Goal: Use online tool/utility: Utilize a website feature to perform a specific function

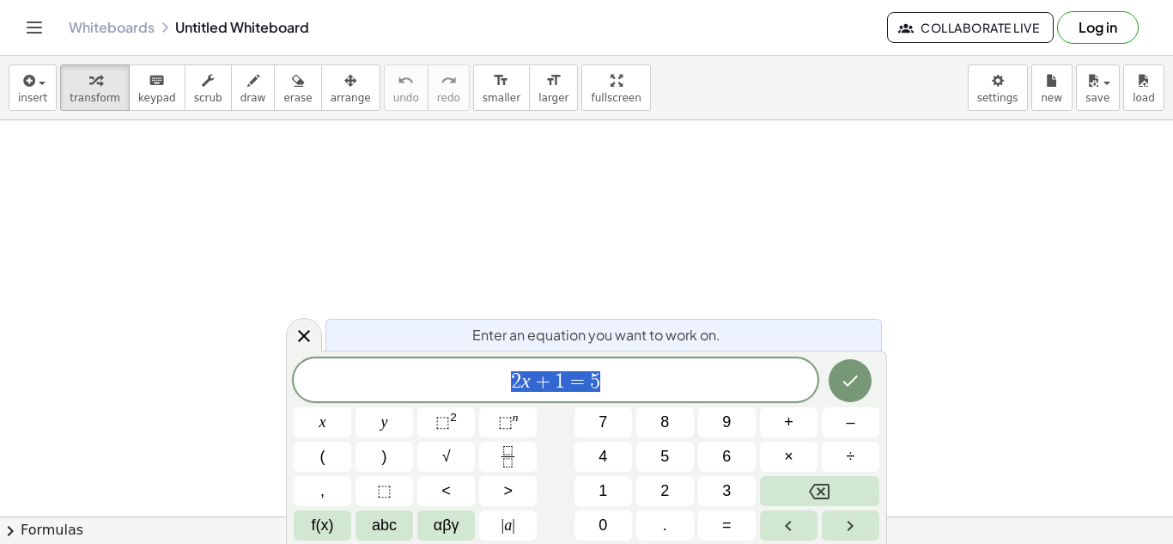
scroll to position [1, 0]
click at [583, 489] on button "1" at bounding box center [603, 491] width 58 height 30
click at [714, 422] on button "9" at bounding box center [727, 422] width 58 height 30
click at [319, 424] on span "x" at bounding box center [322, 421] width 7 height 23
click at [787, 432] on span "+" at bounding box center [788, 421] width 9 height 23
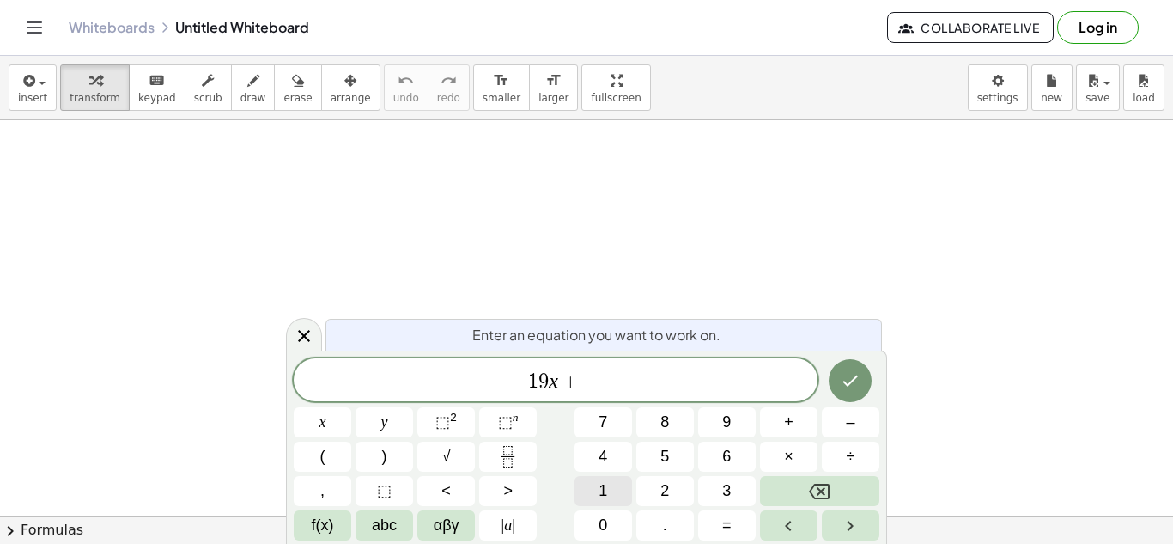
click at [621, 495] on button "1" at bounding box center [603, 491] width 58 height 30
click at [657, 459] on button "5" at bounding box center [665, 456] width 58 height 30
click at [730, 530] on span "=" at bounding box center [726, 524] width 9 height 23
click at [675, 424] on button "8" at bounding box center [665, 422] width 58 height 30
click at [314, 426] on button "x" at bounding box center [323, 422] width 58 height 30
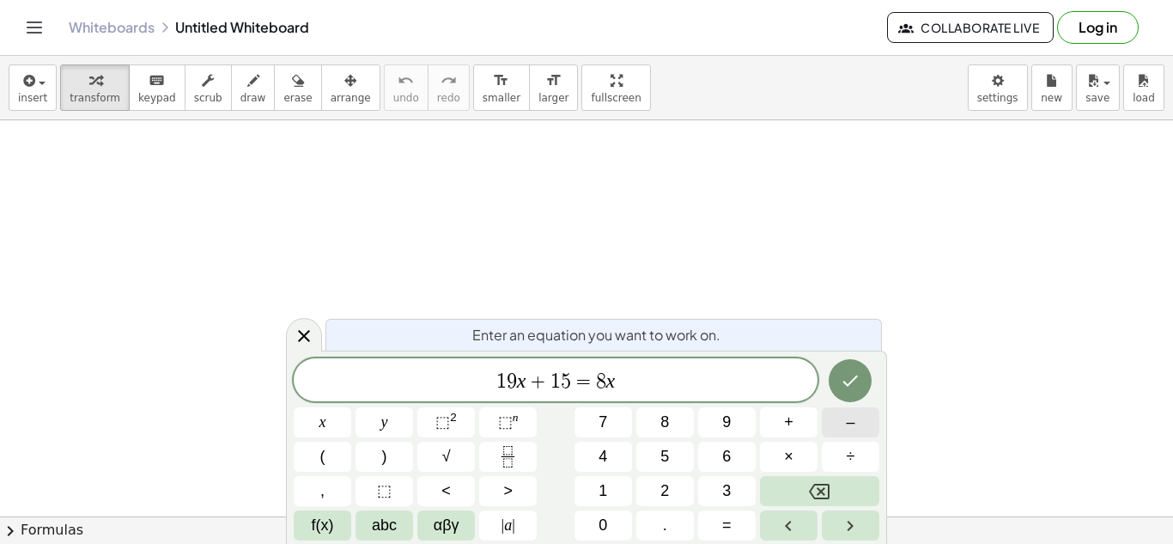
click at [856, 426] on button "–" at bounding box center [851, 422] width 58 height 30
click at [605, 419] on span "7" at bounding box center [602, 421] width 9 height 23
click at [846, 367] on button "Done" at bounding box center [850, 380] width 43 height 43
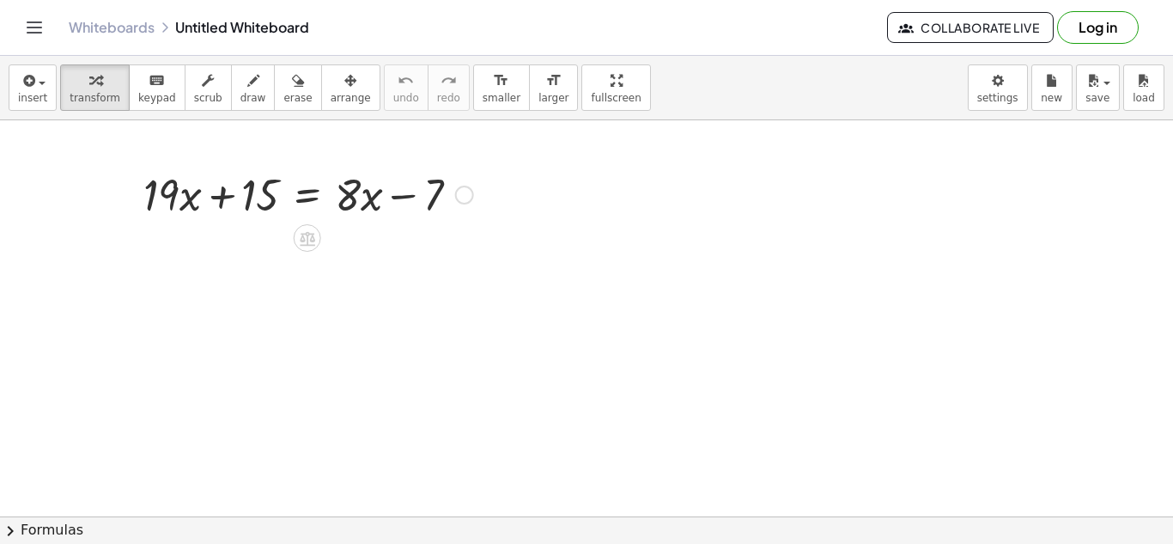
click at [464, 192] on div at bounding box center [464, 194] width 19 height 19
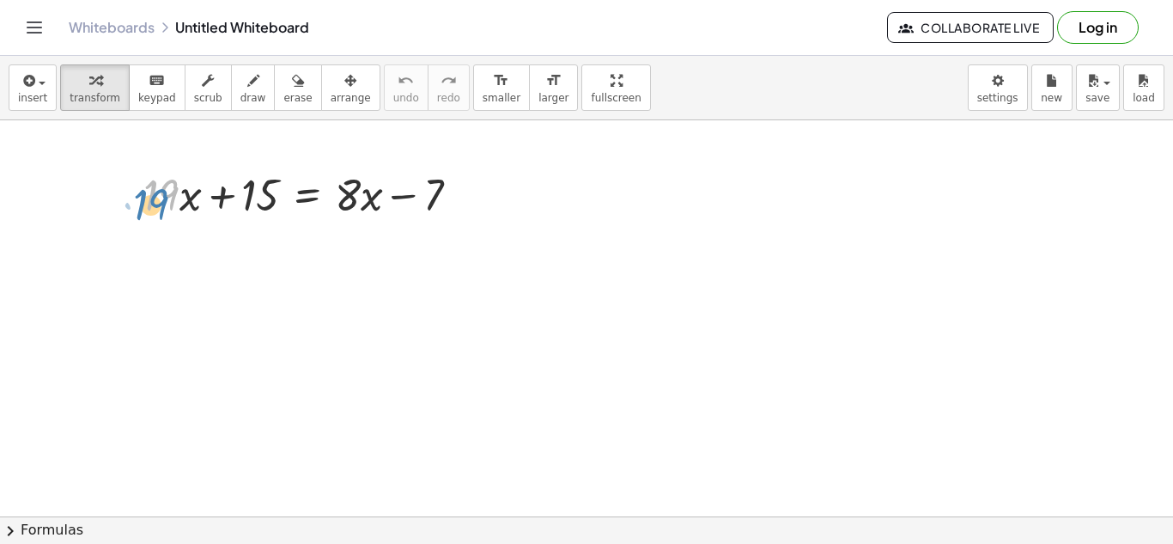
drag, startPoint x: 179, startPoint y: 197, endPoint x: 166, endPoint y: 204, distance: 15.0
click at [166, 204] on div at bounding box center [308, 193] width 347 height 58
click at [437, 194] on div at bounding box center [308, 193] width 347 height 58
drag, startPoint x: 433, startPoint y: 200, endPoint x: 148, endPoint y: 191, distance: 285.2
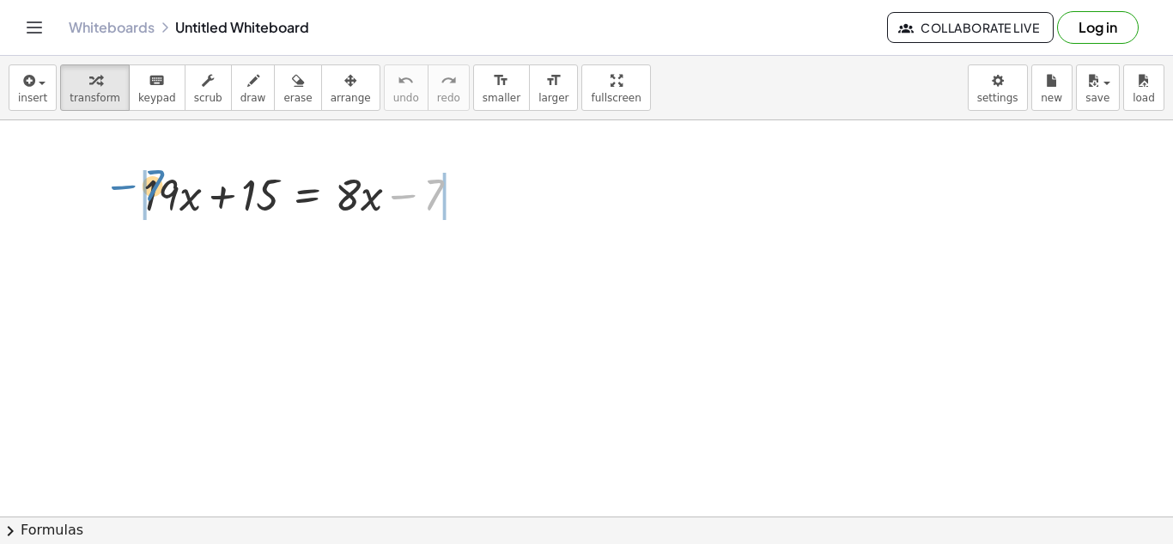
click at [148, 191] on div at bounding box center [308, 193] width 347 height 58
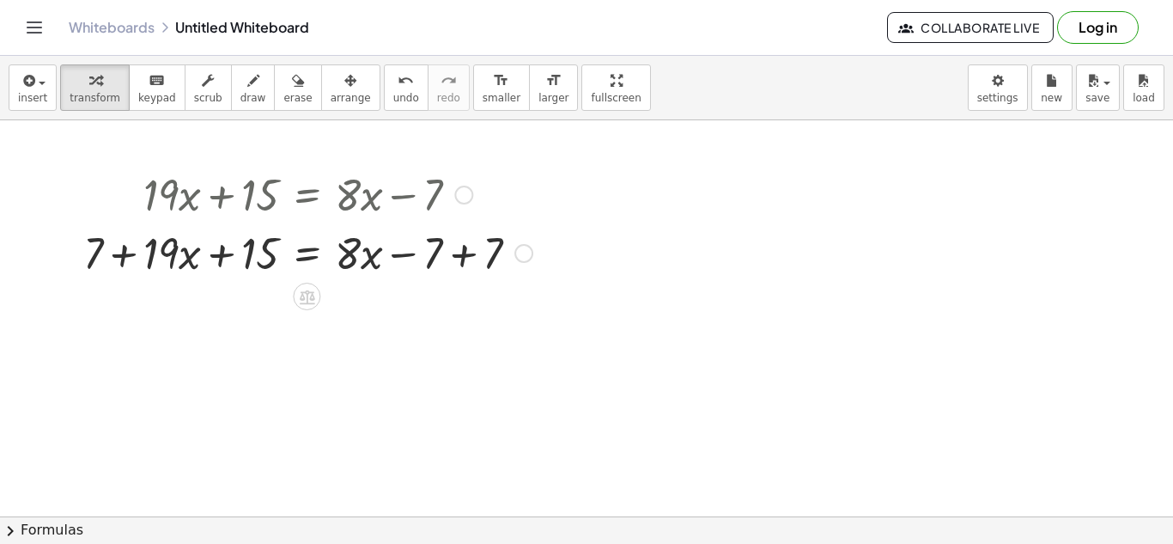
click at [111, 253] on div at bounding box center [308, 251] width 466 height 58
drag, startPoint x: 111, startPoint y: 253, endPoint x: 0, endPoint y: 261, distance: 111.0
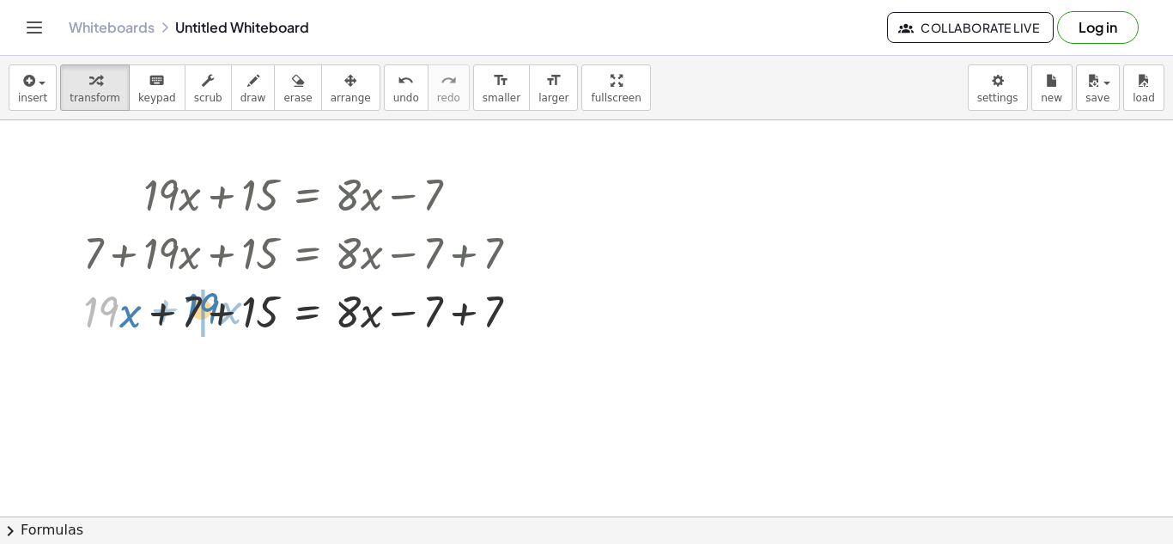
drag, startPoint x: 94, startPoint y: 304, endPoint x: 196, endPoint y: 301, distance: 101.4
click at [196, 301] on div at bounding box center [308, 310] width 466 height 58
drag, startPoint x: 186, startPoint y: 305, endPoint x: 203, endPoint y: 314, distance: 18.9
click at [203, 314] on div at bounding box center [308, 310] width 466 height 58
click at [315, 355] on icon at bounding box center [307, 355] width 18 height 18
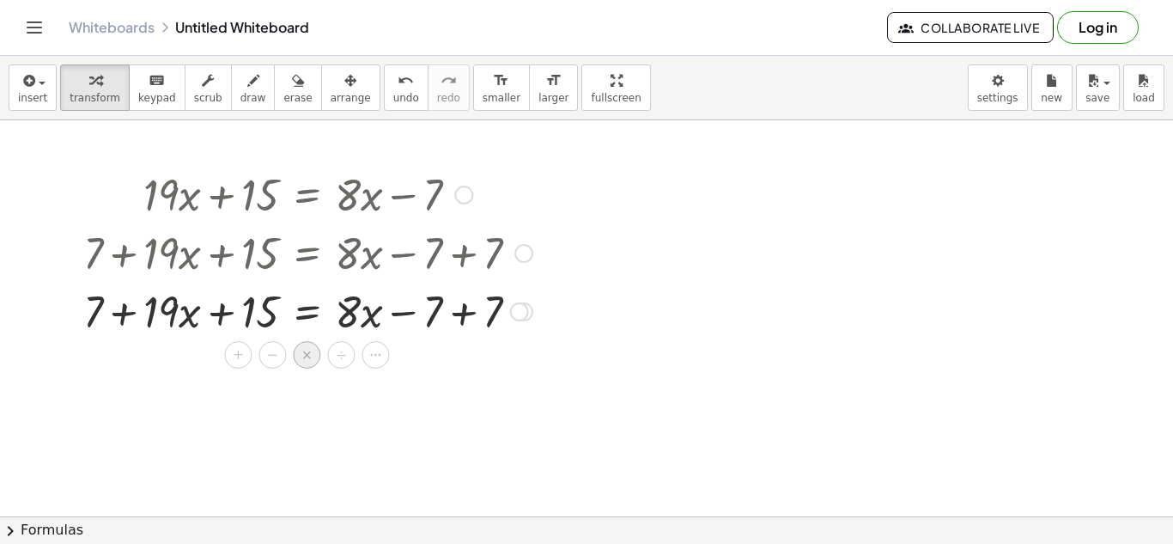
click at [312, 355] on div "×" at bounding box center [306, 354] width 27 height 27
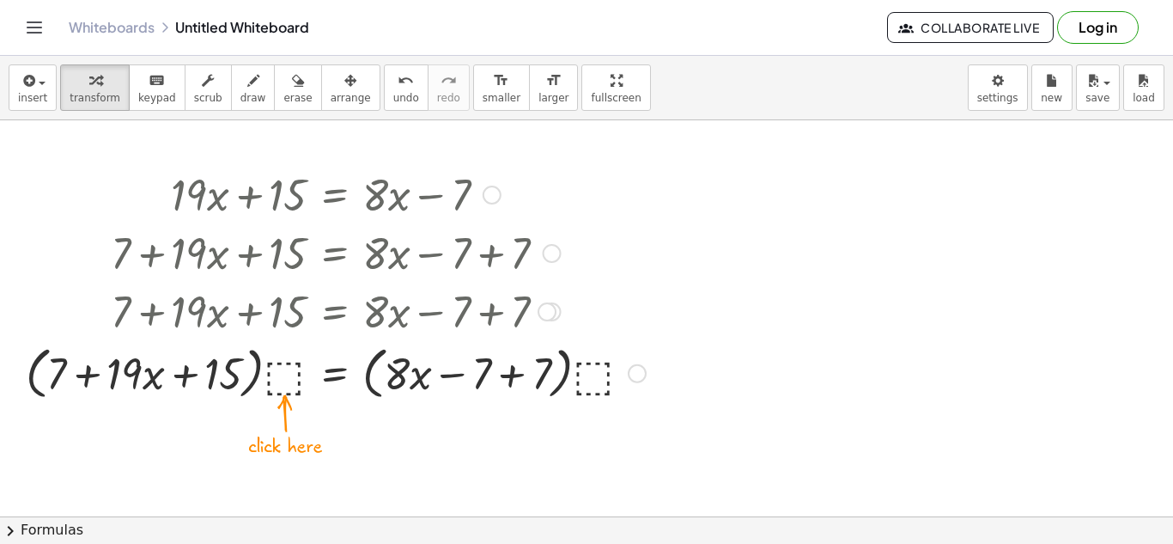
click at [296, 382] on div at bounding box center [335, 371] width 637 height 65
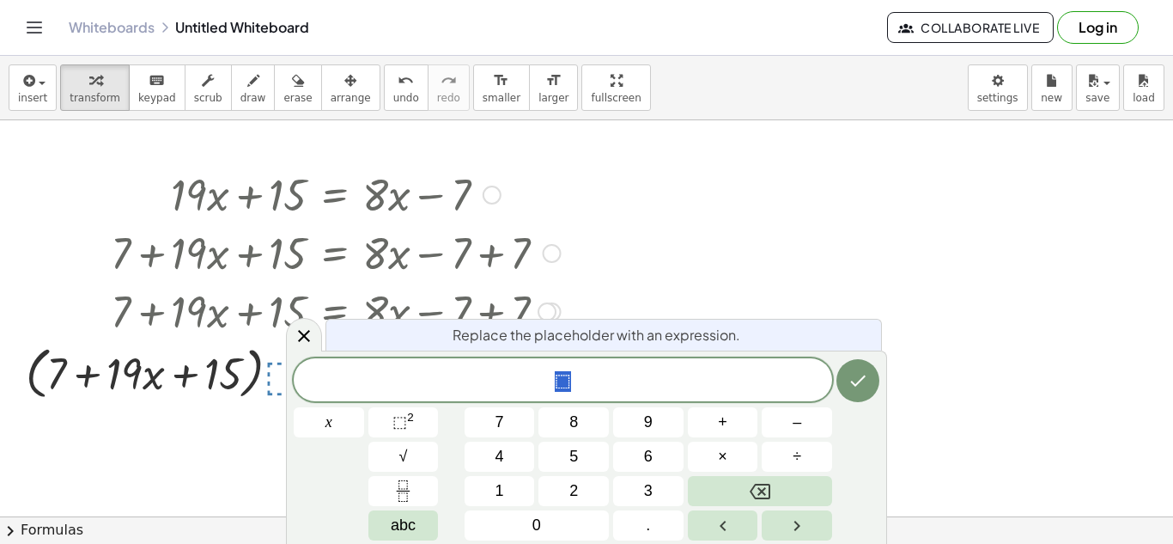
click at [373, 272] on div at bounding box center [335, 251] width 637 height 58
click at [291, 329] on div at bounding box center [304, 334] width 36 height 33
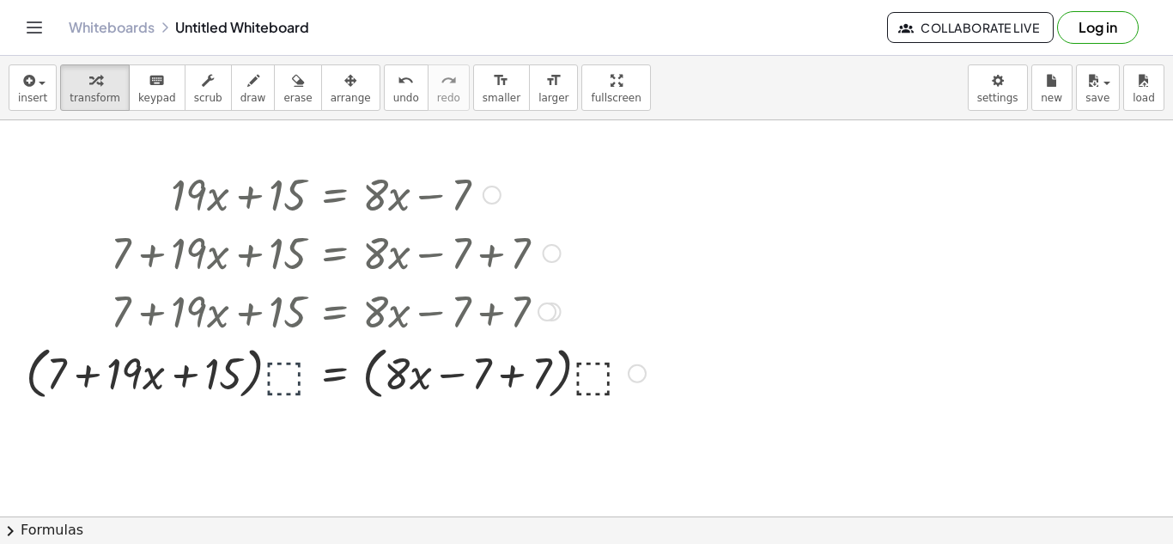
click at [305, 355] on div at bounding box center [335, 371] width 637 height 65
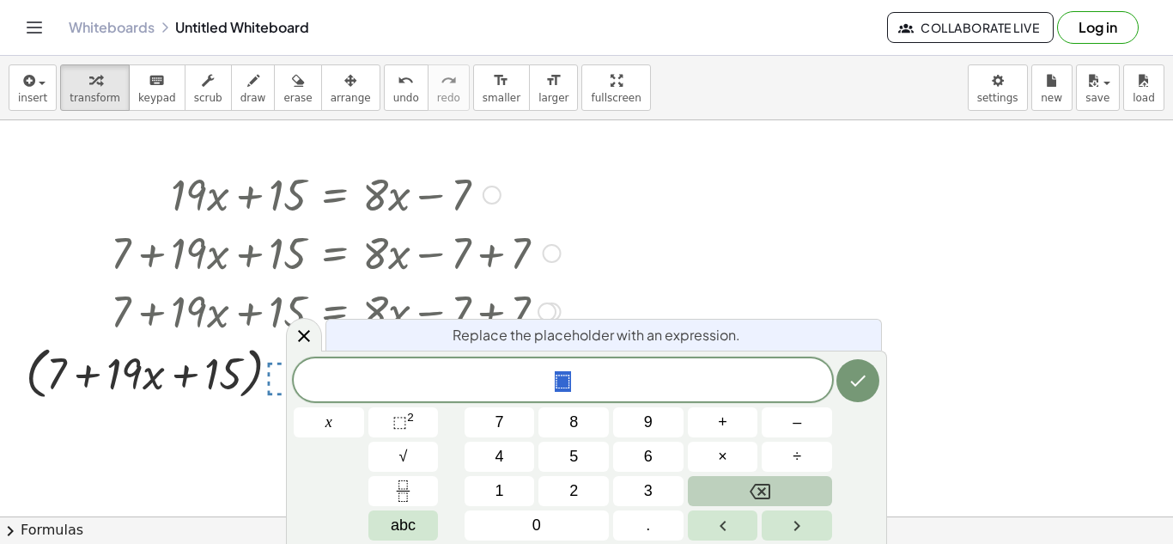
click at [790, 505] on button "Backspace" at bounding box center [760, 491] width 144 height 30
click at [790, 327] on div "Replace the placeholder with an expression." at bounding box center [603, 335] width 556 height 32
click at [313, 323] on div at bounding box center [304, 333] width 36 height 33
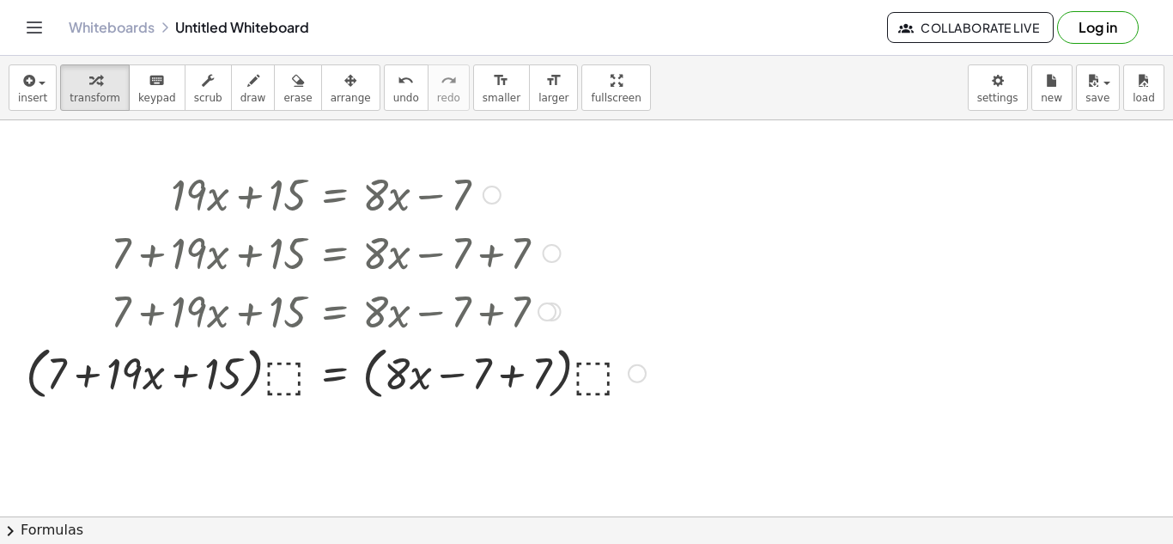
click at [402, 387] on div at bounding box center [335, 371] width 637 height 65
click at [426, 363] on div at bounding box center [335, 371] width 637 height 65
drag, startPoint x: 421, startPoint y: 362, endPoint x: 342, endPoint y: 371, distance: 79.5
click at [342, 371] on div at bounding box center [335, 371] width 637 height 65
click at [443, 319] on div at bounding box center [335, 310] width 637 height 58
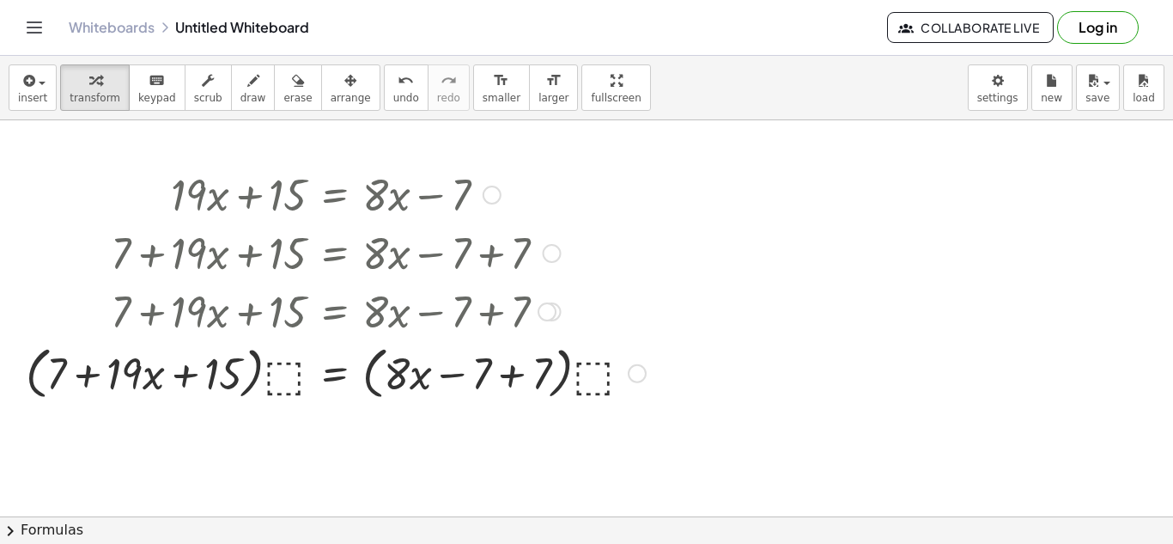
click at [367, 308] on div at bounding box center [335, 310] width 637 height 58
drag, startPoint x: 357, startPoint y: 309, endPoint x: 189, endPoint y: 309, distance: 168.3
click at [189, 309] on div at bounding box center [335, 310] width 637 height 58
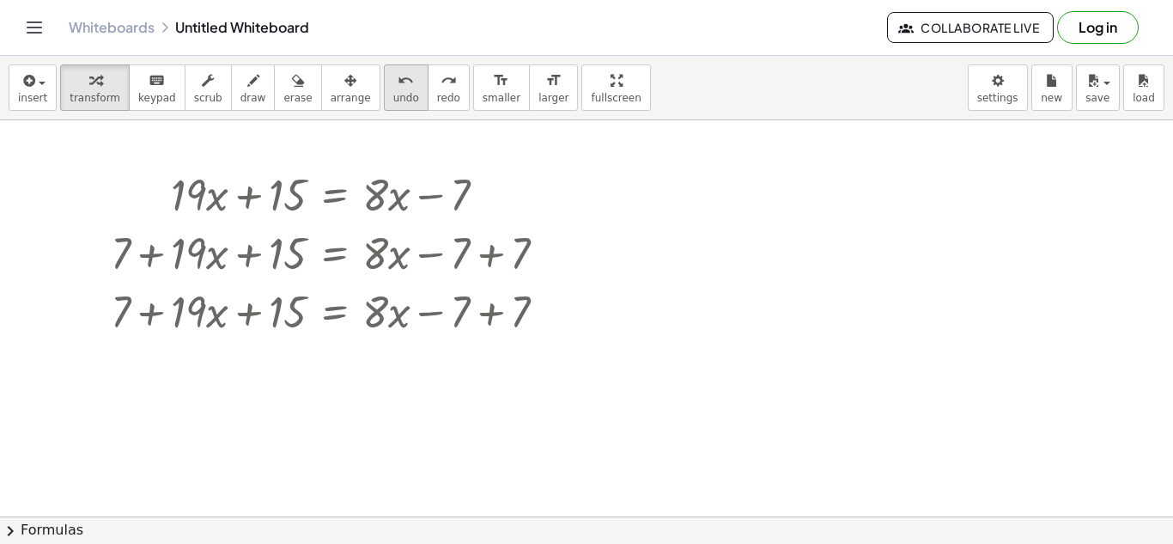
click at [393, 97] on span "undo" at bounding box center [406, 98] width 26 height 12
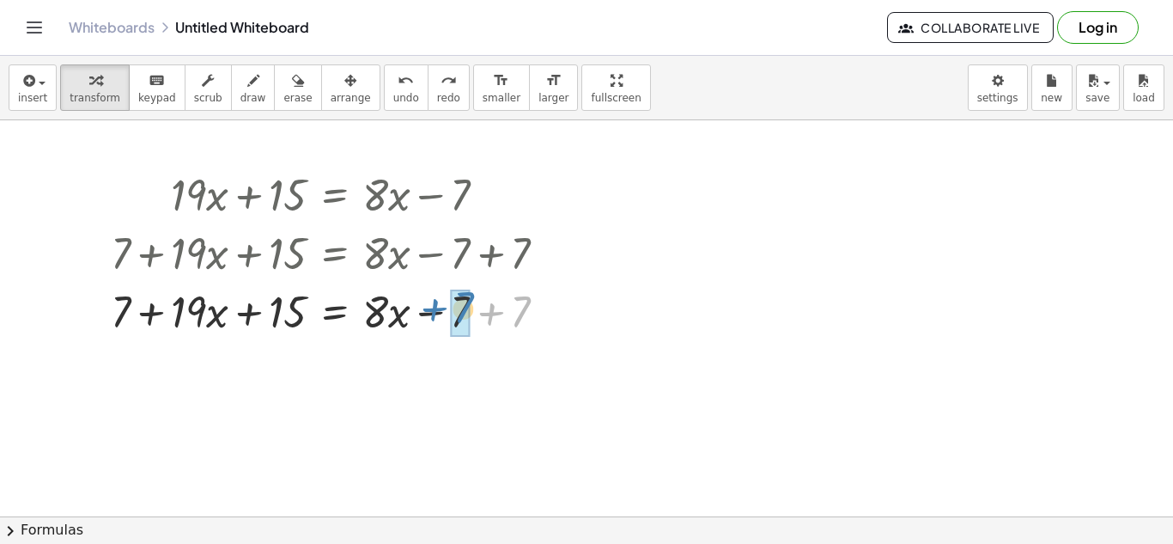
drag, startPoint x: 518, startPoint y: 317, endPoint x: 455, endPoint y: 317, distance: 62.7
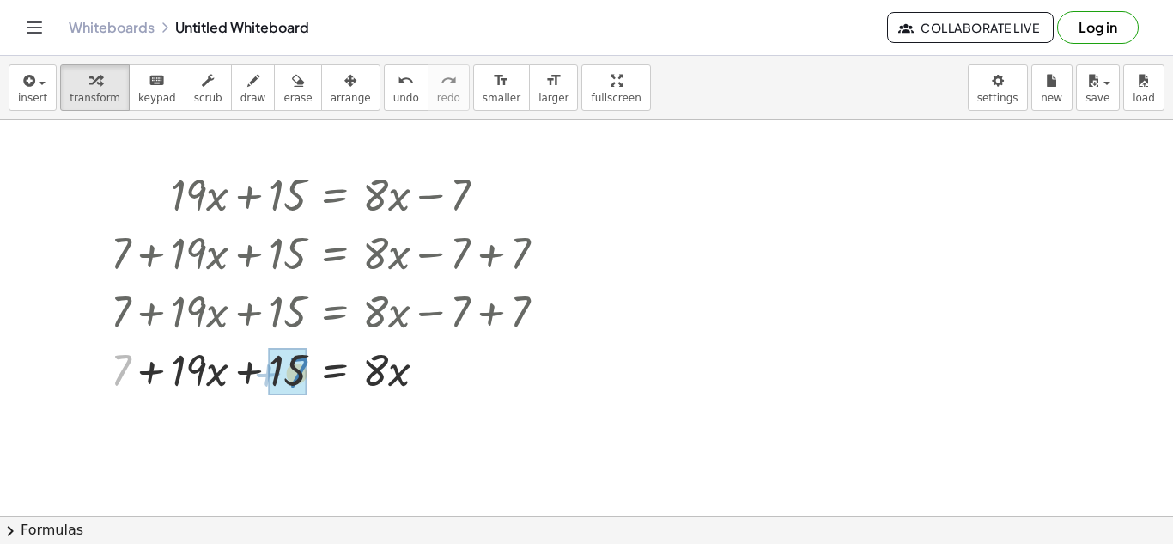
drag, startPoint x: 127, startPoint y: 367, endPoint x: 303, endPoint y: 370, distance: 176.0
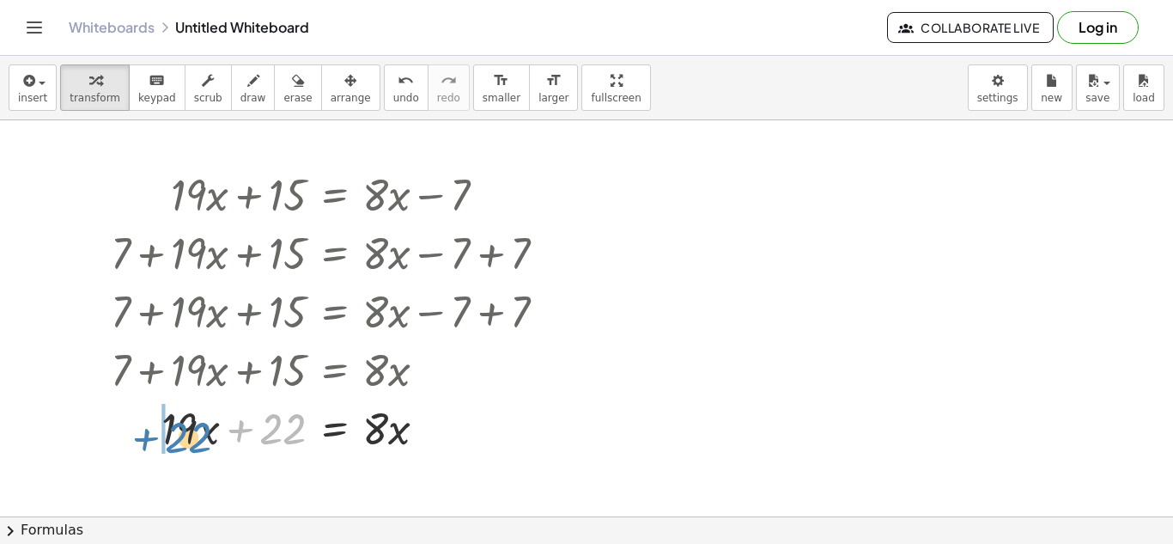
drag, startPoint x: 287, startPoint y: 399, endPoint x: 192, endPoint y: 402, distance: 94.5
click at [192, 402] on div at bounding box center [335, 427] width 466 height 58
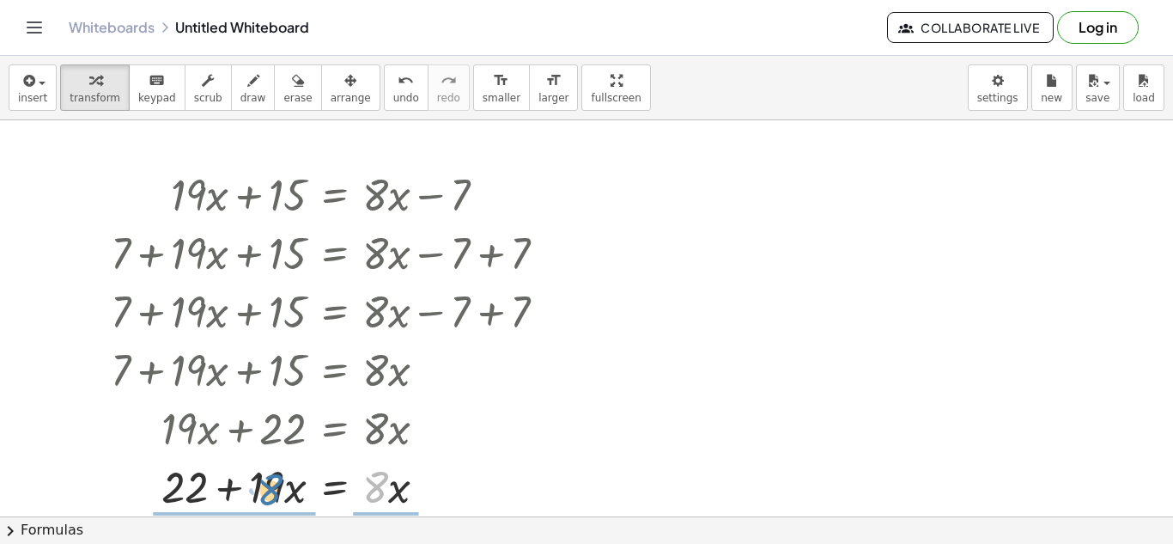
drag, startPoint x: 366, startPoint y: 475, endPoint x: 258, endPoint y: 478, distance: 108.2
click at [258, 478] on div at bounding box center [335, 485] width 466 height 58
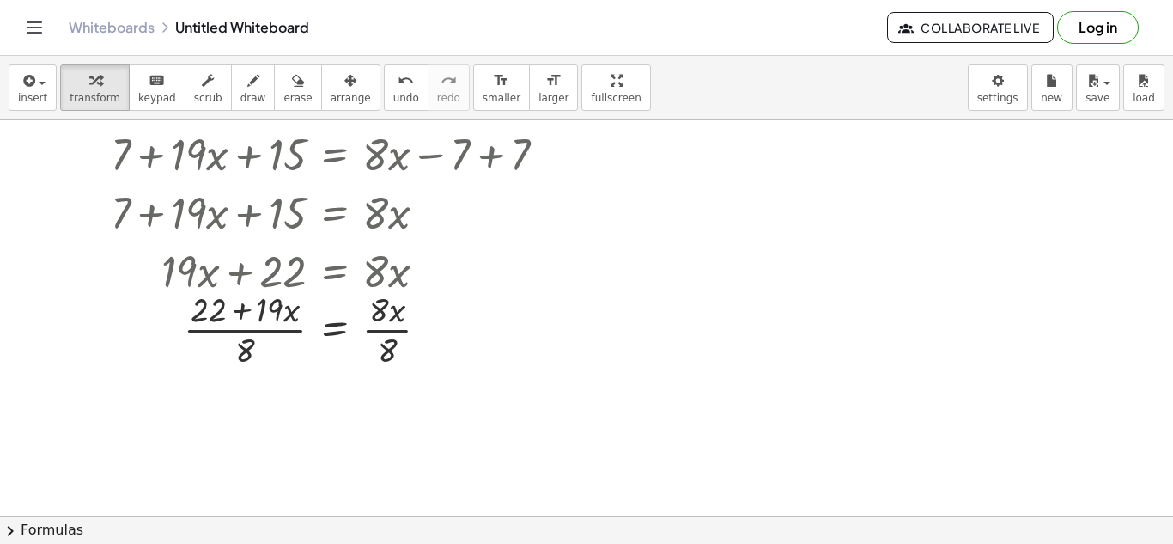
scroll to position [159, 0]
click at [281, 369] on div "+ · 19 · x + 15 = + · 8 · x − 7 + 7 + · 19 · x + 15 = + · 8 · x − 7 + 7 + · 19 …" at bounding box center [329, 187] width 488 height 373
click at [243, 320] on div at bounding box center [335, 326] width 466 height 86
drag, startPoint x: 242, startPoint y: 350, endPoint x: 211, endPoint y: 308, distance: 52.2
click at [211, 308] on div at bounding box center [335, 326] width 466 height 86
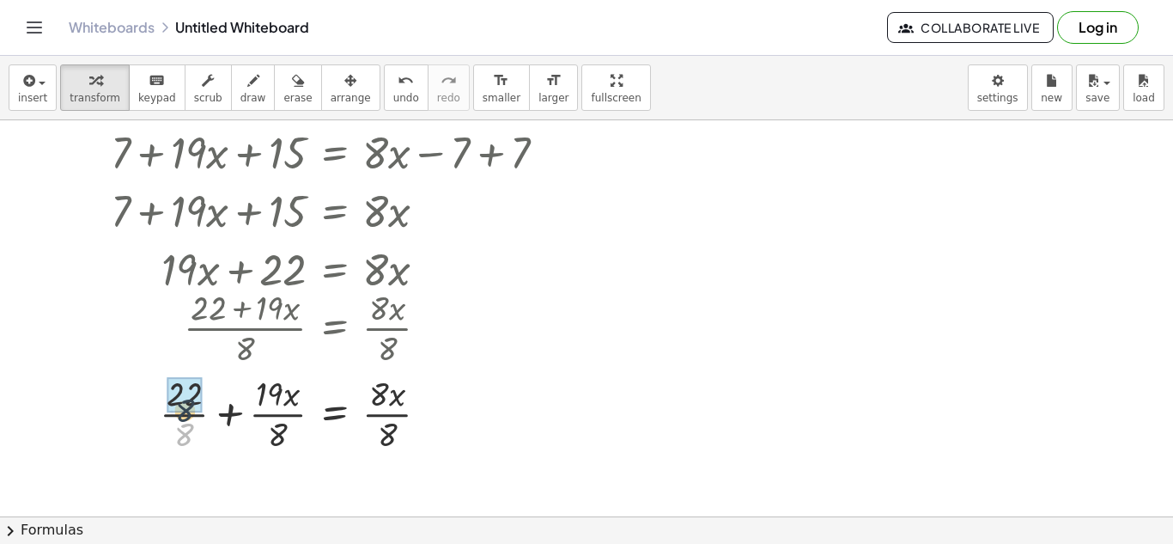
drag, startPoint x: 178, startPoint y: 438, endPoint x: 179, endPoint y: 411, distance: 26.6
click at [398, 88] on icon "undo" at bounding box center [406, 80] width 16 height 21
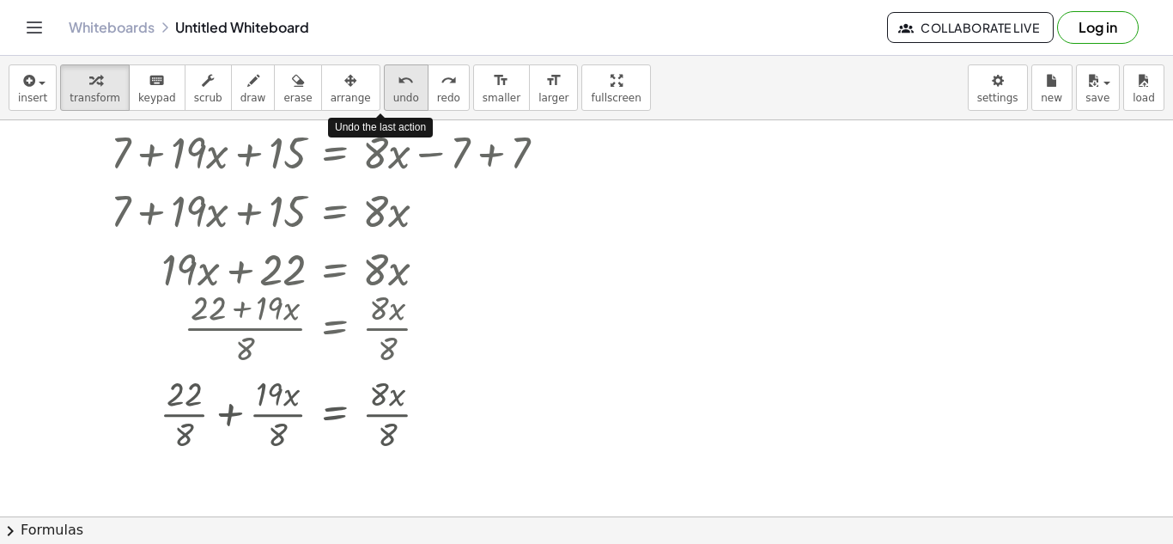
click at [398, 88] on icon "undo" at bounding box center [406, 80] width 16 height 21
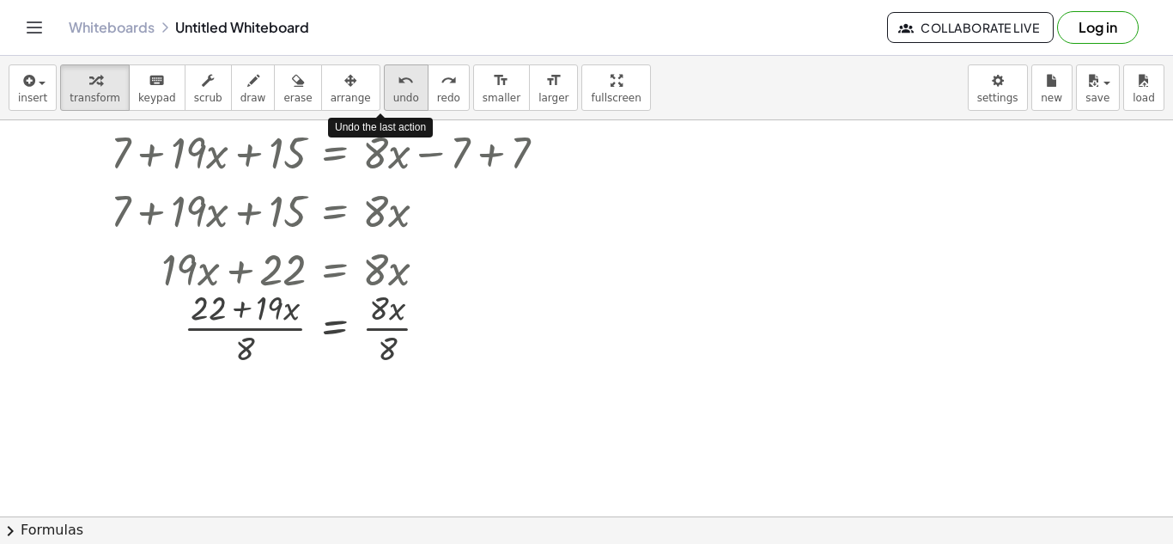
click at [398, 88] on icon "undo" at bounding box center [406, 80] width 16 height 21
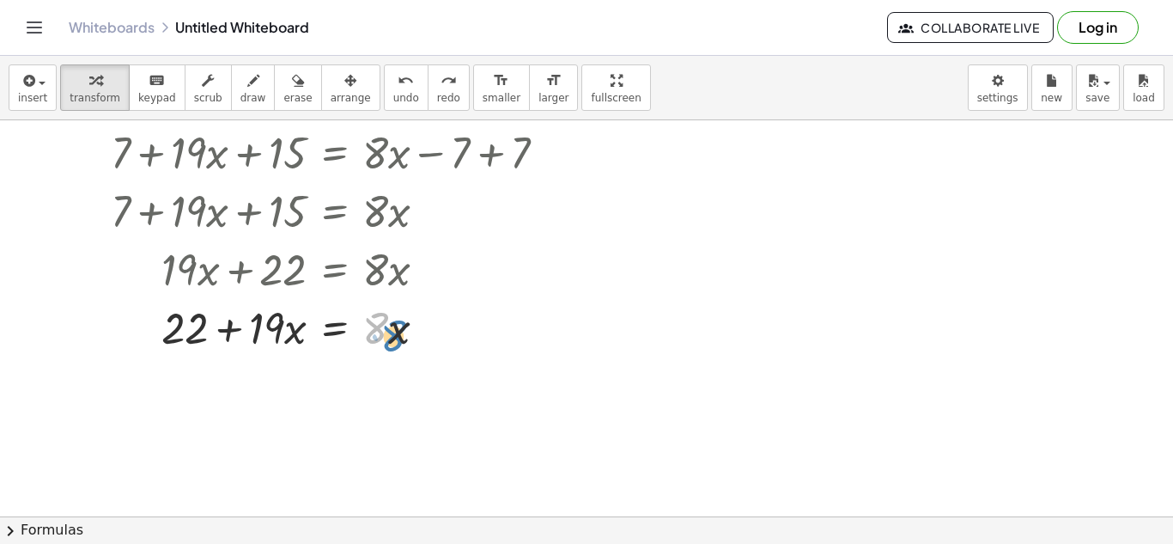
drag, startPoint x: 380, startPoint y: 332, endPoint x: 394, endPoint y: 341, distance: 16.2
click at [394, 341] on div at bounding box center [323, 326] width 487 height 58
drag, startPoint x: 260, startPoint y: 335, endPoint x: 301, endPoint y: 352, distance: 43.9
click at [301, 352] on div at bounding box center [323, 326] width 487 height 58
drag, startPoint x: 199, startPoint y: 334, endPoint x: 416, endPoint y: 337, distance: 216.4
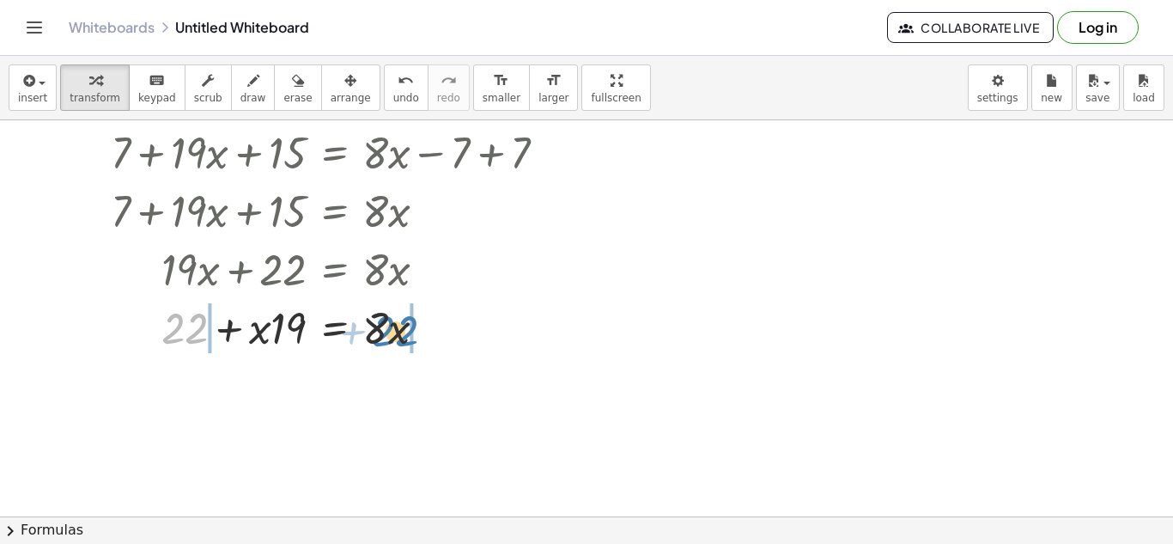
click at [416, 337] on div at bounding box center [323, 326] width 487 height 58
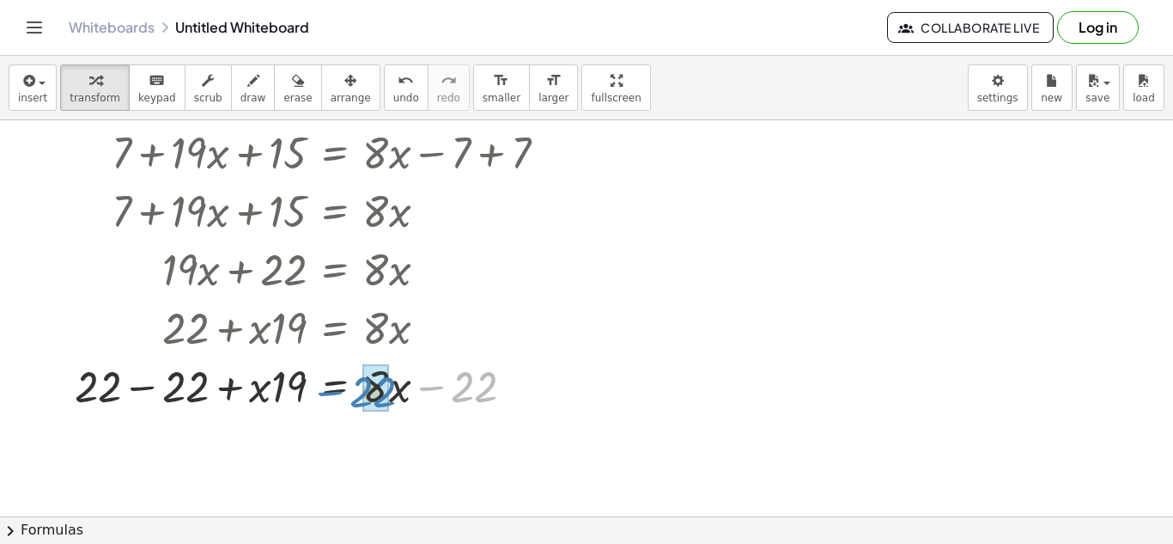
drag, startPoint x: 472, startPoint y: 392, endPoint x: 367, endPoint y: 398, distance: 104.9
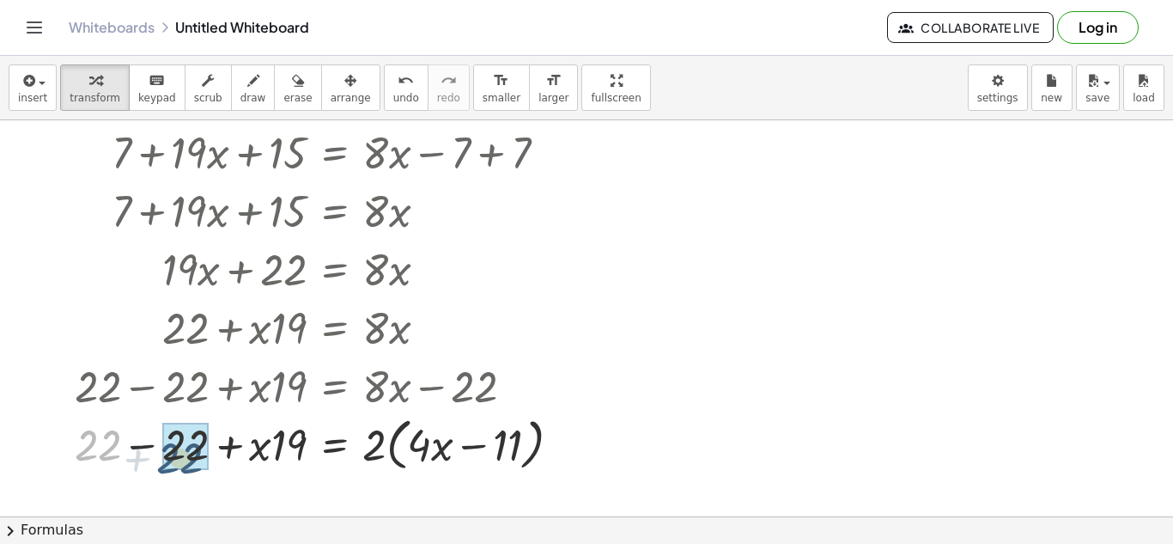
drag, startPoint x: 106, startPoint y: 442, endPoint x: 191, endPoint y: 453, distance: 84.9
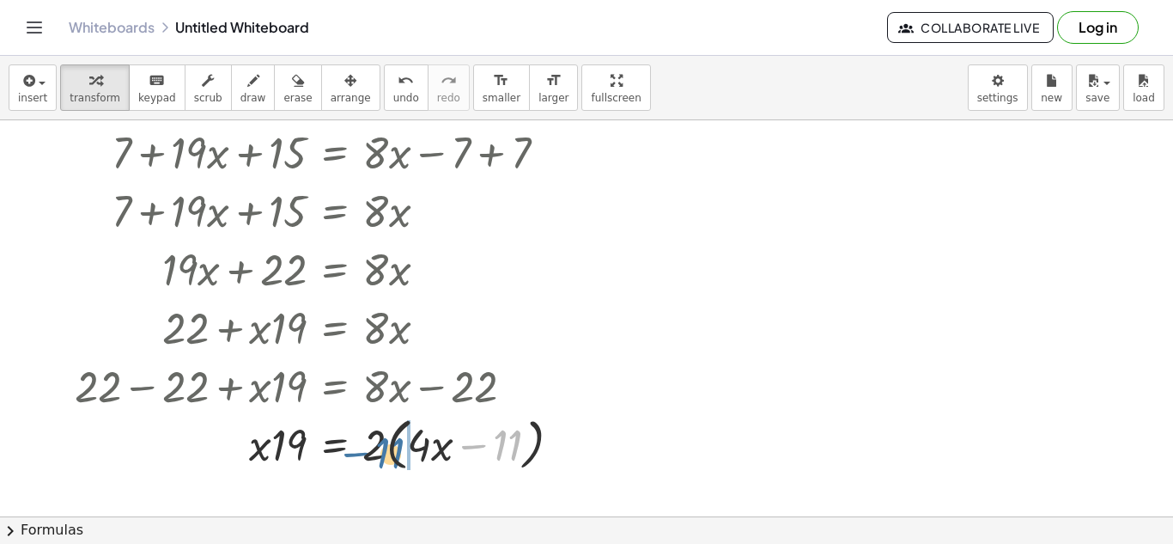
drag, startPoint x: 522, startPoint y: 437, endPoint x: 404, endPoint y: 445, distance: 118.7
click at [404, 445] on div at bounding box center [324, 442] width 517 height 65
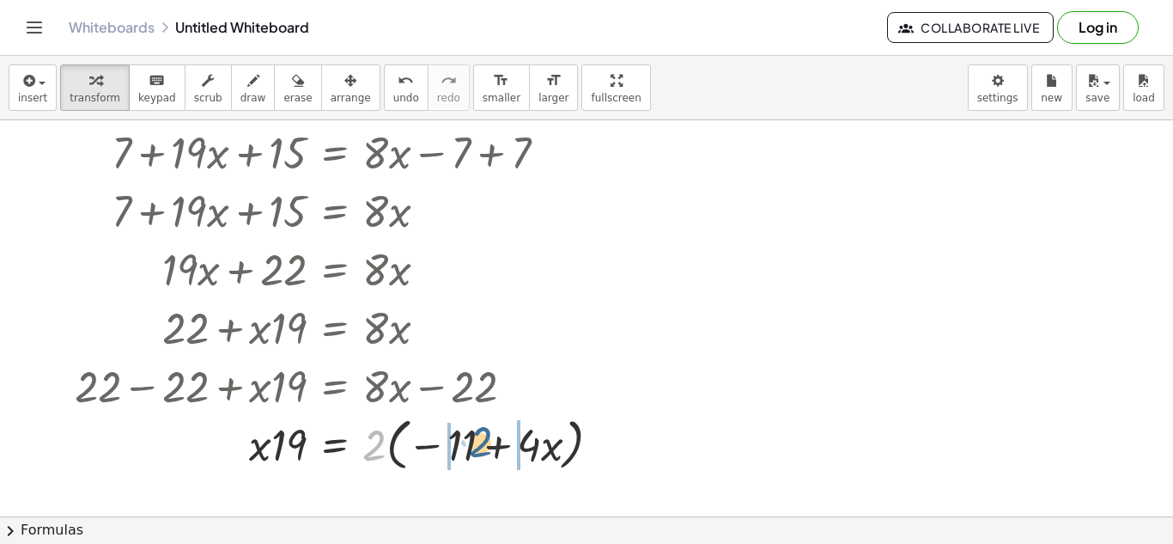
drag, startPoint x: 365, startPoint y: 452, endPoint x: 471, endPoint y: 449, distance: 106.5
click at [471, 449] on div at bounding box center [344, 442] width 557 height 65
drag, startPoint x: 422, startPoint y: 450, endPoint x: 385, endPoint y: 451, distance: 36.9
click at [385, 451] on div at bounding box center [341, 443] width 551 height 58
drag, startPoint x: 534, startPoint y: 446, endPoint x: 504, endPoint y: 446, distance: 30.1
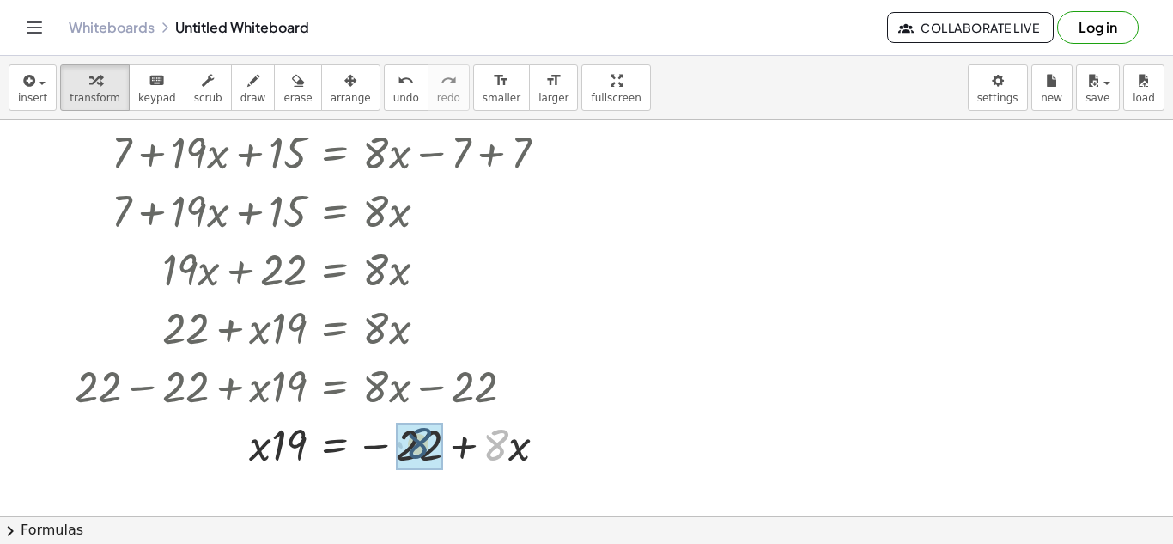
drag, startPoint x: 506, startPoint y: 450, endPoint x: 428, endPoint y: 448, distance: 78.2
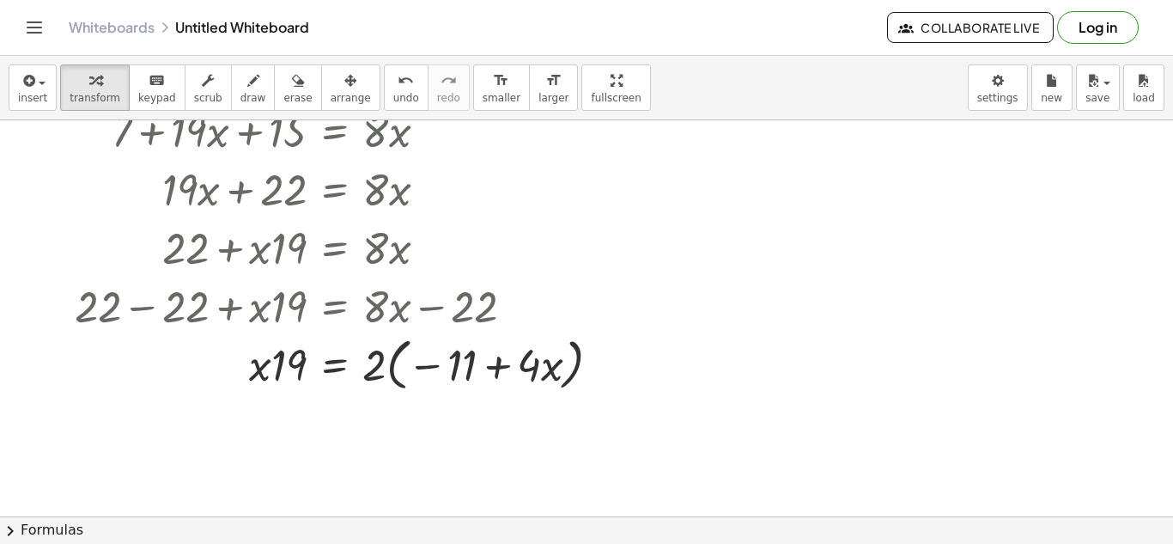
scroll to position [240, 0]
drag, startPoint x: 381, startPoint y: 367, endPoint x: 446, endPoint y: 370, distance: 64.4
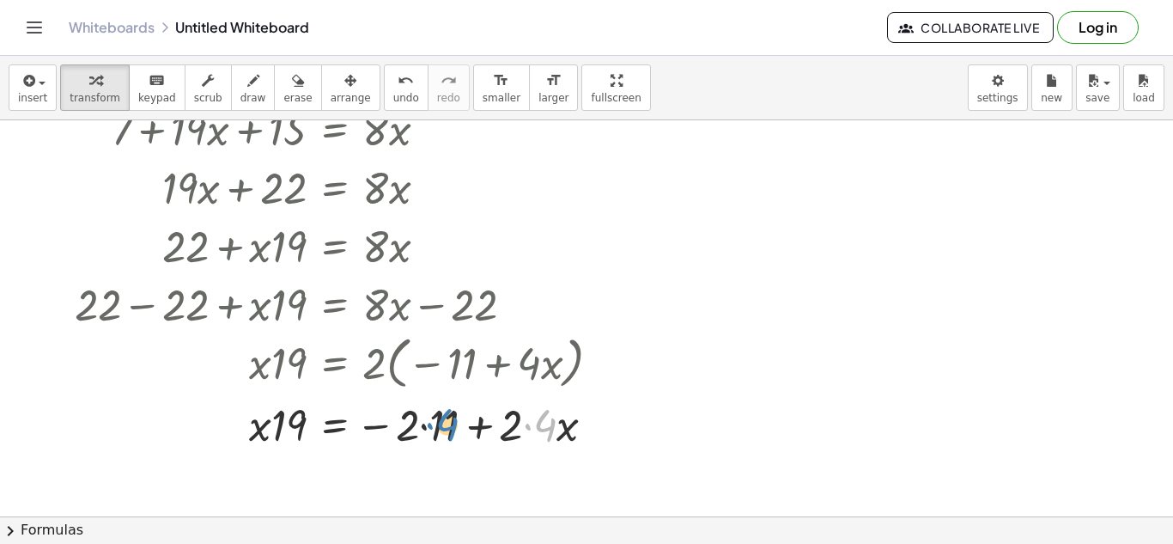
drag, startPoint x: 527, startPoint y: 425, endPoint x: 427, endPoint y: 425, distance: 100.5
click at [427, 425] on div at bounding box center [344, 423] width 557 height 58
click at [393, 81] on div "undo" at bounding box center [406, 80] width 26 height 21
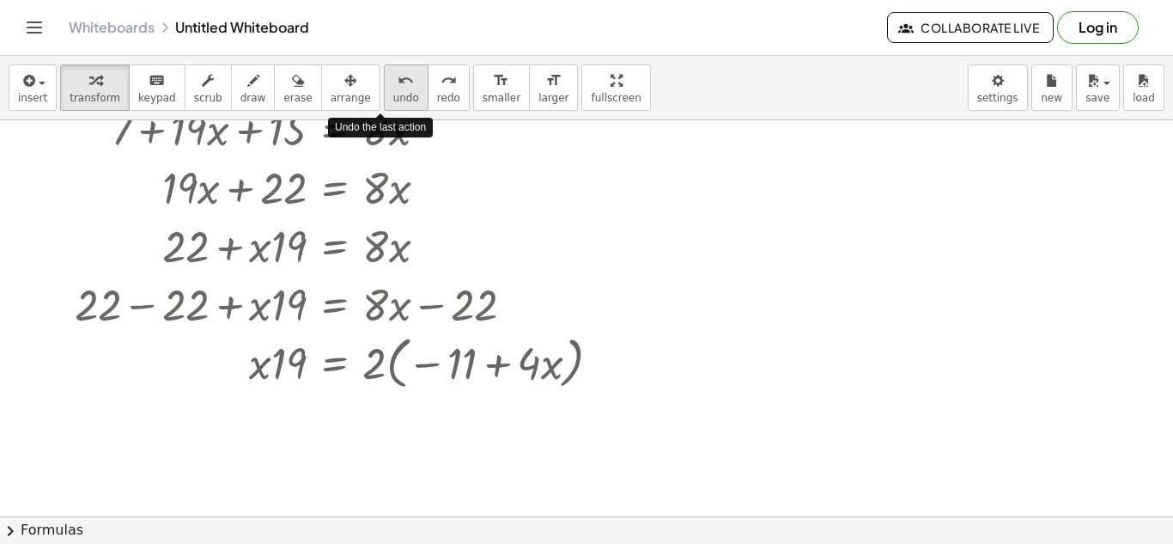
click at [393, 81] on div "undo" at bounding box center [406, 80] width 26 height 21
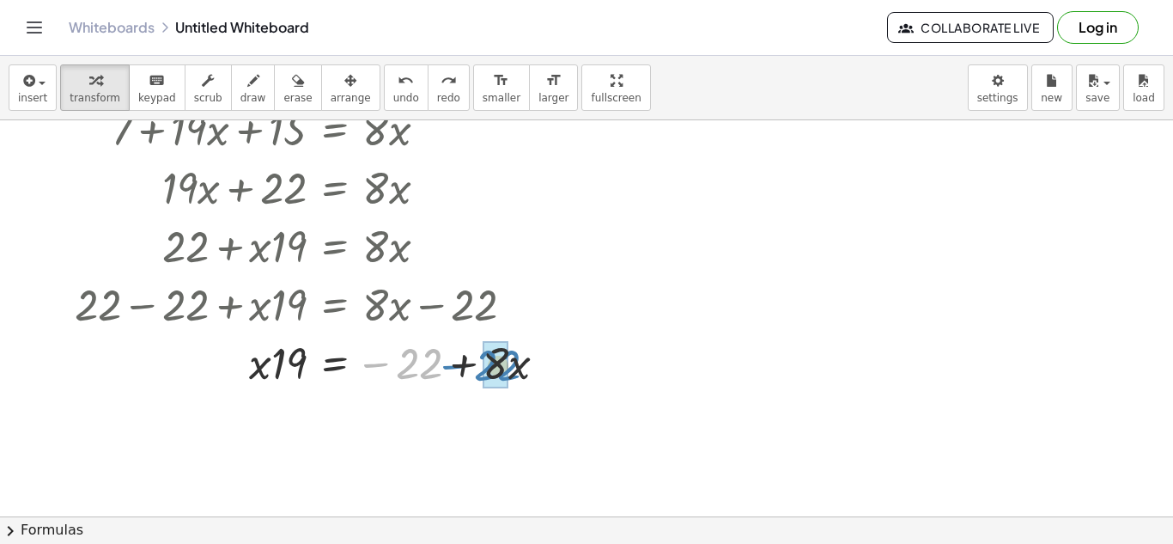
drag, startPoint x: 428, startPoint y: 361, endPoint x: 507, endPoint y: 362, distance: 79.0
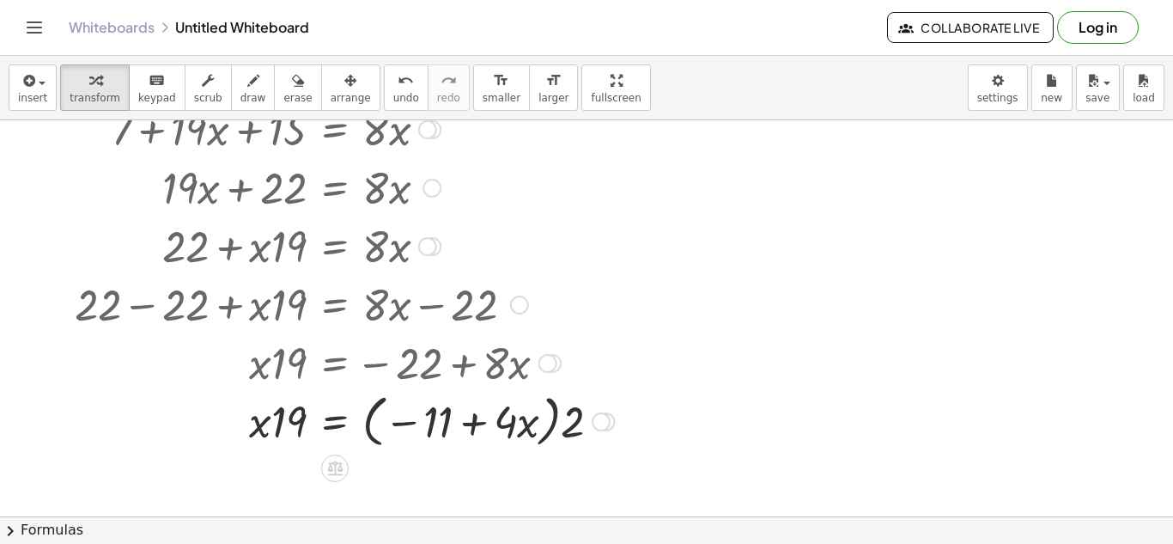
click at [432, 425] on div at bounding box center [344, 419] width 557 height 65
drag, startPoint x: 432, startPoint y: 425, endPoint x: 422, endPoint y: 418, distance: 12.4
click at [422, 418] on div at bounding box center [344, 419] width 557 height 65
drag, startPoint x: 289, startPoint y: 421, endPoint x: 537, endPoint y: 431, distance: 247.5
click at [537, 431] on div at bounding box center [344, 419] width 557 height 65
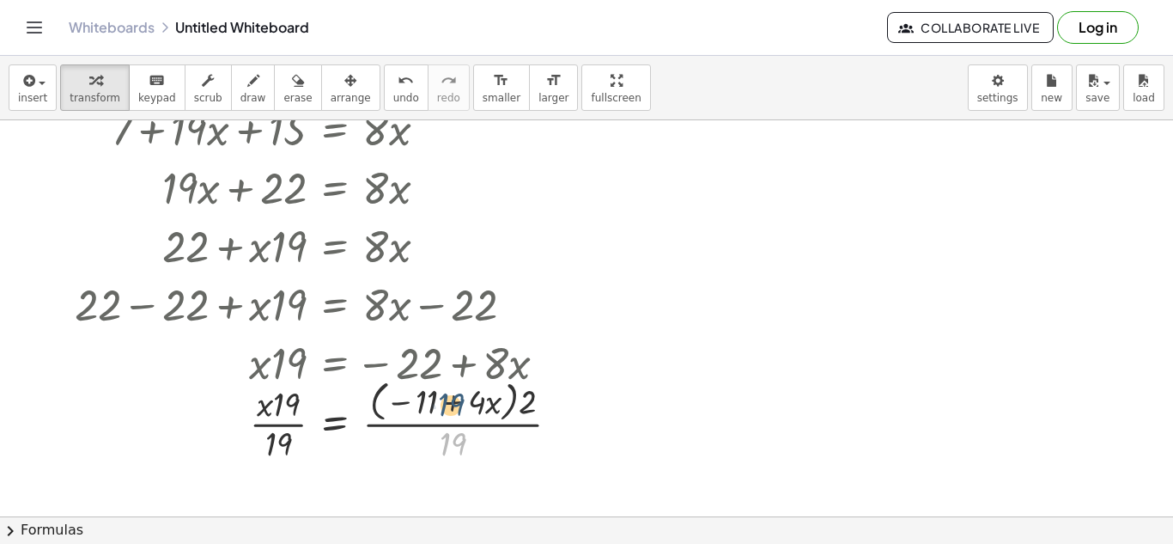
drag, startPoint x: 448, startPoint y: 446, endPoint x: 447, endPoint y: 404, distance: 41.2
click at [447, 404] on div at bounding box center [323, 419] width 515 height 91
drag, startPoint x: 276, startPoint y: 444, endPoint x: 278, endPoint y: 404, distance: 39.5
drag, startPoint x: 450, startPoint y: 444, endPoint x: 576, endPoint y: 410, distance: 130.6
click at [576, 410] on div at bounding box center [323, 419] width 515 height 91
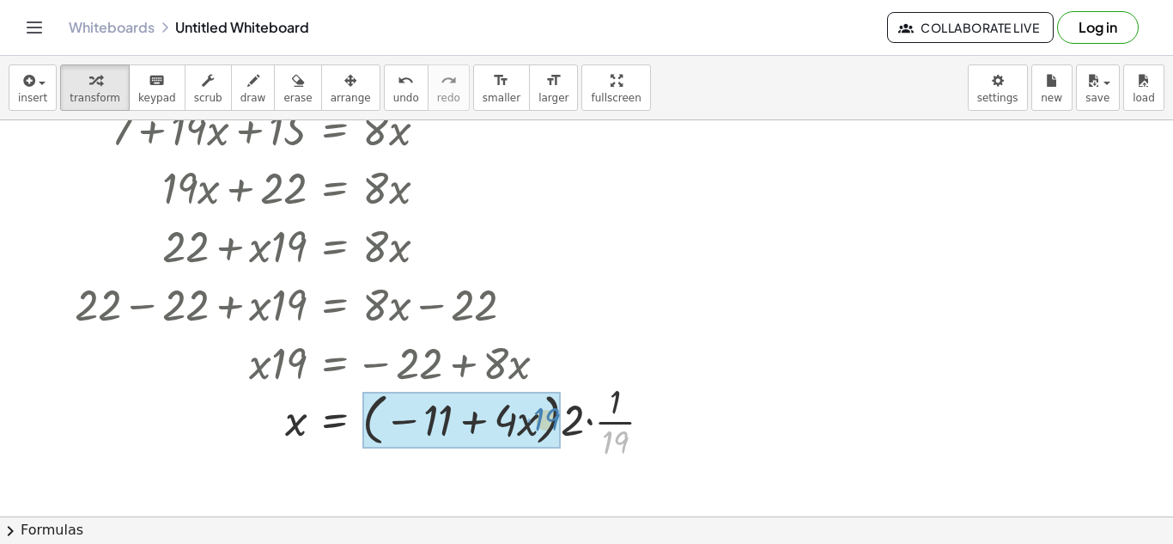
drag, startPoint x: 621, startPoint y: 446, endPoint x: 545, endPoint y: 422, distance: 79.0
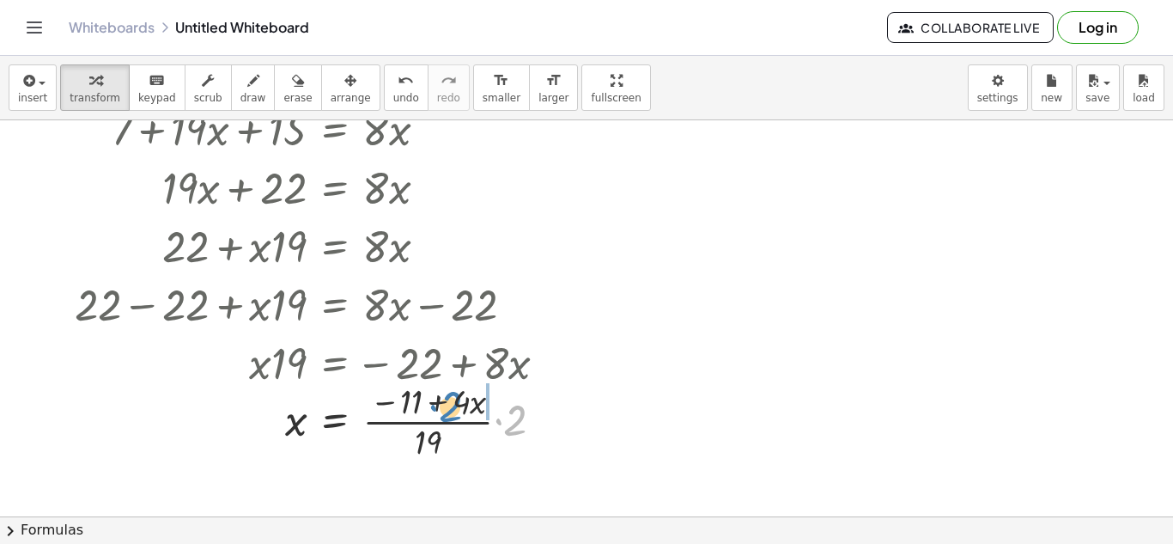
drag, startPoint x: 501, startPoint y: 431, endPoint x: 426, endPoint y: 408, distance: 78.2
click at [426, 408] on div at bounding box center [317, 420] width 503 height 86
drag, startPoint x: 452, startPoint y: 446, endPoint x: 494, endPoint y: 470, distance: 48.0
click at [477, 440] on div at bounding box center [323, 419] width 515 height 91
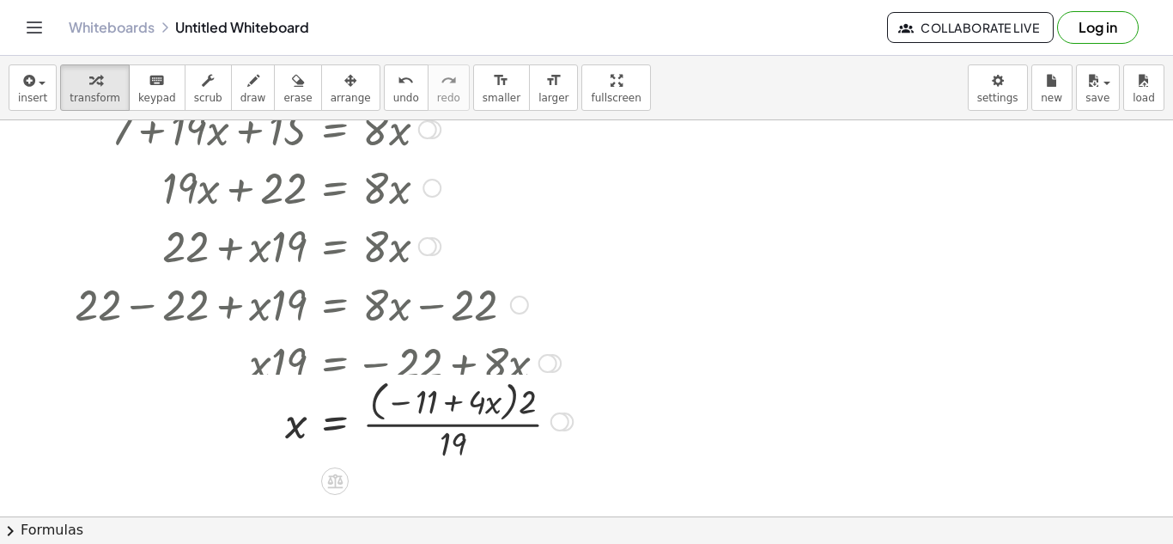
click at [555, 428] on div at bounding box center [559, 421] width 19 height 19
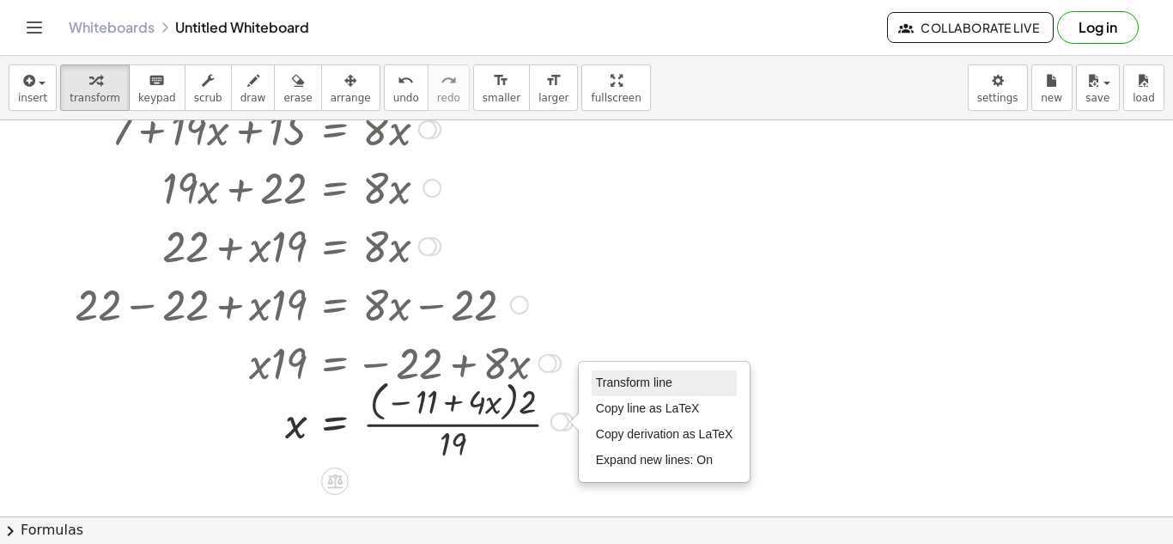
click at [674, 387] on li "Transform line" at bounding box center [665, 383] width 146 height 26
click at [0, 0] on span at bounding box center [0, 0] width 0 height 0
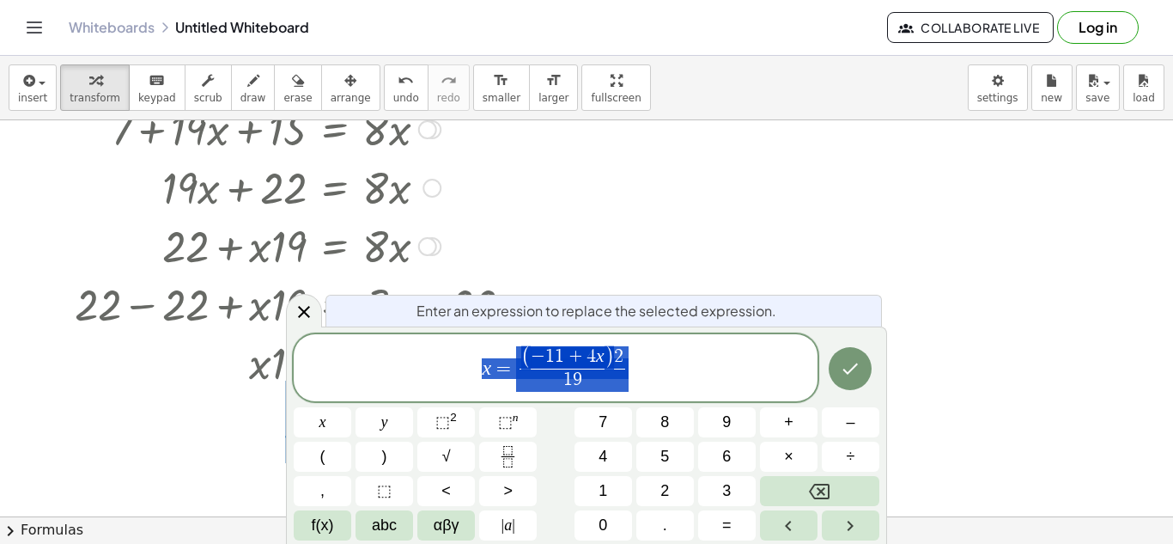
click at [754, 254] on div at bounding box center [586, 331] width 1173 height 903
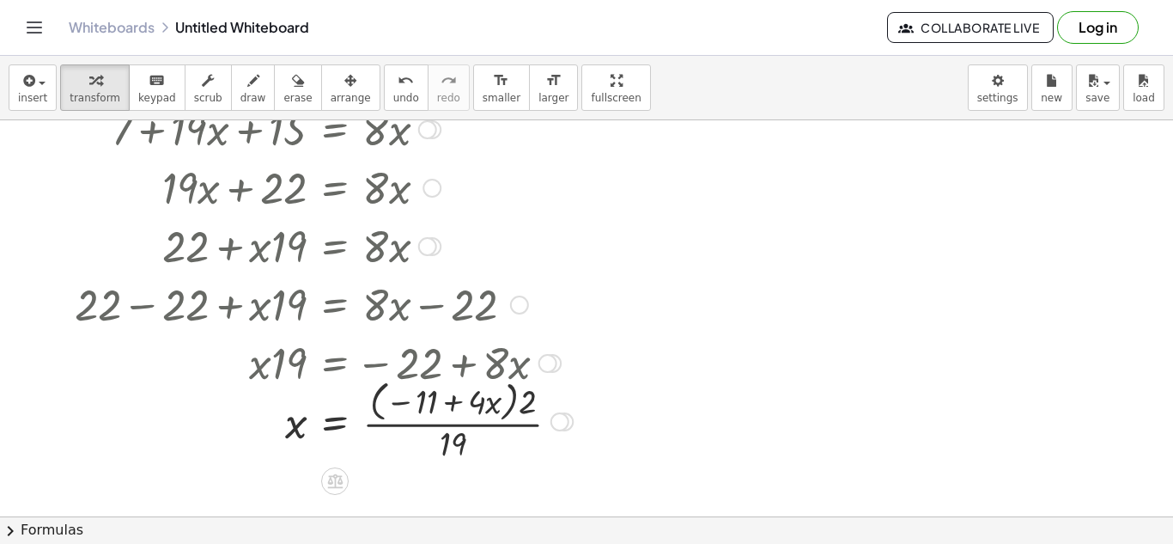
click at [313, 428] on div at bounding box center [323, 419] width 515 height 91
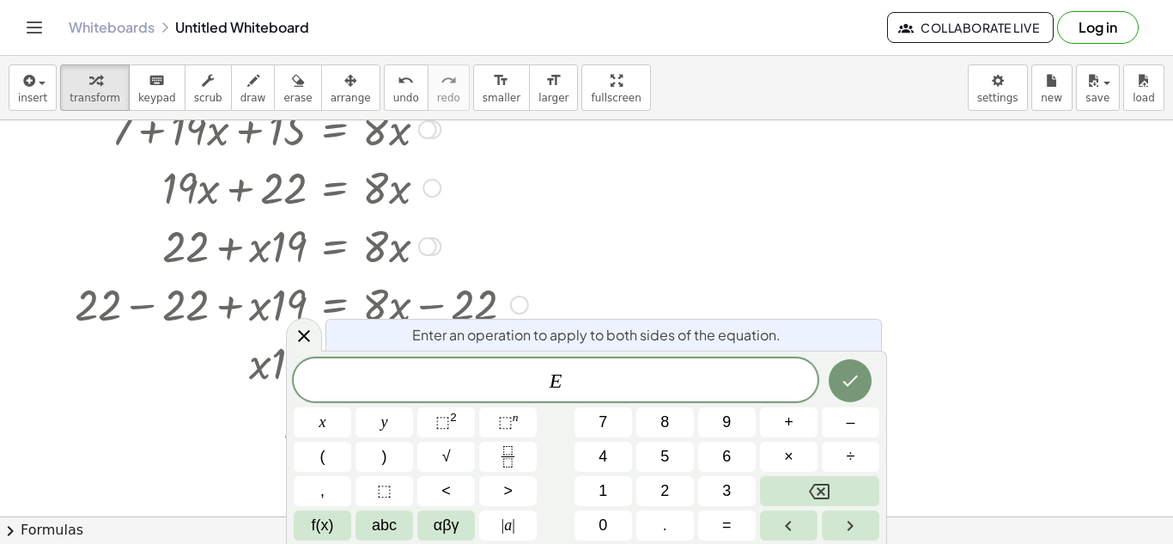
click at [653, 148] on div at bounding box center [586, 331] width 1173 height 903
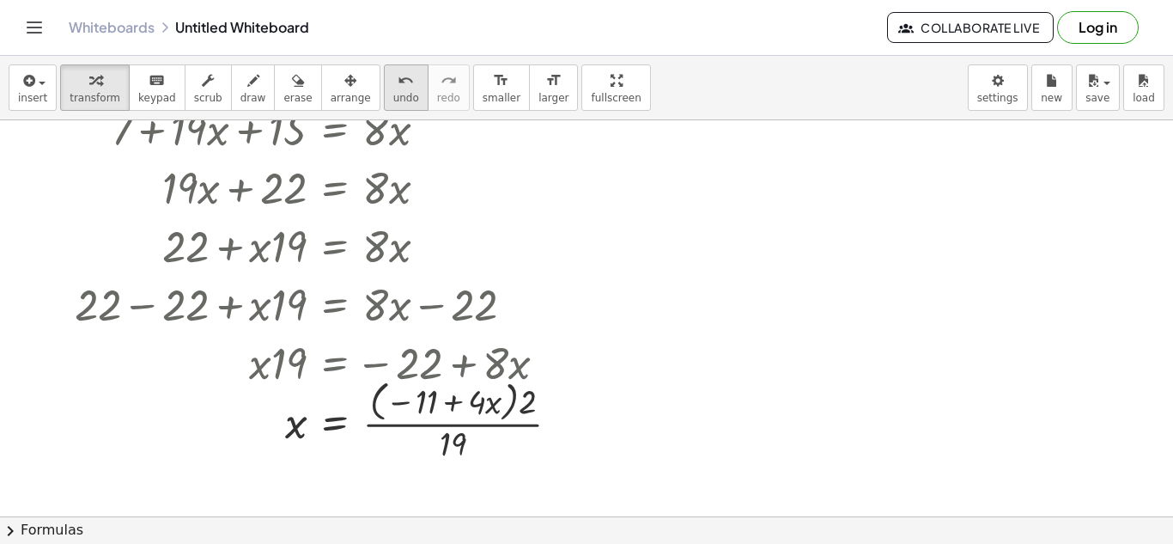
click at [398, 82] on icon "undo" at bounding box center [406, 80] width 16 height 21
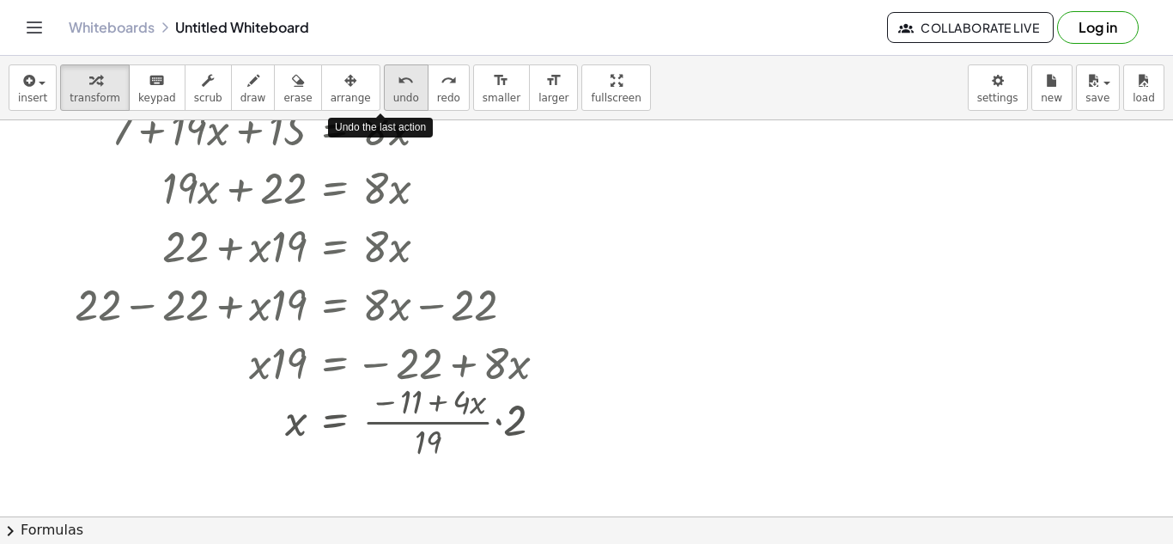
click at [398, 82] on icon "undo" at bounding box center [406, 80] width 16 height 21
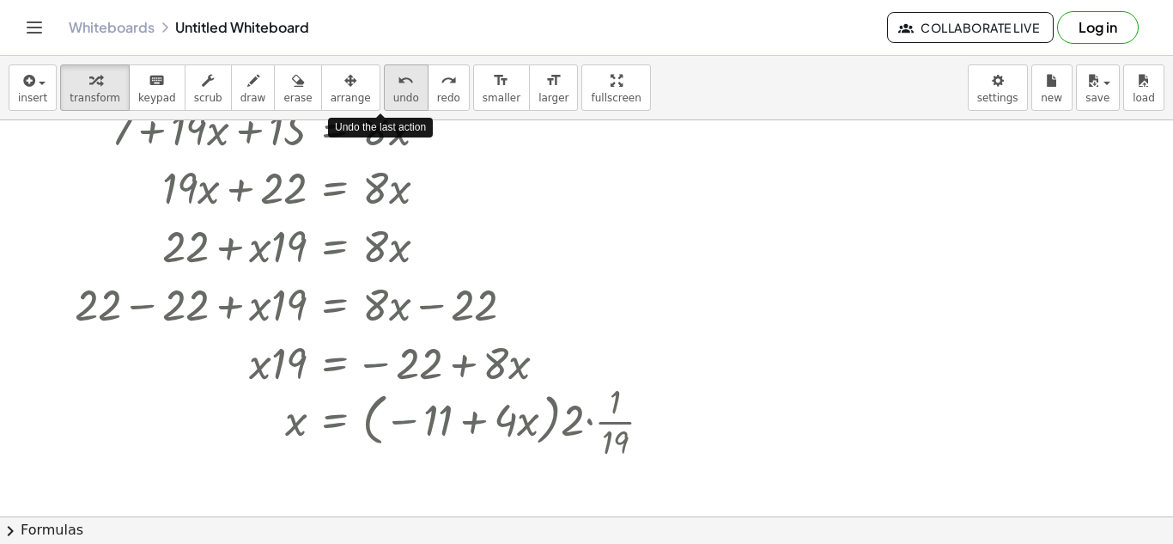
click at [398, 82] on icon "undo" at bounding box center [406, 80] width 16 height 21
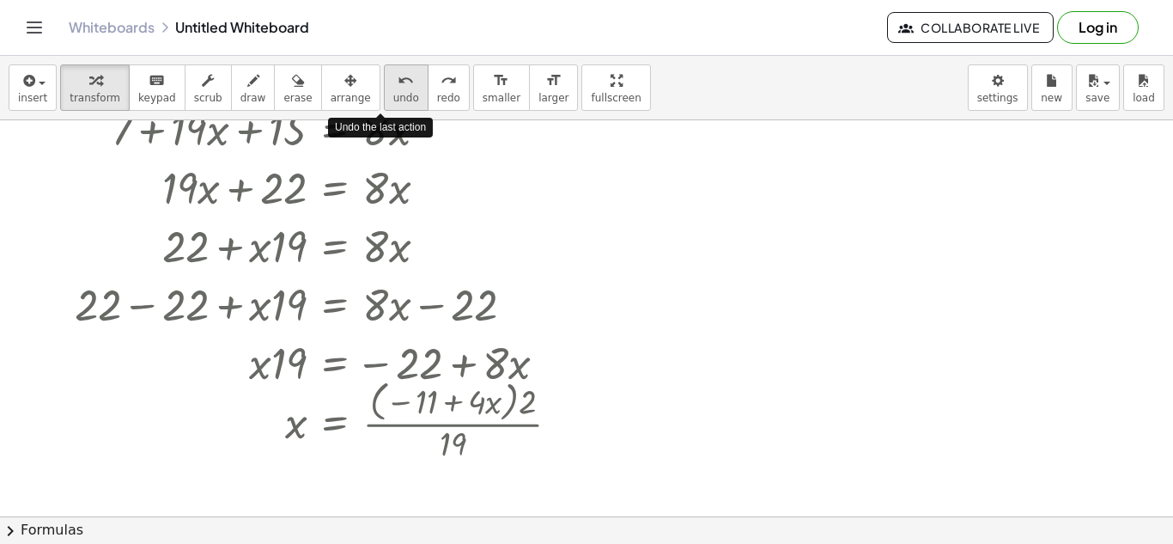
click at [398, 82] on icon "undo" at bounding box center [406, 80] width 16 height 21
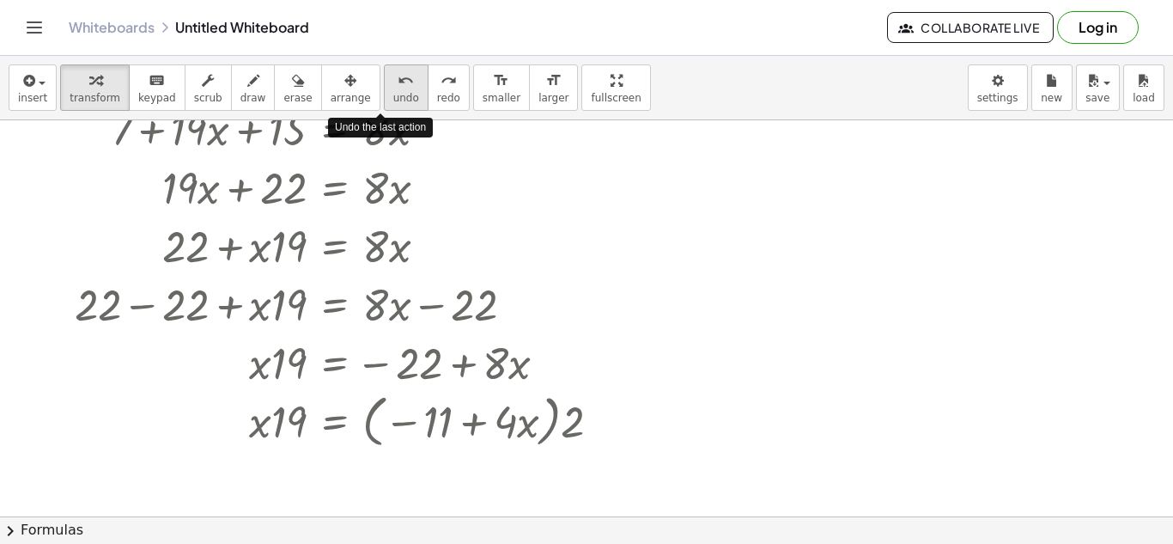
click at [398, 82] on icon "undo" at bounding box center [406, 80] width 16 height 21
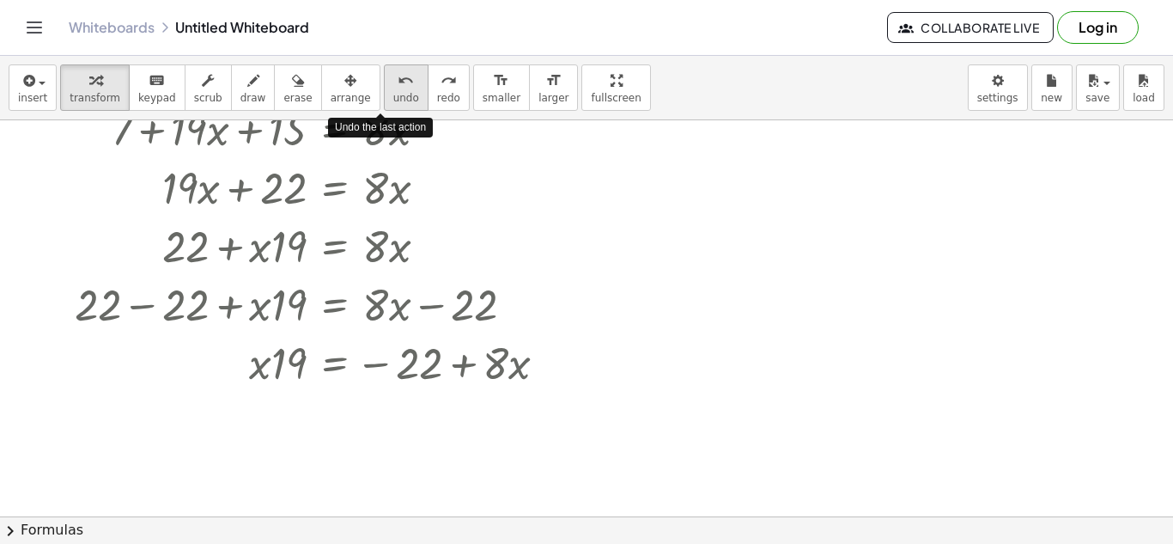
click at [398, 82] on icon "undo" at bounding box center [406, 80] width 16 height 21
click at [384, 75] on button "undo undo" at bounding box center [406, 87] width 45 height 46
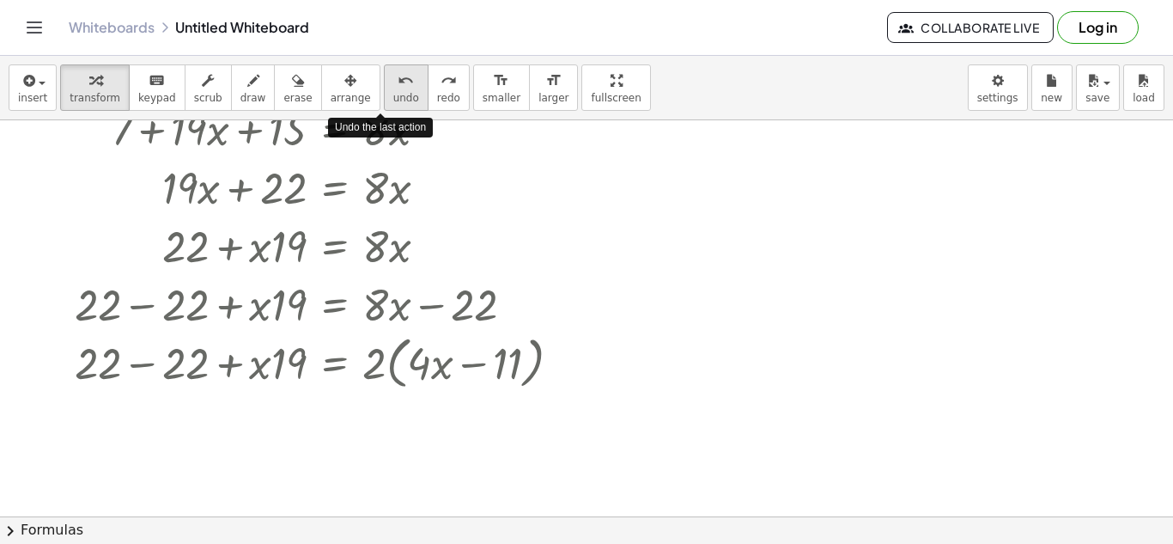
click at [384, 75] on button "undo undo" at bounding box center [406, 87] width 45 height 46
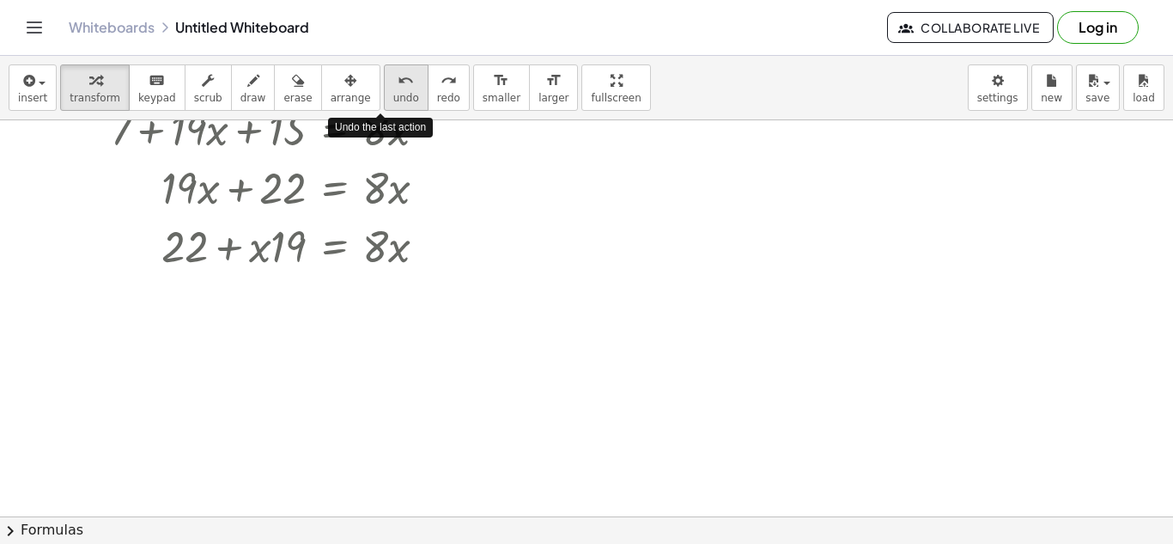
click at [384, 75] on button "undo undo" at bounding box center [406, 87] width 45 height 46
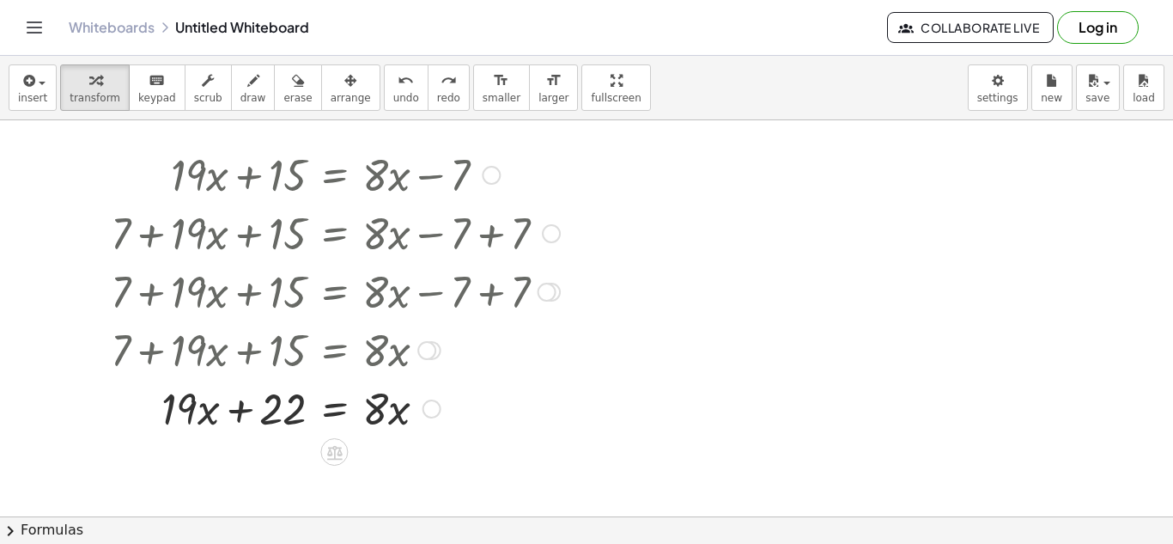
scroll to position [19, 0]
click at [393, 70] on div "undo" at bounding box center [406, 80] width 26 height 21
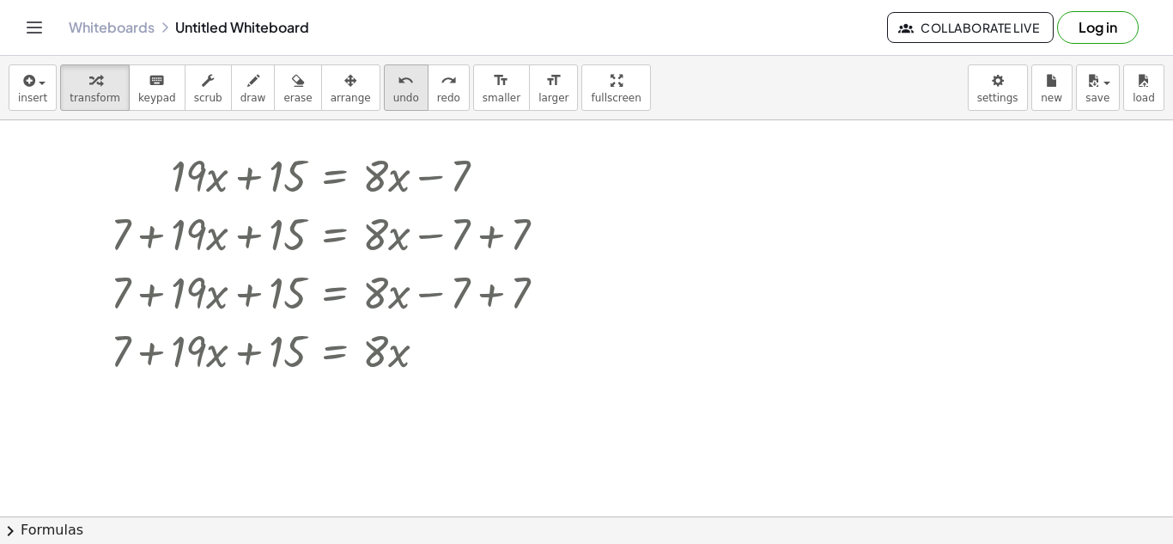
click at [393, 70] on div "undo" at bounding box center [406, 80] width 26 height 21
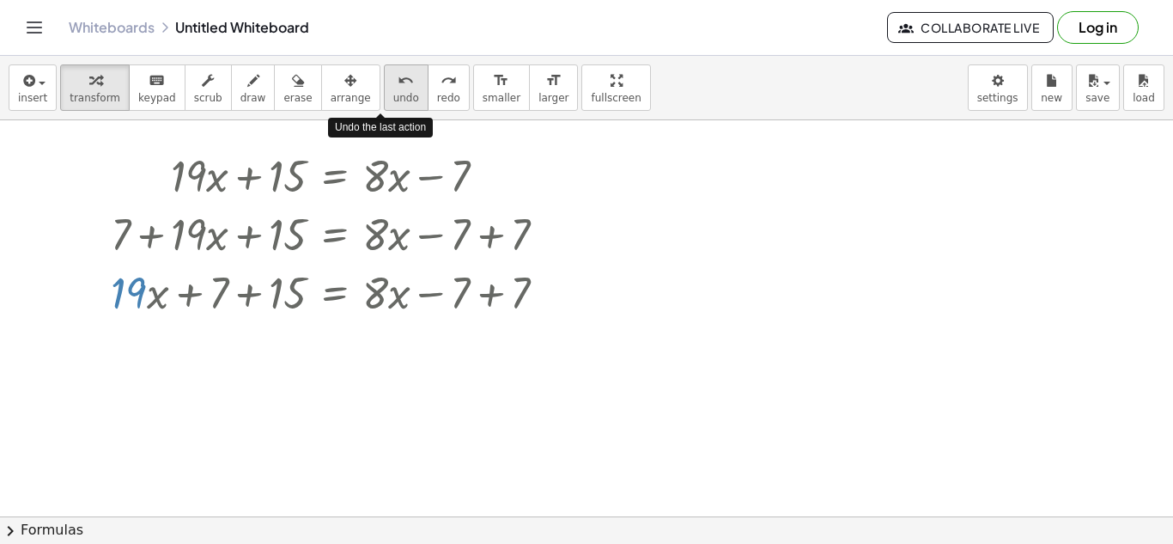
click at [393, 70] on div "undo" at bounding box center [406, 80] width 26 height 21
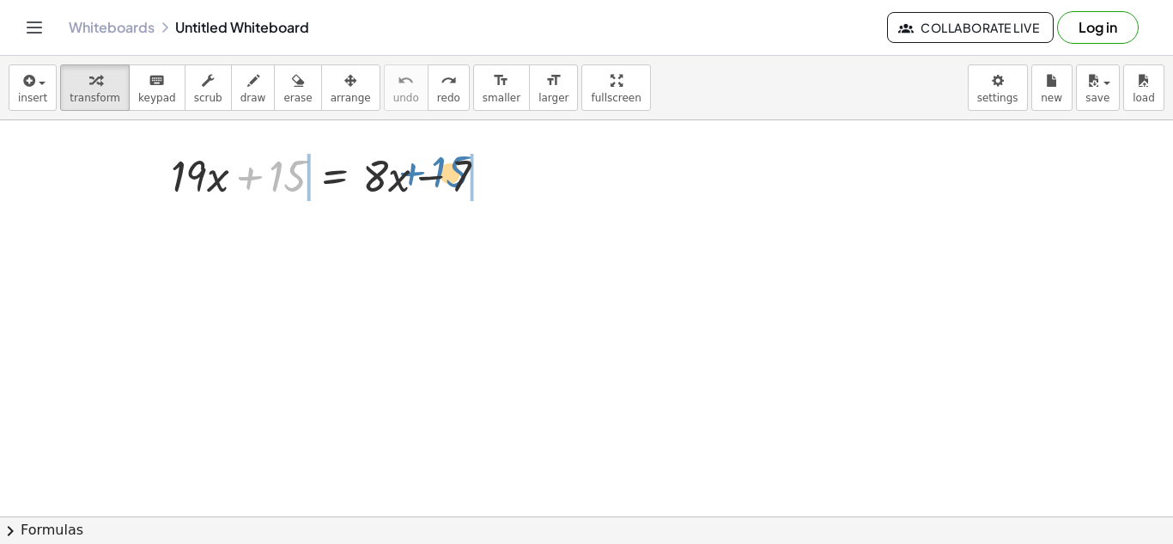
drag, startPoint x: 258, startPoint y: 182, endPoint x: 448, endPoint y: 185, distance: 189.8
click at [448, 185] on div at bounding box center [335, 174] width 347 height 58
click at [448, 185] on div at bounding box center [335, 174] width 502 height 58
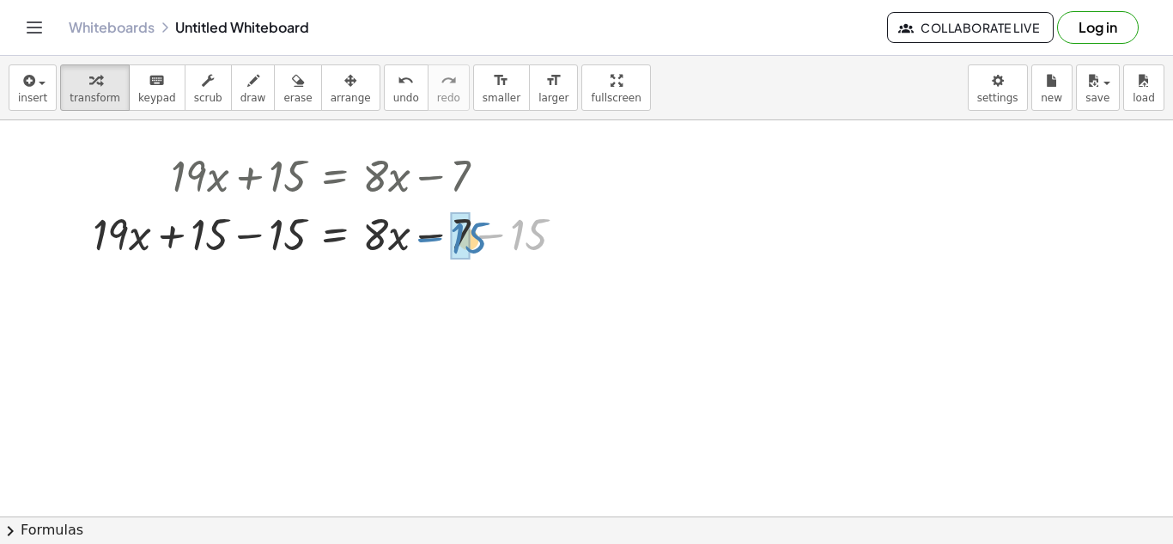
drag, startPoint x: 514, startPoint y: 232, endPoint x: 453, endPoint y: 236, distance: 62.0
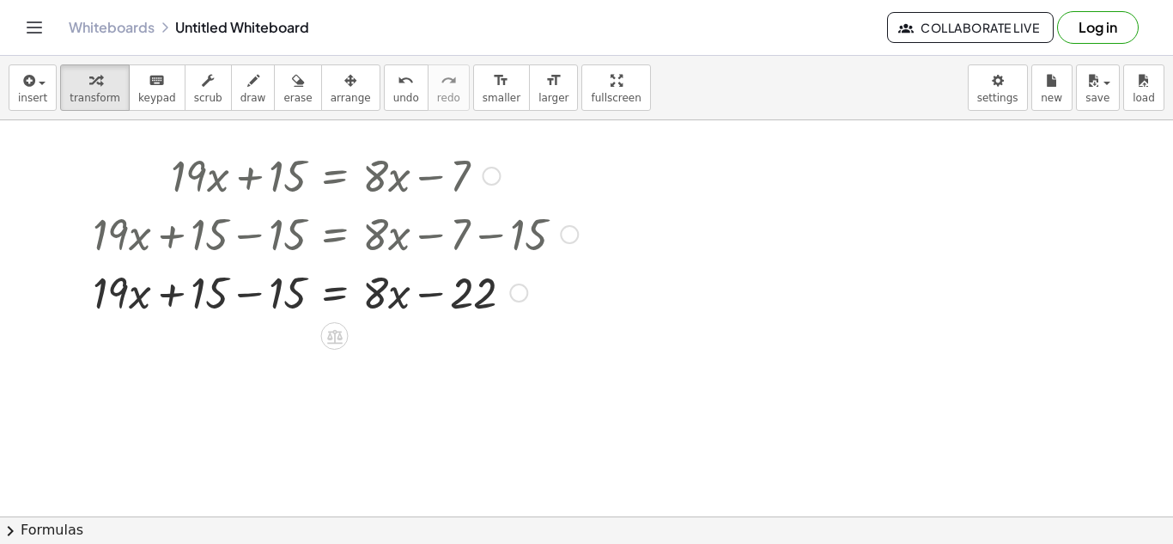
drag, startPoint x: 274, startPoint y: 234, endPoint x: 258, endPoint y: 229, distance: 16.0
click at [258, 229] on div at bounding box center [335, 232] width 502 height 58
drag, startPoint x: 289, startPoint y: 298, endPoint x: 216, endPoint y: 299, distance: 73.0
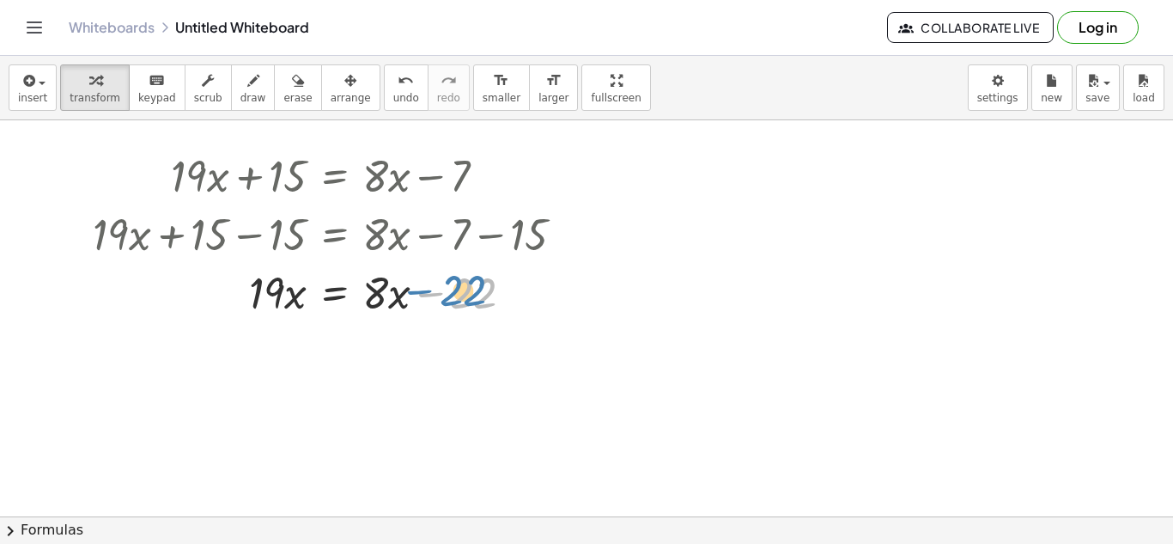
drag, startPoint x: 482, startPoint y: 311, endPoint x: 471, endPoint y: 308, distance: 10.6
click at [471, 308] on div at bounding box center [335, 291] width 502 height 58
drag, startPoint x: 474, startPoint y: 301, endPoint x: 412, endPoint y: 286, distance: 63.5
click at [412, 286] on div at bounding box center [335, 291] width 502 height 58
drag, startPoint x: 468, startPoint y: 296, endPoint x: 306, endPoint y: 290, distance: 162.4
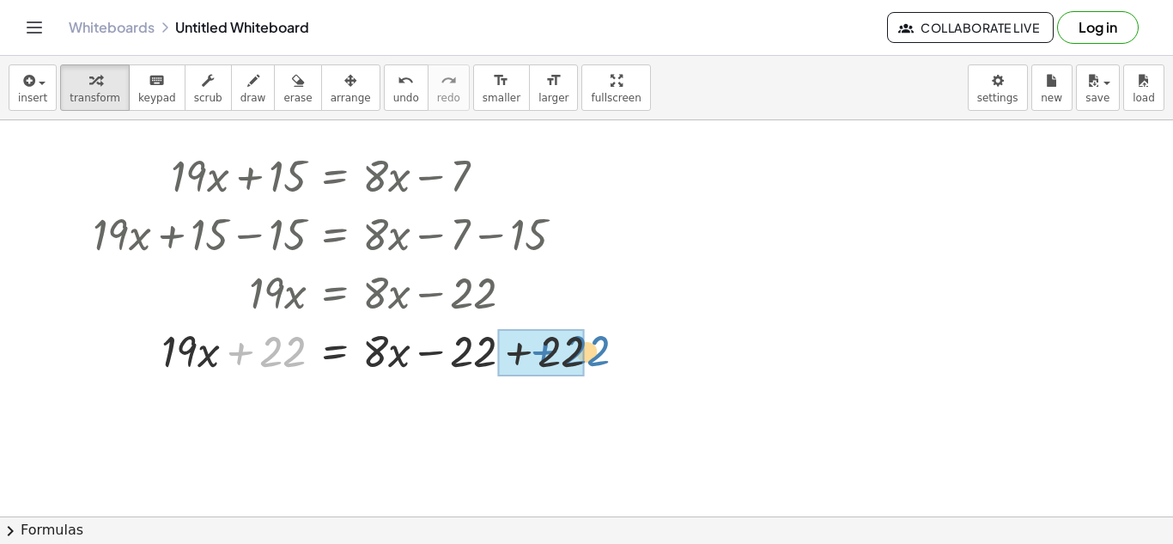
drag, startPoint x: 291, startPoint y: 355, endPoint x: 589, endPoint y: 349, distance: 298.0
click at [589, 349] on div at bounding box center [353, 349] width 539 height 58
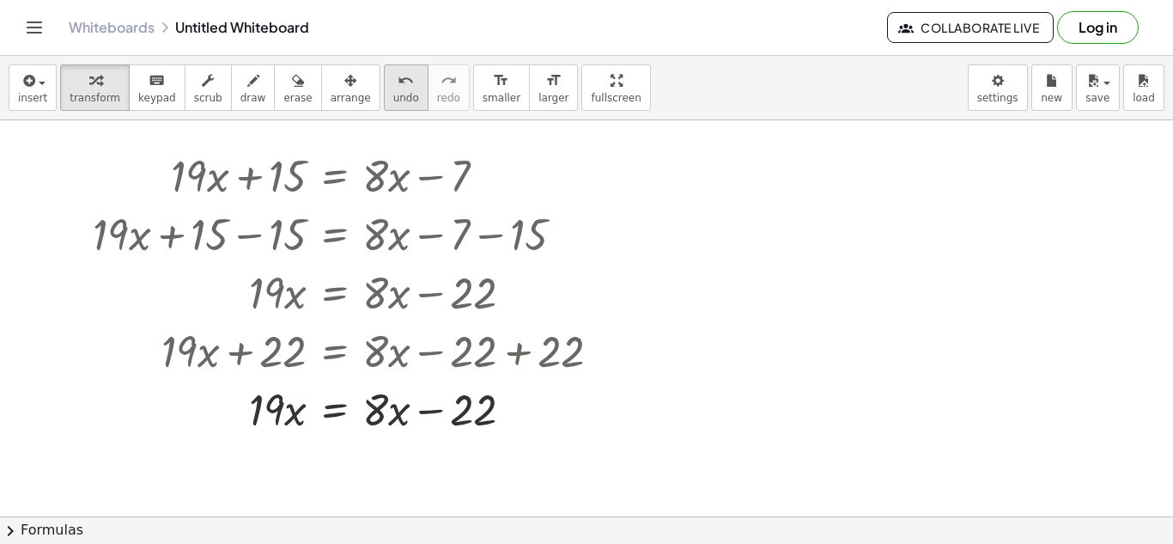
click at [398, 84] on icon "undo" at bounding box center [406, 80] width 16 height 21
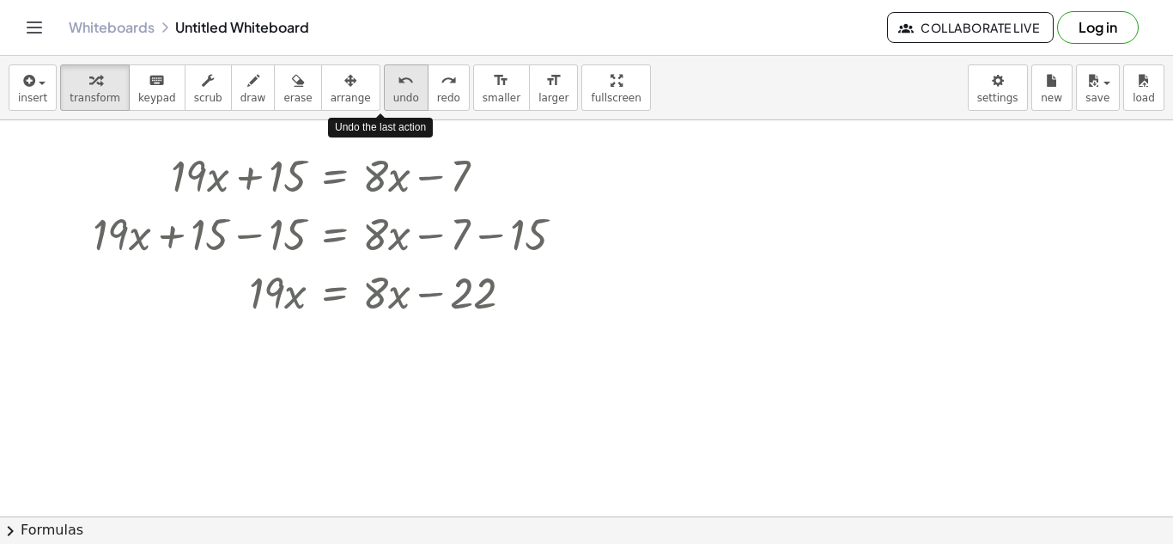
click at [398, 84] on icon "undo" at bounding box center [406, 80] width 16 height 21
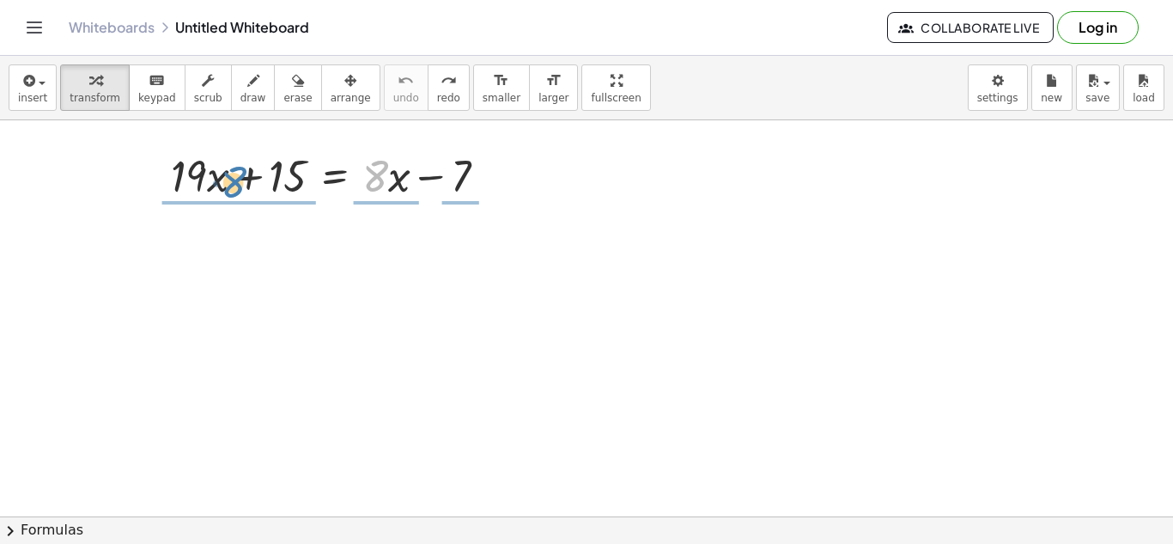
drag, startPoint x: 378, startPoint y: 179, endPoint x: 228, endPoint y: 180, distance: 150.3
click at [228, 180] on div at bounding box center [335, 174] width 347 height 58
drag, startPoint x: 458, startPoint y: 184, endPoint x: 370, endPoint y: 180, distance: 87.6
click at [370, 180] on div at bounding box center [335, 174] width 347 height 58
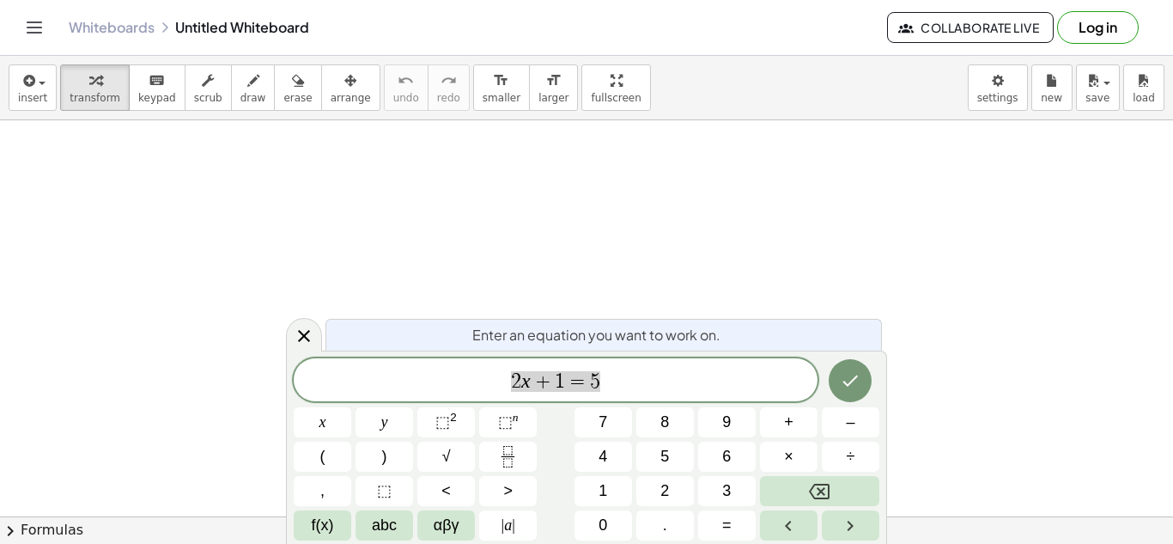
scroll to position [1, 0]
click at [712, 458] on button "6" at bounding box center [727, 456] width 58 height 30
click at [303, 418] on button "x" at bounding box center [323, 422] width 58 height 30
click at [835, 422] on button "–" at bounding box center [851, 422] width 58 height 30
click at [666, 428] on span "8" at bounding box center [664, 421] width 9 height 23
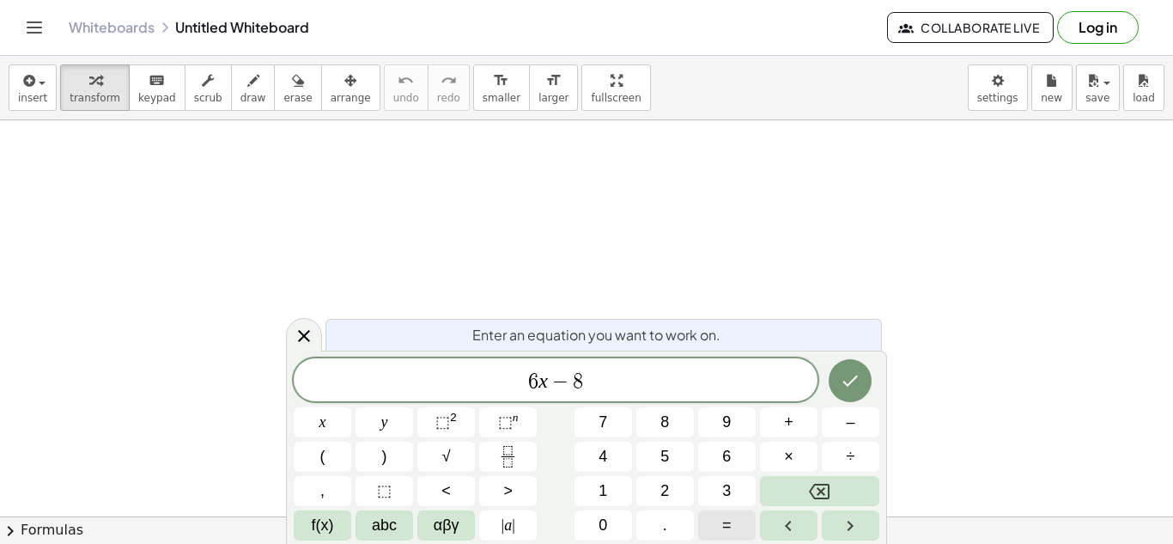
click at [737, 525] on button "=" at bounding box center [727, 525] width 58 height 30
click at [602, 488] on span "1" at bounding box center [602, 490] width 9 height 23
click at [739, 441] on button "6" at bounding box center [727, 456] width 58 height 30
click at [799, 422] on button "+" at bounding box center [789, 422] width 58 height 30
click at [604, 493] on span "1" at bounding box center [602, 490] width 9 height 23
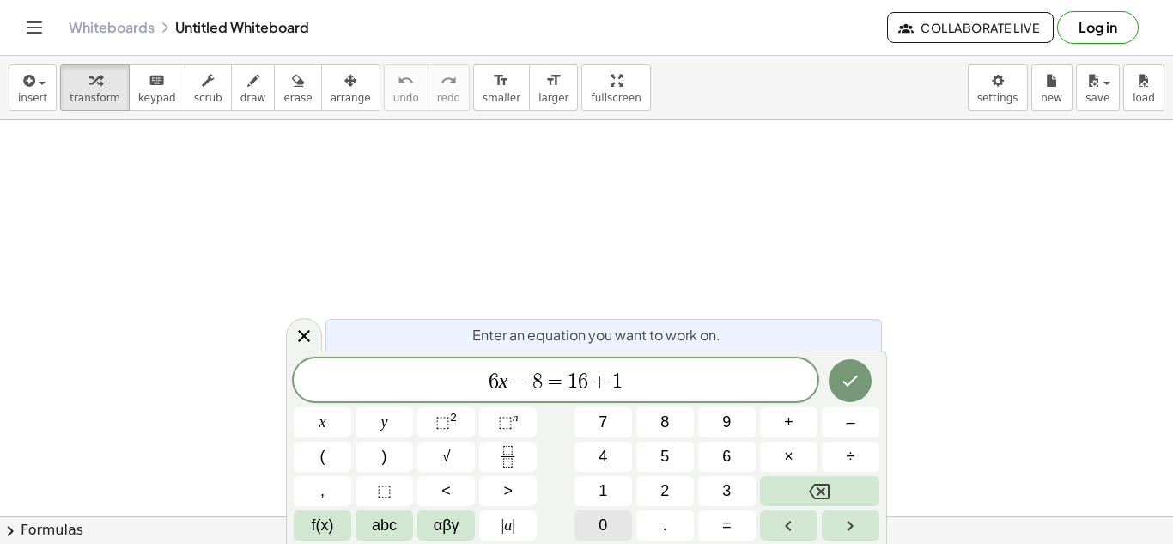
click at [609, 513] on button "0" at bounding box center [603, 525] width 58 height 30
click at [338, 423] on button "x" at bounding box center [323, 422] width 58 height 30
click at [853, 371] on icon "Done" at bounding box center [850, 380] width 21 height 21
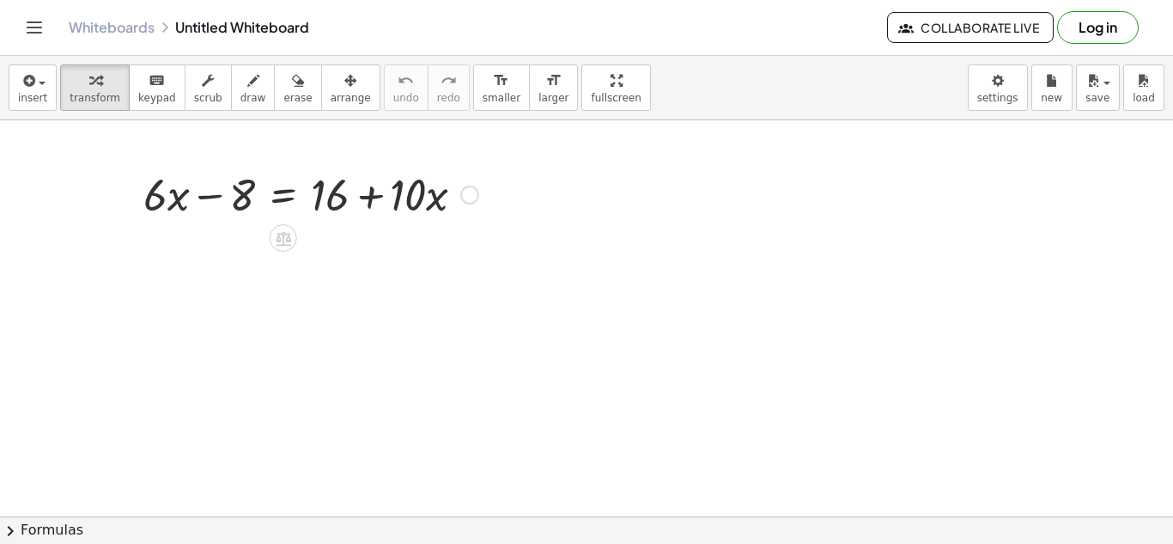
click at [417, 170] on div at bounding box center [311, 193] width 352 height 58
drag, startPoint x: 420, startPoint y: 196, endPoint x: 125, endPoint y: 193, distance: 295.4
click at [125, 193] on div "· 10 + · x + · 6 · x − 8 = + 16 + · 10 · x" at bounding box center [305, 193] width 374 height 67
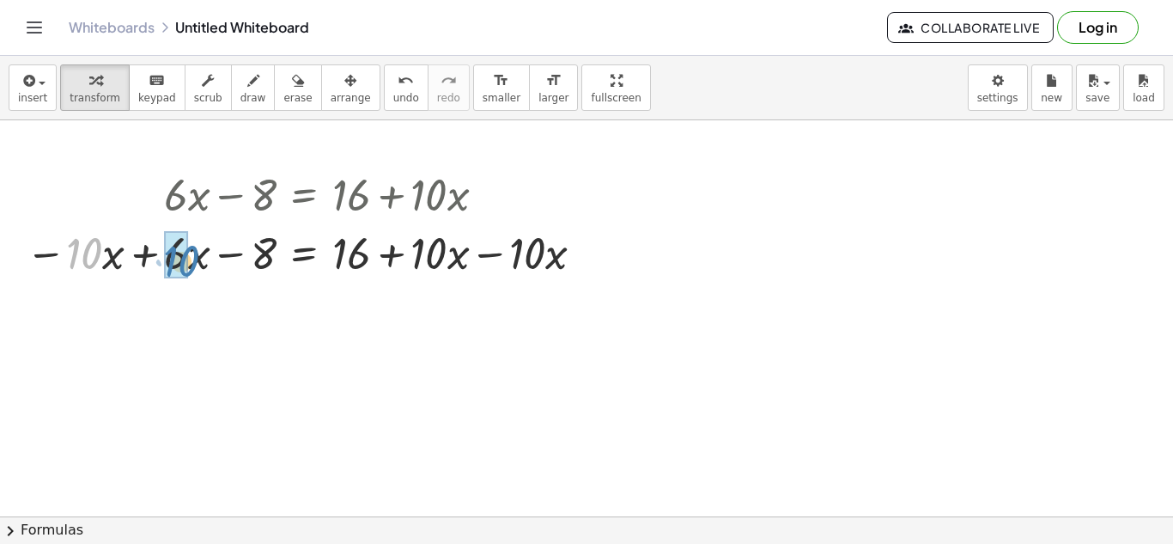
drag, startPoint x: 89, startPoint y: 253, endPoint x: 188, endPoint y: 261, distance: 99.0
click at [188, 261] on div at bounding box center [308, 251] width 582 height 58
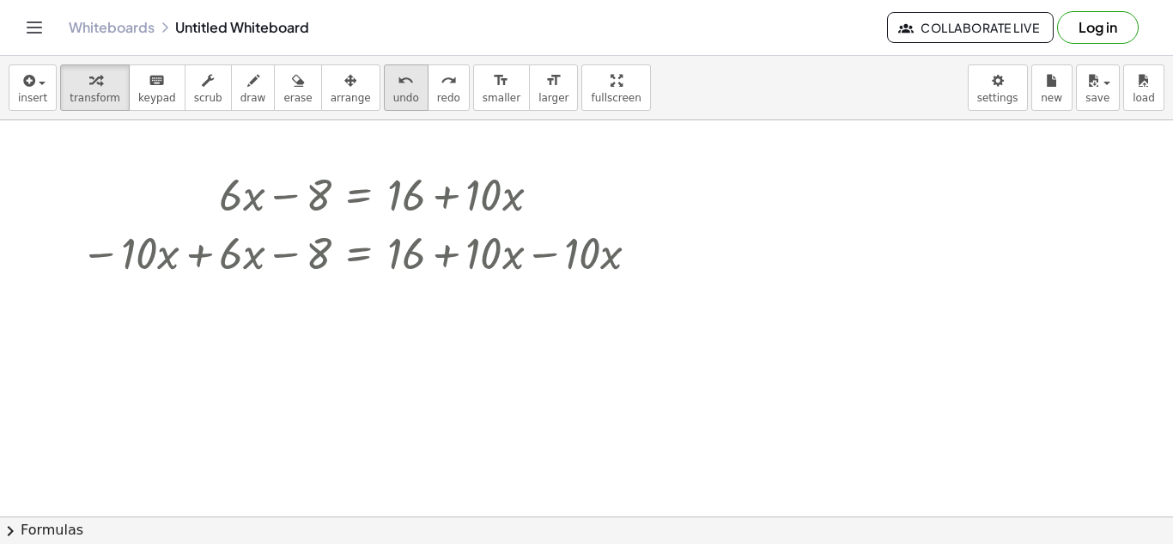
click at [393, 93] on span "undo" at bounding box center [406, 98] width 26 height 12
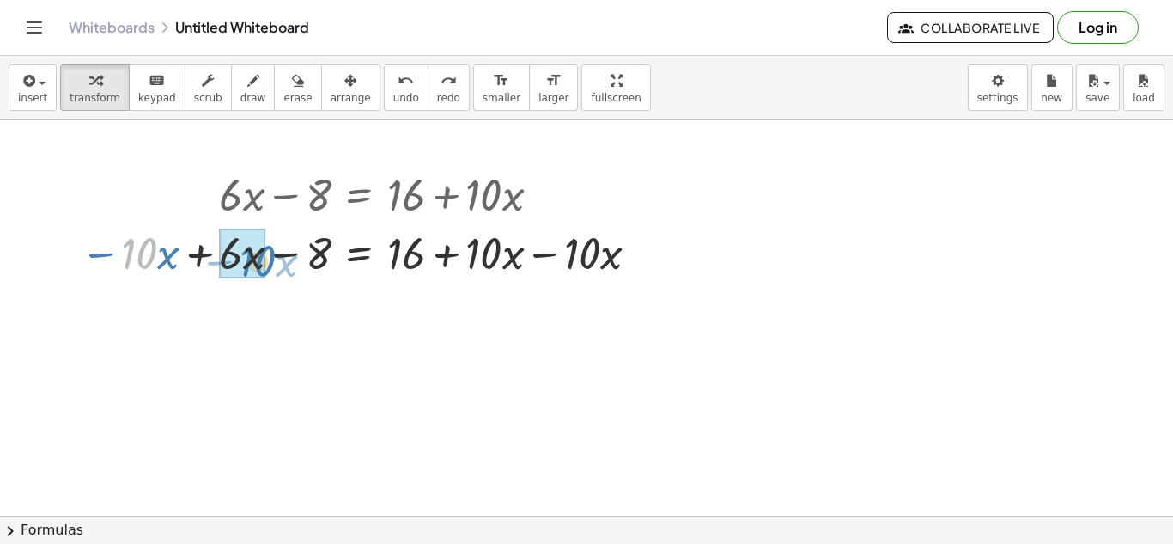
drag, startPoint x: 136, startPoint y: 264, endPoint x: 254, endPoint y: 271, distance: 118.7
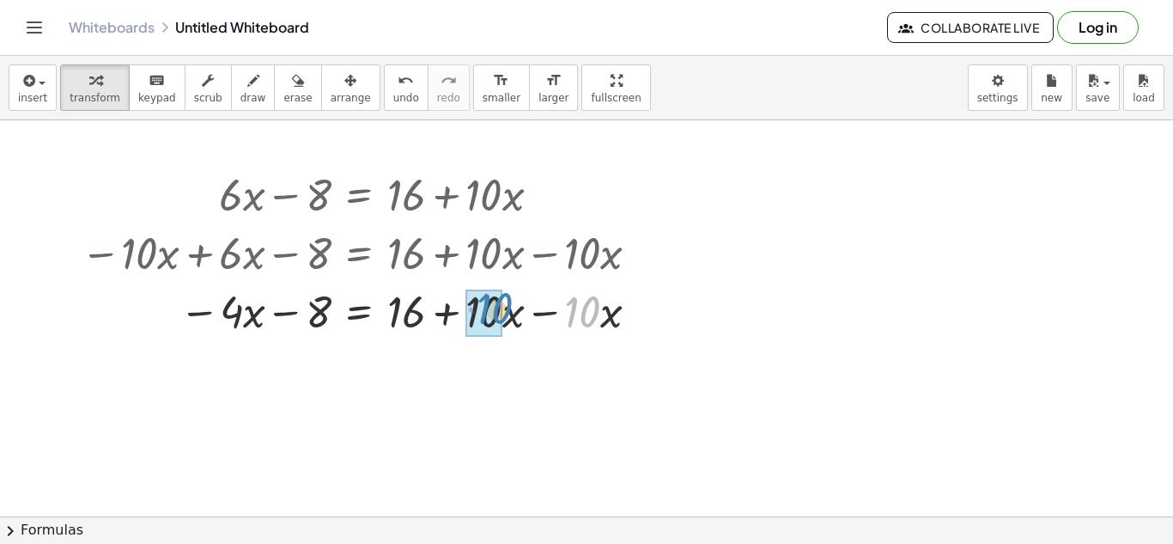
drag, startPoint x: 575, startPoint y: 322, endPoint x: 472, endPoint y: 320, distance: 103.1
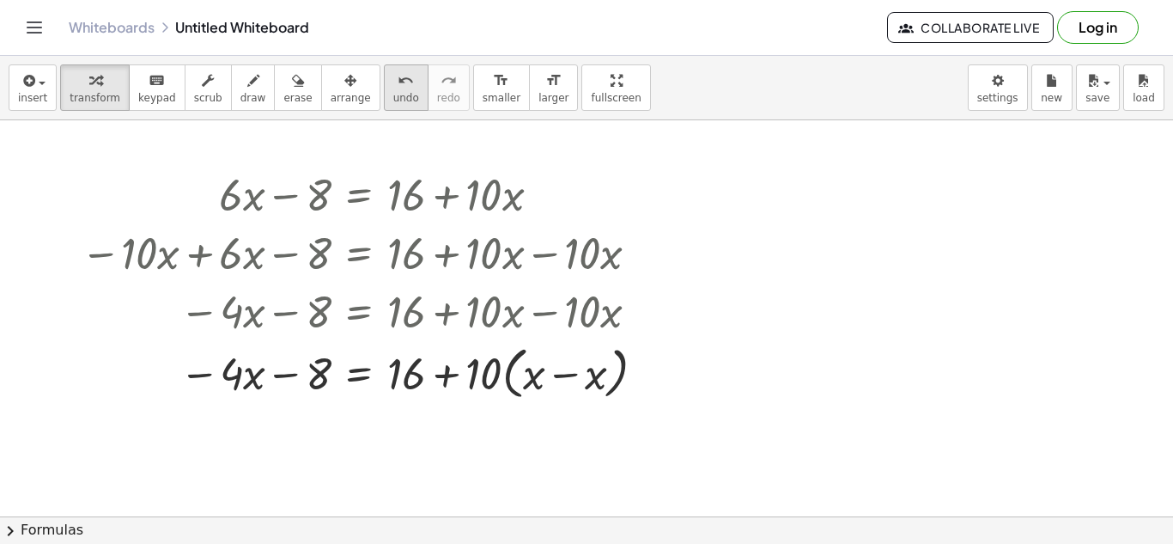
click at [393, 76] on div "undo" at bounding box center [406, 80] width 26 height 21
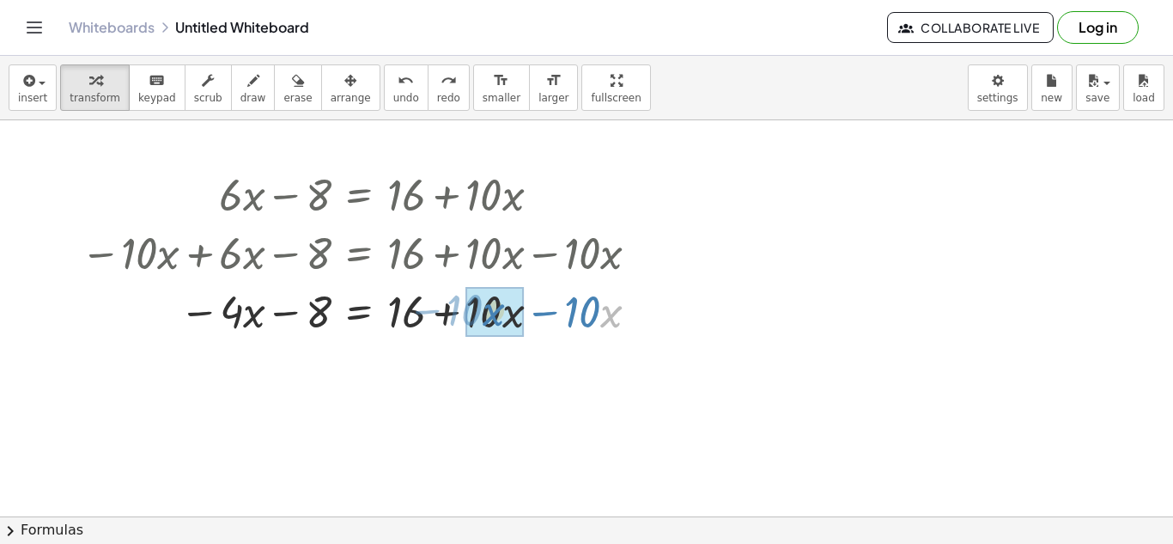
drag, startPoint x: 610, startPoint y: 314, endPoint x: 489, endPoint y: 313, distance: 121.1
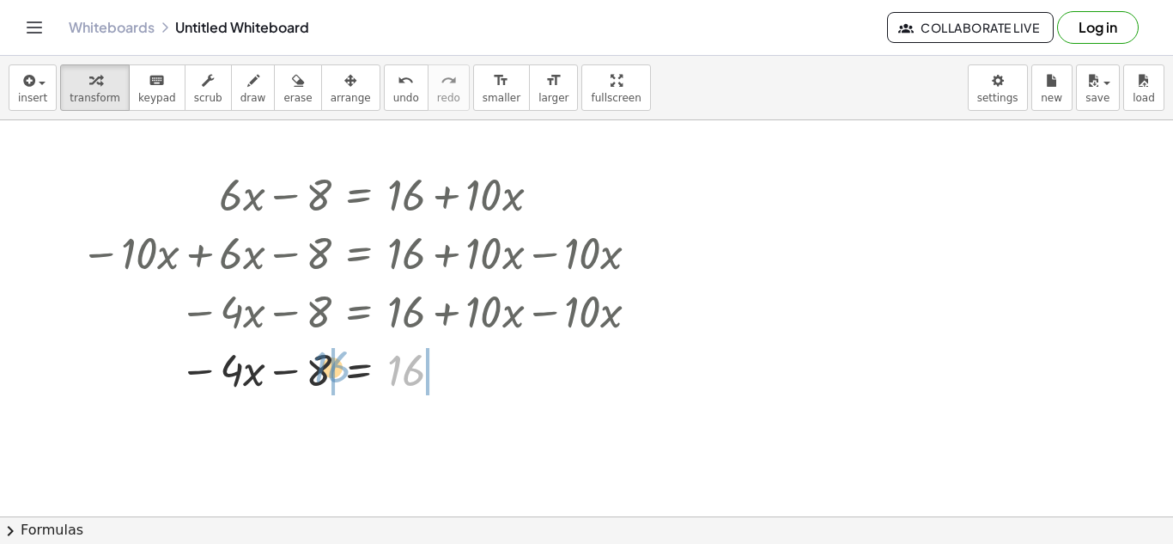
drag, startPoint x: 405, startPoint y: 375, endPoint x: 323, endPoint y: 371, distance: 82.5
click at [323, 371] on div at bounding box center [363, 368] width 582 height 58
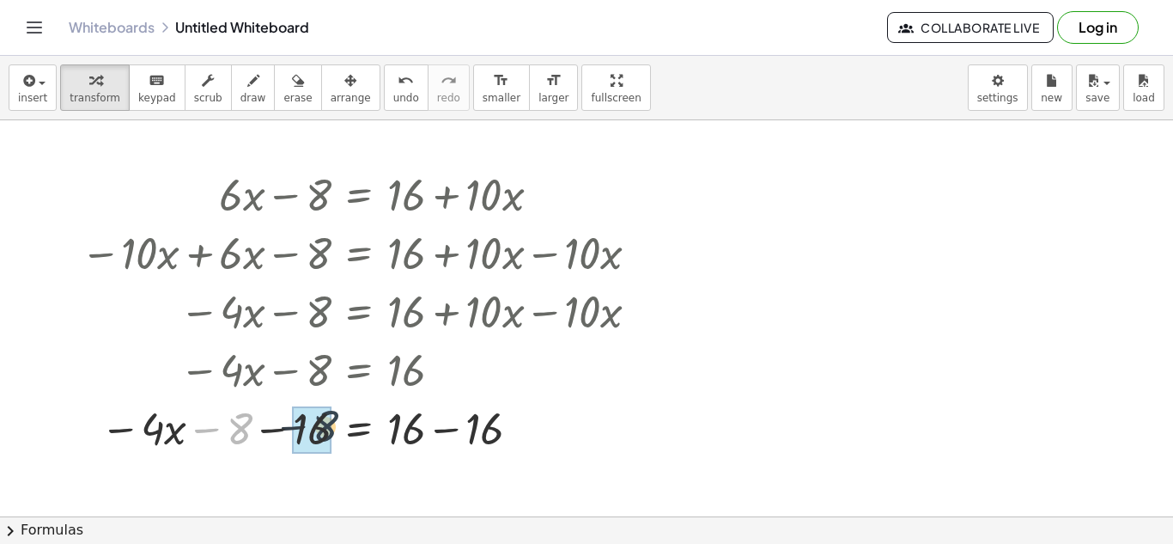
drag, startPoint x: 241, startPoint y: 432, endPoint x: 330, endPoint y: 430, distance: 88.5
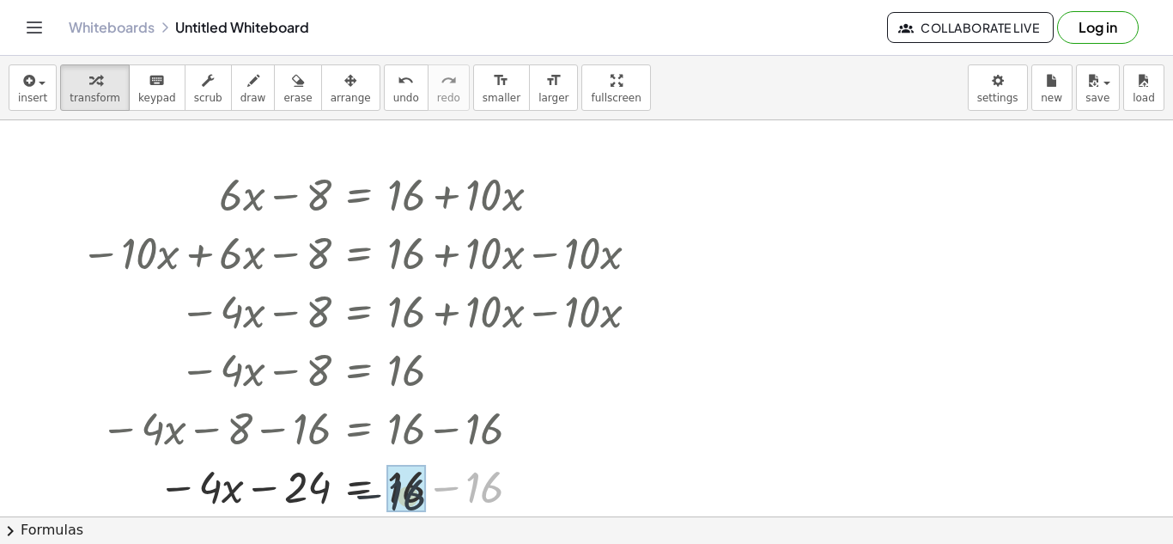
drag, startPoint x: 485, startPoint y: 482, endPoint x: 401, endPoint y: 489, distance: 84.5
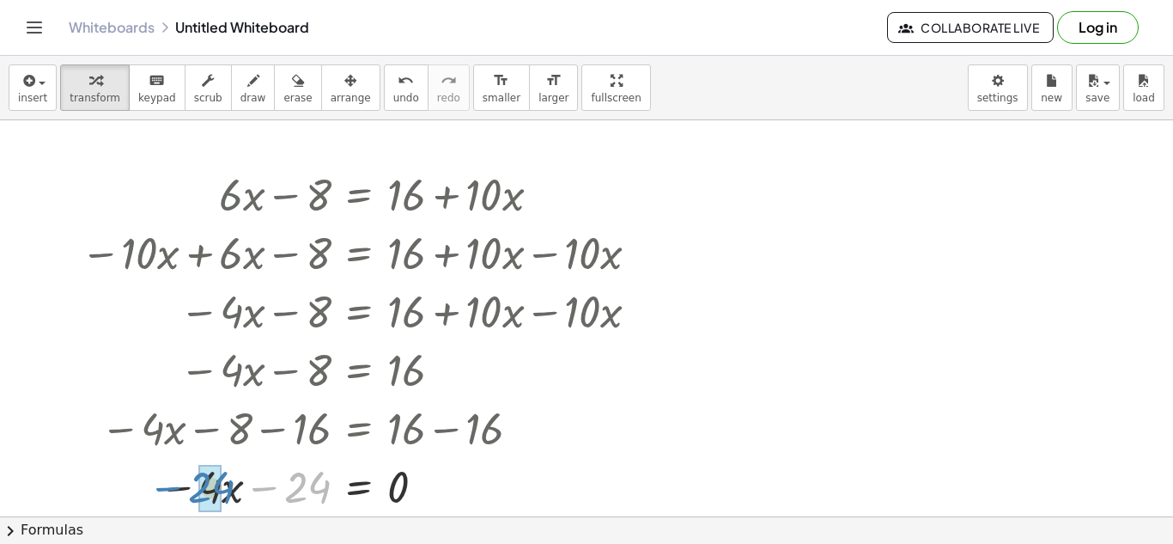
drag, startPoint x: 318, startPoint y: 489, endPoint x: 216, endPoint y: 489, distance: 102.2
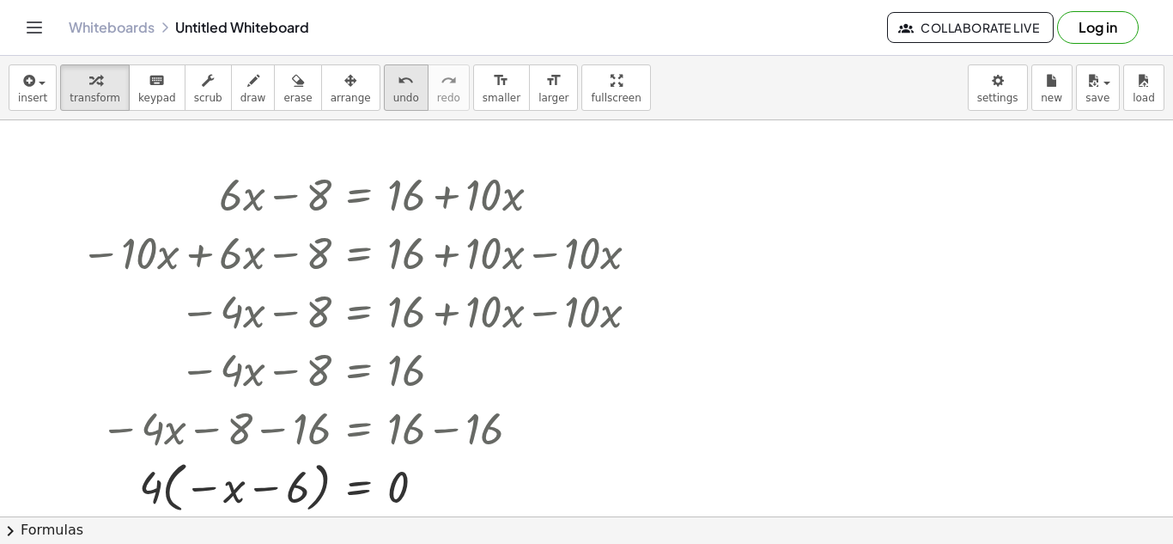
click at [398, 88] on icon "undo" at bounding box center [406, 80] width 16 height 21
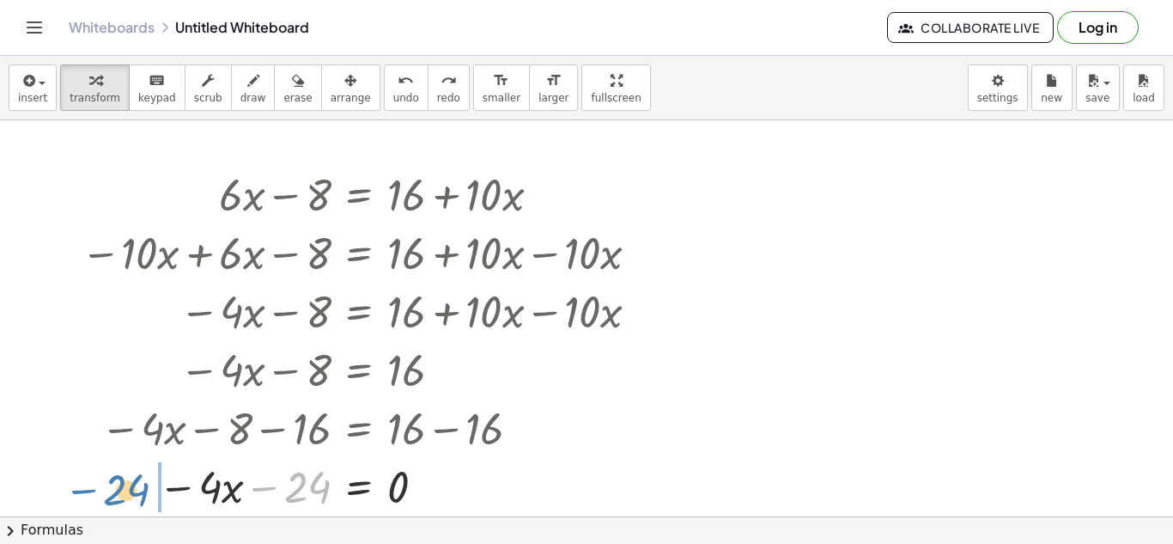
drag, startPoint x: 318, startPoint y: 479, endPoint x: 139, endPoint y: 482, distance: 178.6
click at [139, 482] on div at bounding box center [367, 485] width 571 height 58
drag, startPoint x: 210, startPoint y: 489, endPoint x: 292, endPoint y: 498, distance: 82.9
drag, startPoint x: 329, startPoint y: 488, endPoint x: 229, endPoint y: 491, distance: 99.7
click at [229, 491] on div at bounding box center [363, 485] width 582 height 63
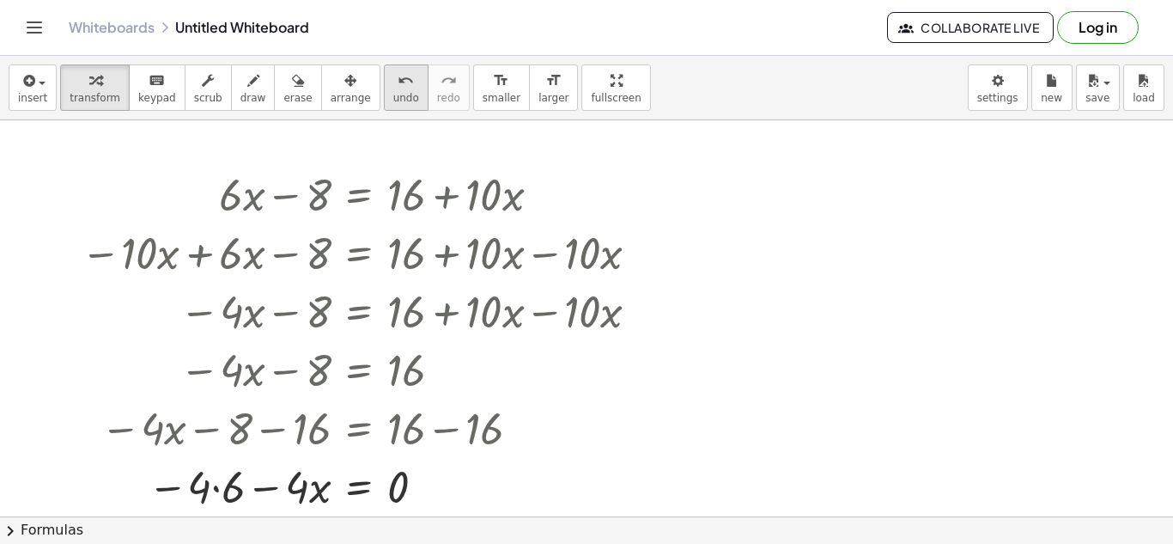
click at [393, 92] on span "undo" at bounding box center [406, 98] width 26 height 12
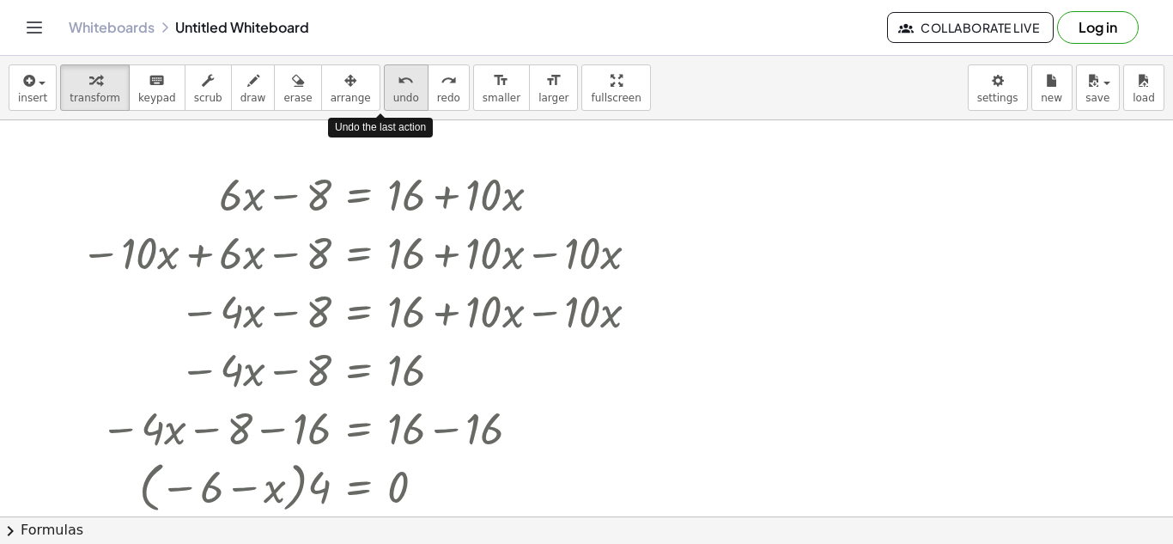
click at [393, 92] on span "undo" at bounding box center [406, 98] width 26 height 12
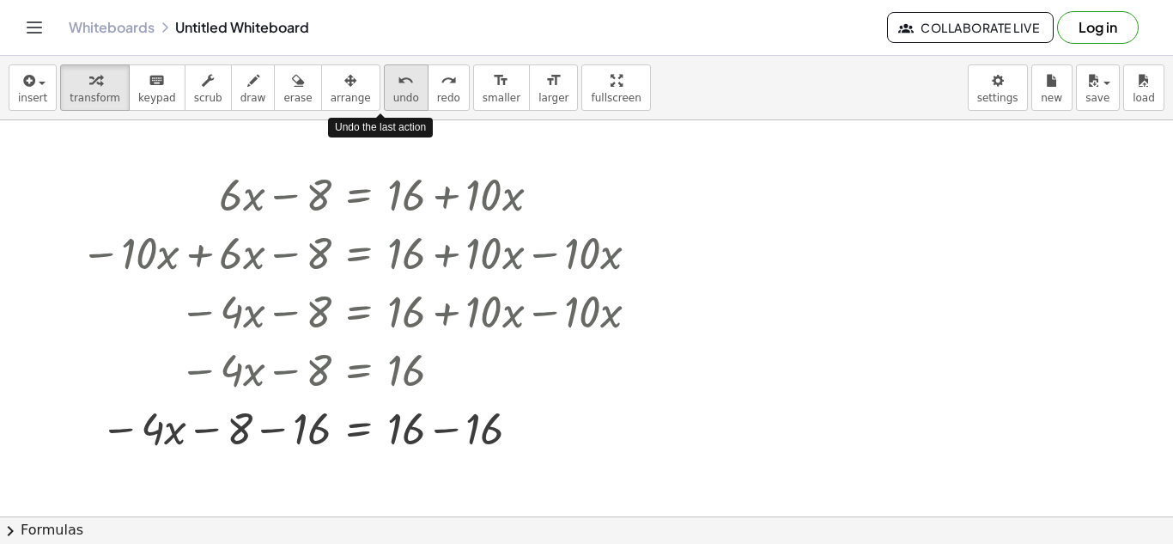
click at [393, 92] on span "undo" at bounding box center [406, 98] width 26 height 12
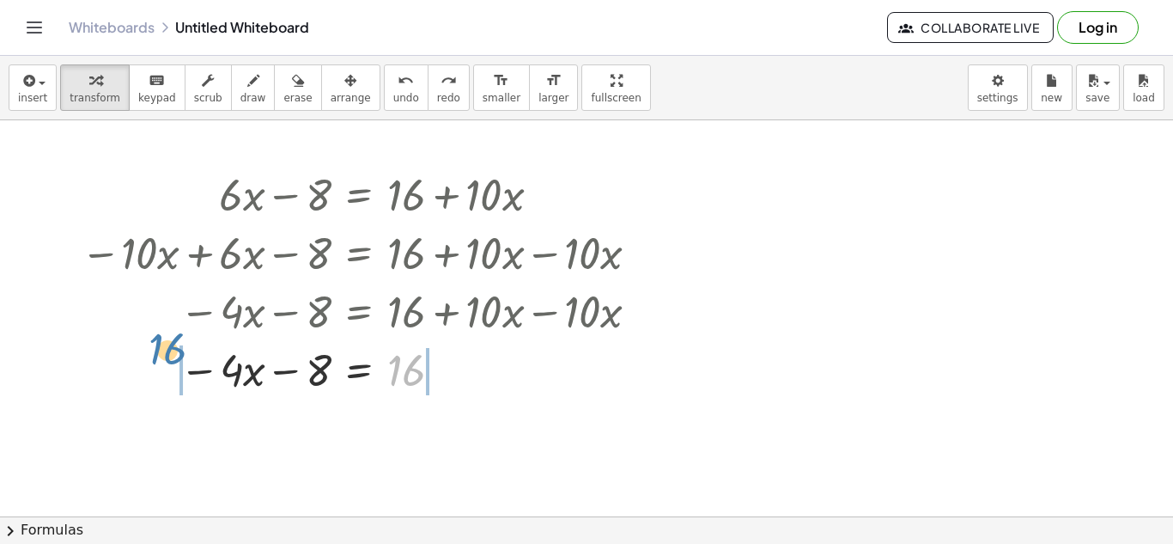
drag, startPoint x: 410, startPoint y: 374, endPoint x: 174, endPoint y: 355, distance: 236.9
click at [174, 355] on div at bounding box center [363, 368] width 424 height 58
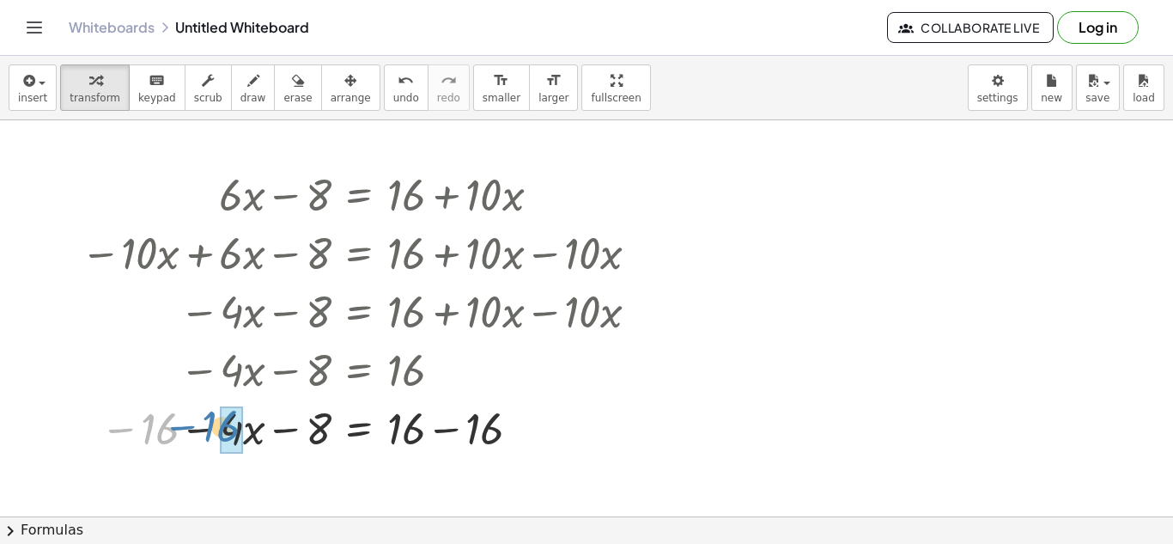
drag, startPoint x: 161, startPoint y: 437, endPoint x: 228, endPoint y: 434, distance: 66.2
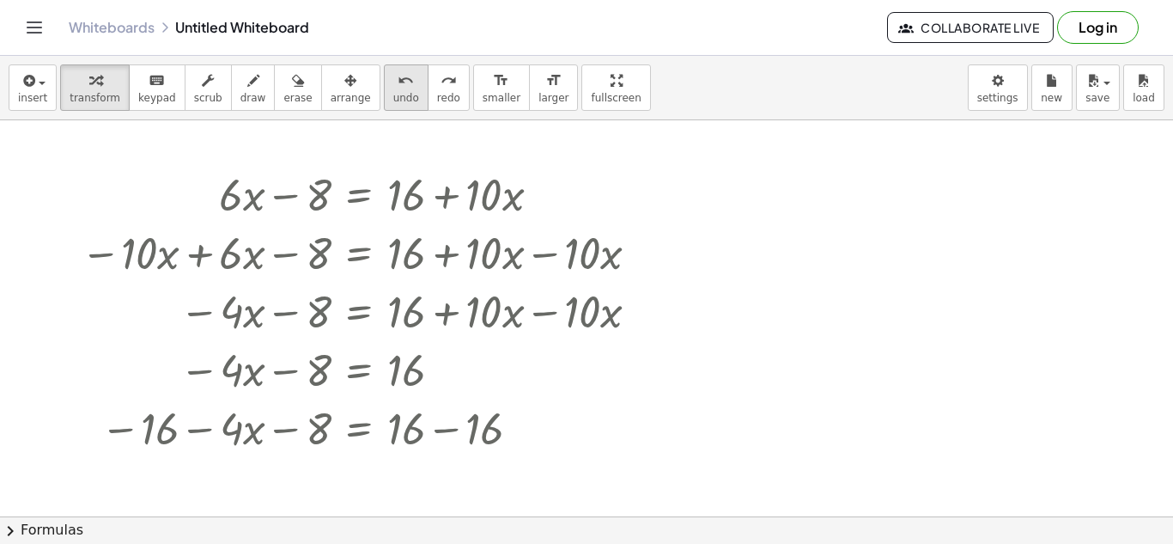
click at [393, 93] on span "undo" at bounding box center [406, 98] width 26 height 12
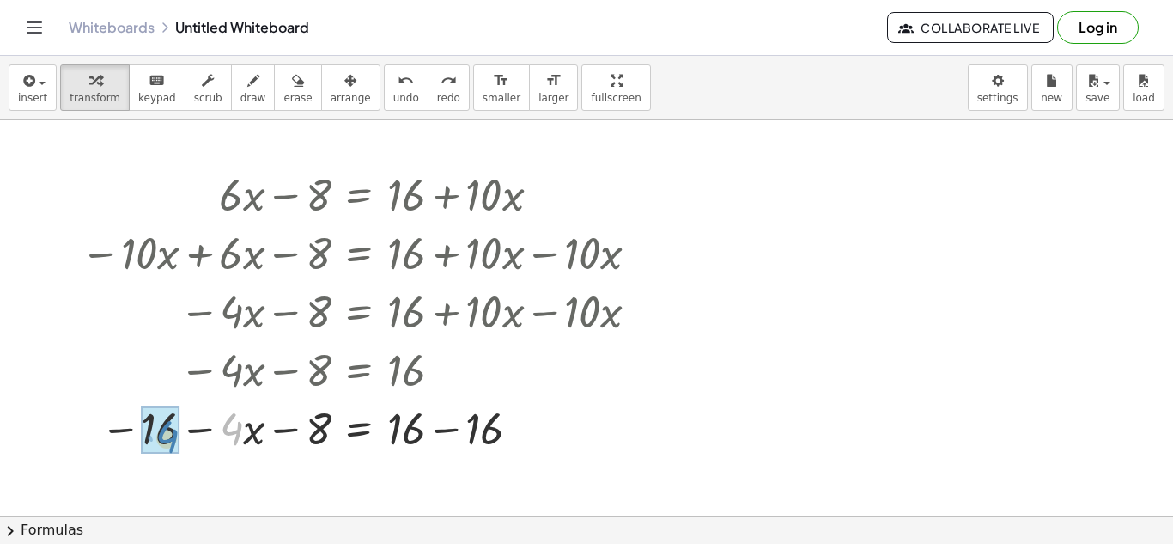
drag, startPoint x: 242, startPoint y: 433, endPoint x: 178, endPoint y: 441, distance: 65.0
click at [393, 97] on span "undo" at bounding box center [406, 98] width 26 height 12
drag, startPoint x: 253, startPoint y: 440, endPoint x: 245, endPoint y: 453, distance: 16.2
click at [245, 453] on div at bounding box center [363, 427] width 582 height 58
drag, startPoint x: 157, startPoint y: 433, endPoint x: 177, endPoint y: 427, distance: 20.6
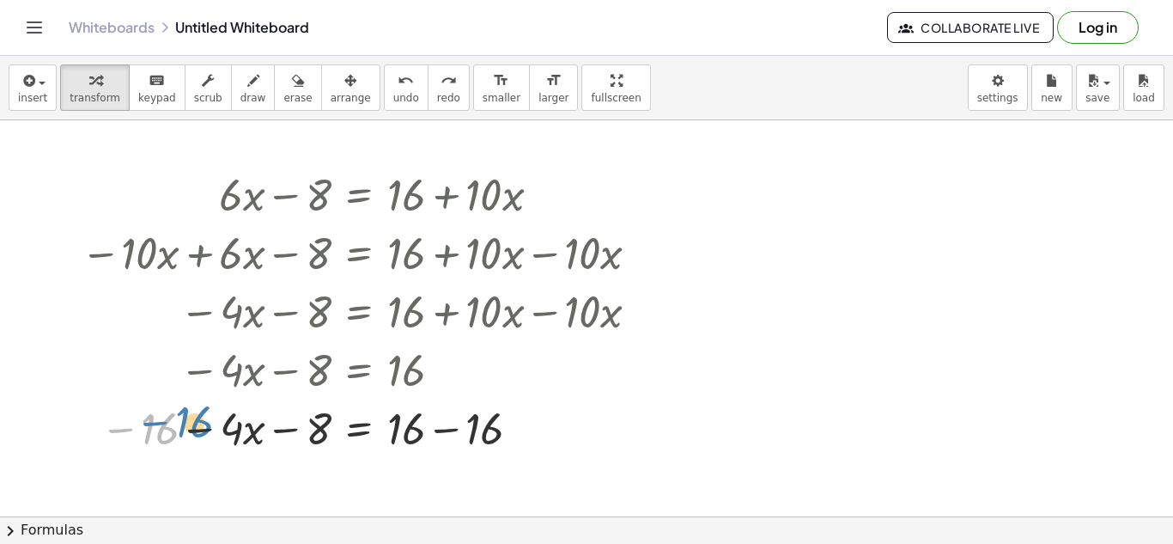
click at [177, 427] on div at bounding box center [363, 427] width 582 height 58
click at [393, 92] on span "undo" at bounding box center [406, 98] width 26 height 12
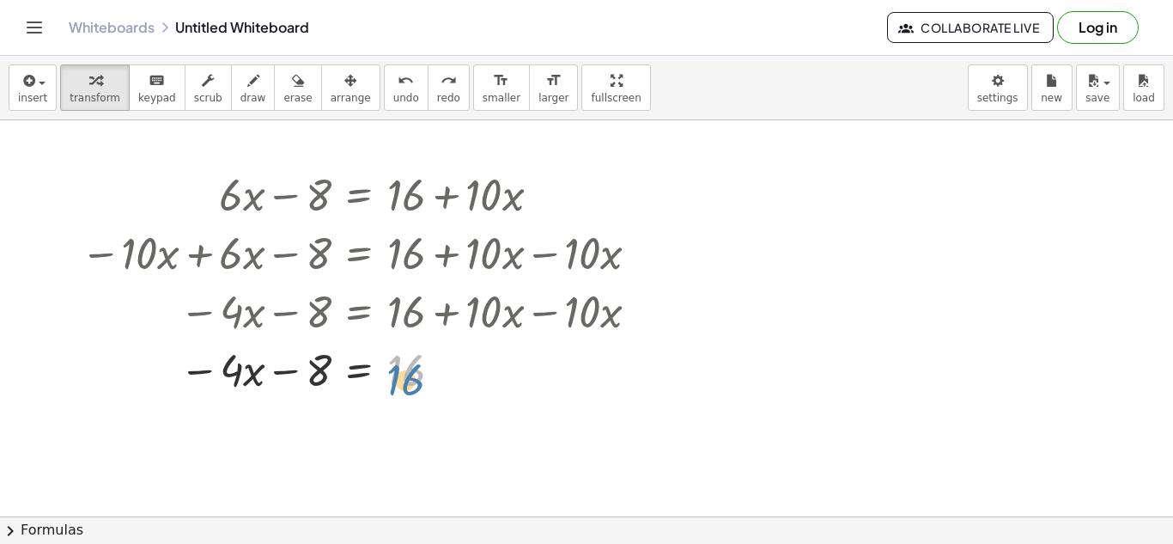
drag, startPoint x: 404, startPoint y: 373, endPoint x: 405, endPoint y: 382, distance: 9.5
click at [405, 382] on div at bounding box center [363, 368] width 582 height 58
drag, startPoint x: 405, startPoint y: 382, endPoint x: 291, endPoint y: 390, distance: 114.5
click at [291, 390] on div at bounding box center [363, 368] width 582 height 58
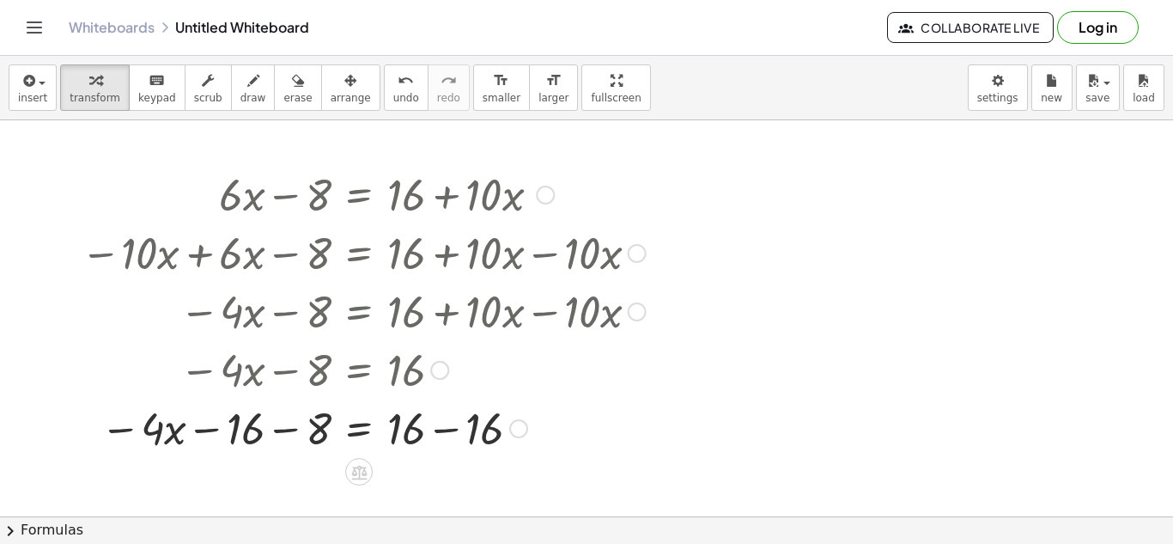
click at [248, 374] on div at bounding box center [363, 368] width 424 height 58
drag, startPoint x: 253, startPoint y: 432, endPoint x: 326, endPoint y: 427, distance: 73.2
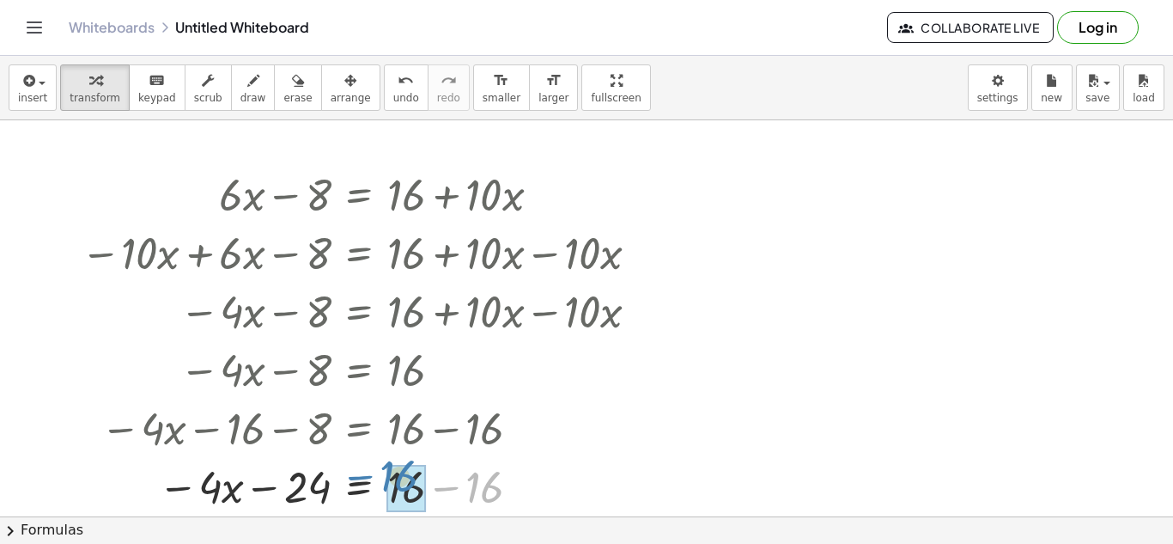
drag, startPoint x: 501, startPoint y: 483, endPoint x: 420, endPoint y: 472, distance: 82.3
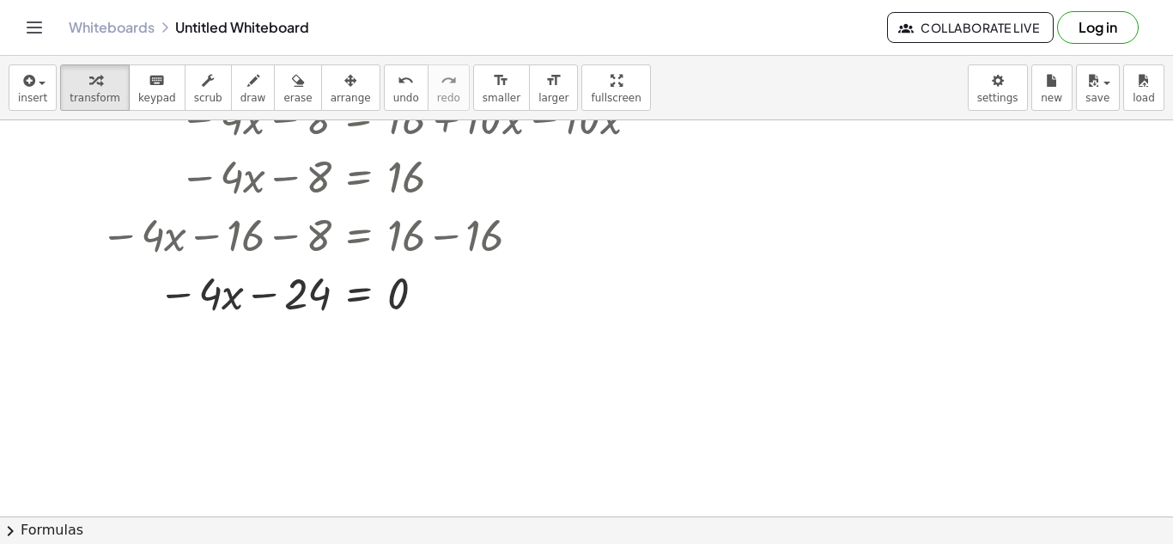
scroll to position [197, 0]
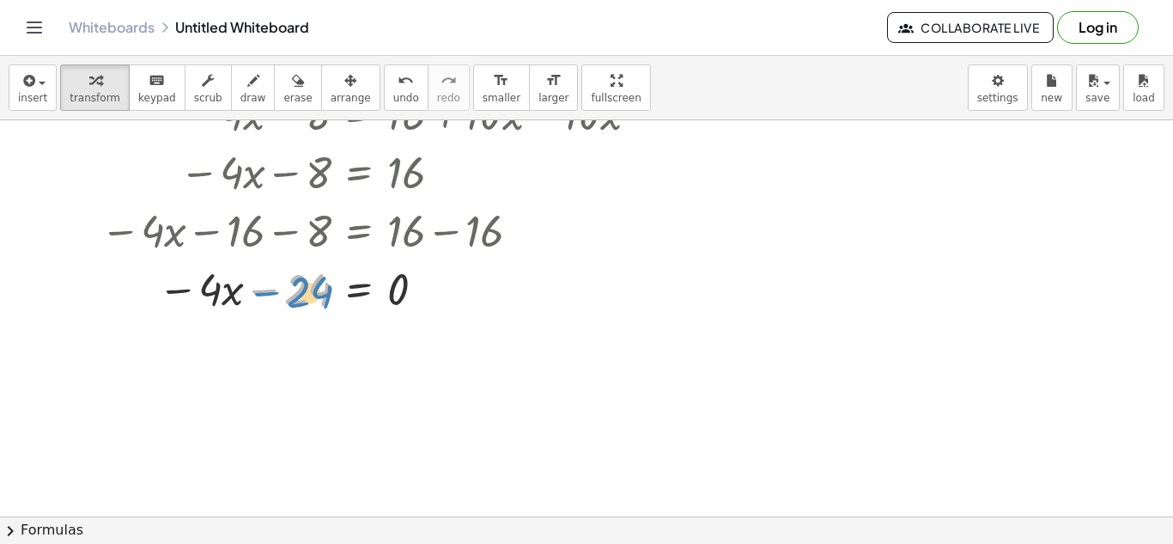
click at [301, 296] on div at bounding box center [363, 287] width 582 height 58
drag, startPoint x: 301, startPoint y: 296, endPoint x: 308, endPoint y: 264, distance: 32.7
click at [308, 264] on div at bounding box center [363, 287] width 582 height 58
drag, startPoint x: 216, startPoint y: 290, endPoint x: 200, endPoint y: 292, distance: 16.4
click at [200, 292] on div at bounding box center [363, 287] width 582 height 58
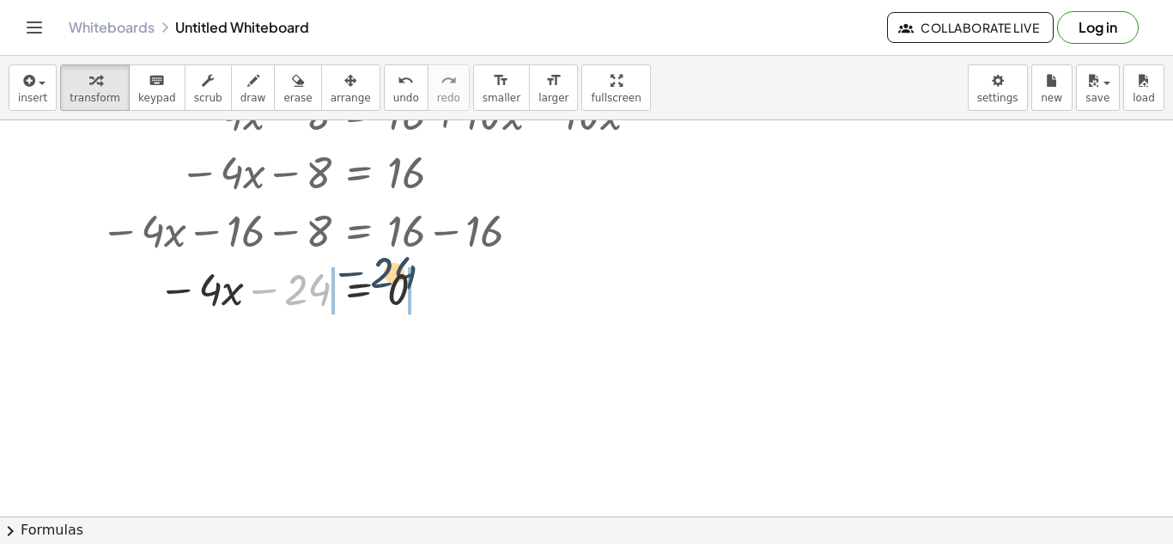
drag, startPoint x: 310, startPoint y: 301, endPoint x: 414, endPoint y: 289, distance: 104.5
click at [414, 289] on div at bounding box center [363, 287] width 582 height 58
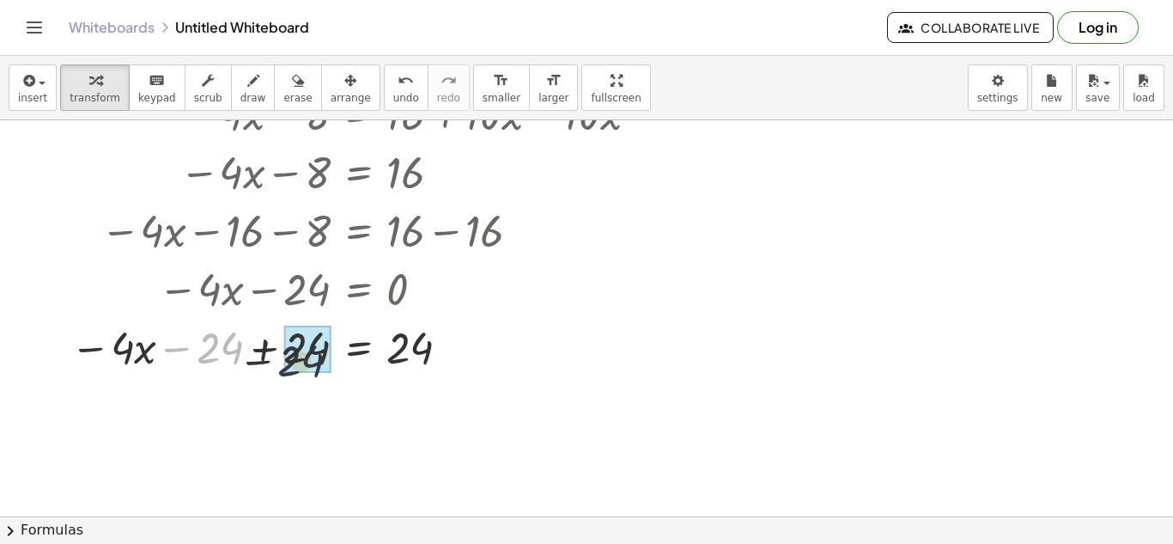
drag, startPoint x: 215, startPoint y: 336, endPoint x: 307, endPoint y: 350, distance: 93.9
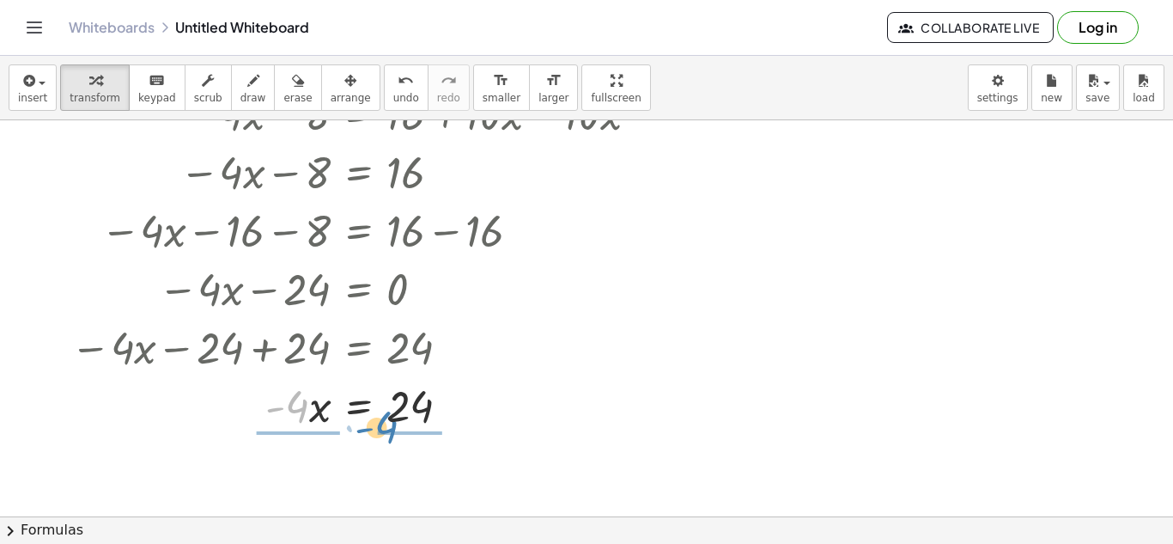
drag, startPoint x: 308, startPoint y: 407, endPoint x: 417, endPoint y: 431, distance: 111.7
drag, startPoint x: 428, startPoint y: 429, endPoint x: 417, endPoint y: 405, distance: 26.5
click at [417, 405] on div at bounding box center [358, 404] width 592 height 86
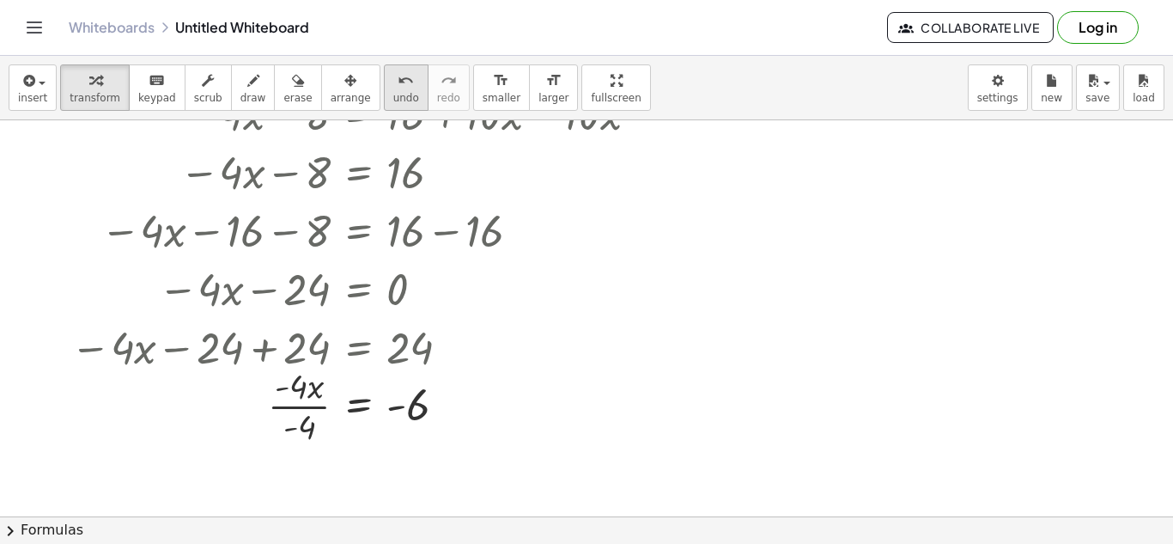
click at [398, 81] on icon "undo" at bounding box center [406, 80] width 16 height 21
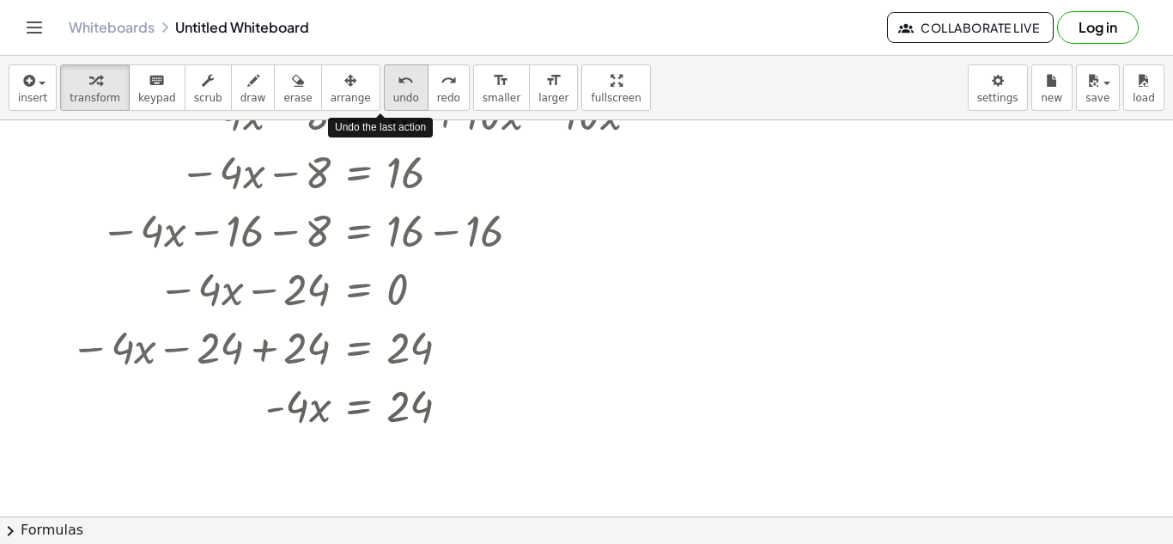
click at [398, 81] on icon "undo" at bounding box center [406, 80] width 16 height 21
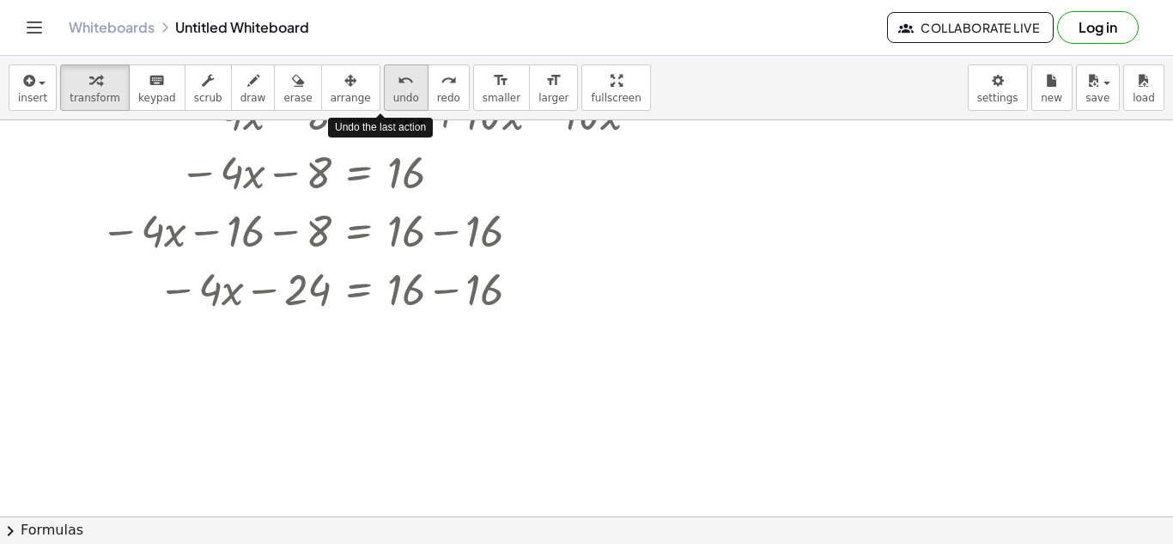
click at [398, 81] on icon "undo" at bounding box center [406, 80] width 16 height 21
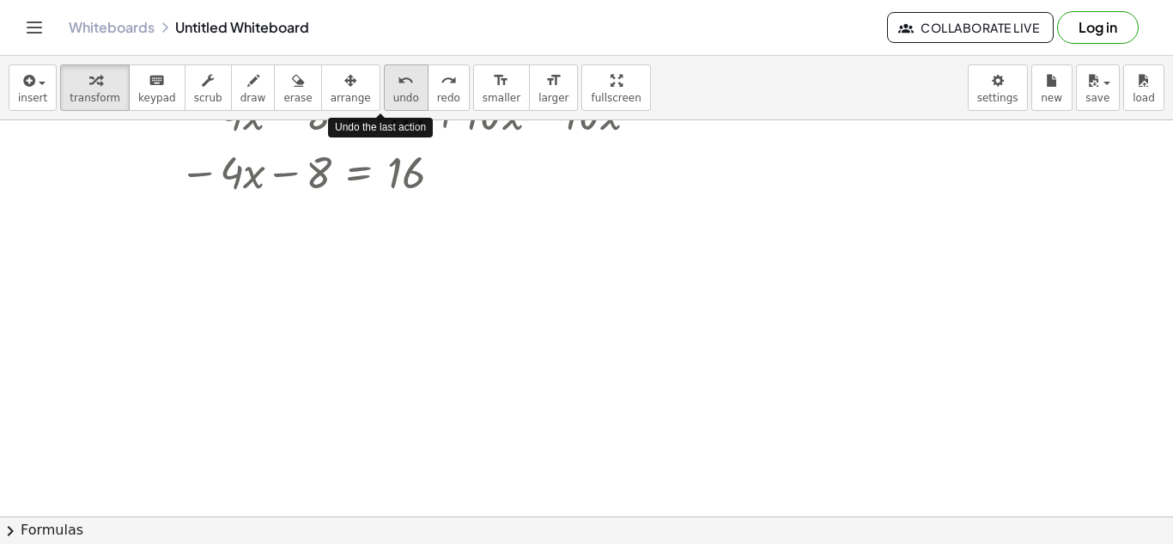
click at [398, 81] on icon "undo" at bounding box center [406, 80] width 16 height 21
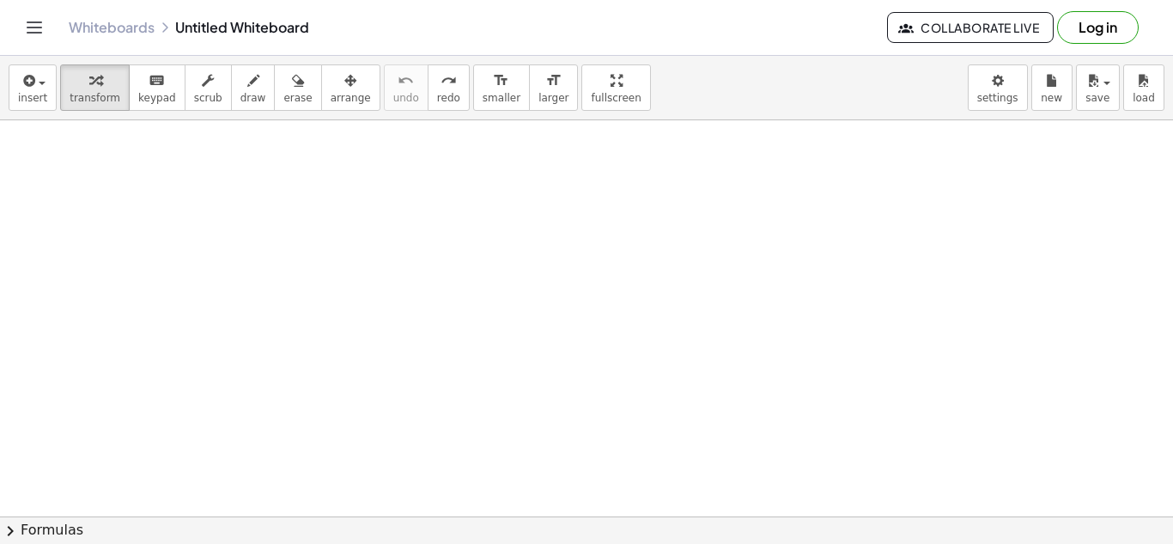
click at [398, 417] on div at bounding box center [586, 374] width 1173 height 903
click at [230, 217] on div at bounding box center [586, 374] width 1173 height 903
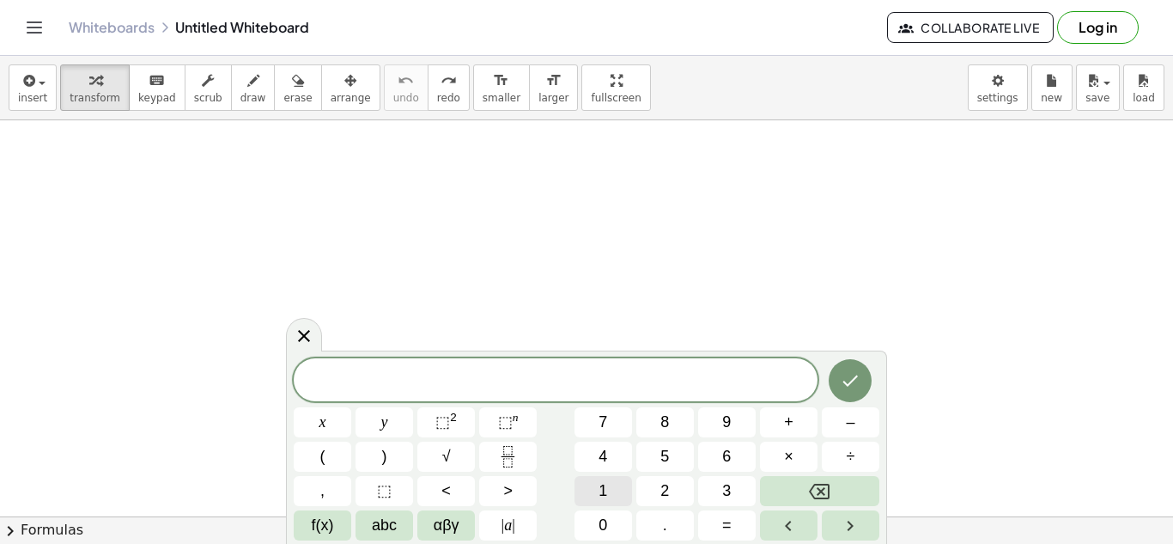
click at [607, 495] on span "1" at bounding box center [602, 490] width 9 height 23
click at [609, 513] on button "0" at bounding box center [603, 525] width 58 height 30
click at [328, 464] on button "(" at bounding box center [323, 456] width 58 height 30
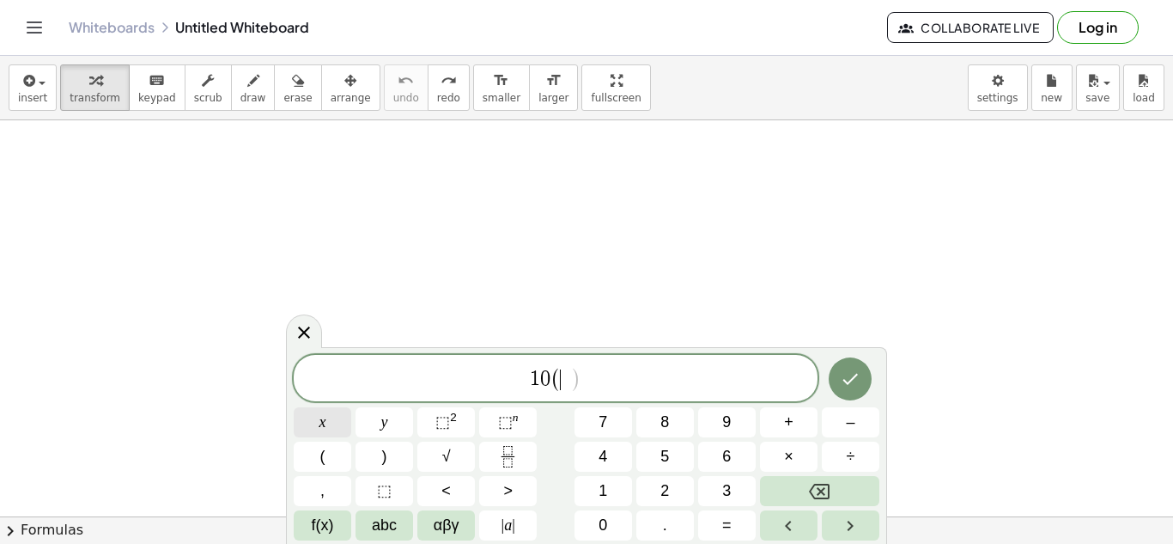
click at [337, 420] on button "x" at bounding box center [323, 422] width 58 height 30
click at [856, 423] on button "–" at bounding box center [851, 422] width 58 height 30
click at [638, 452] on button "5" at bounding box center [665, 456] width 58 height 30
click at [391, 461] on button ")" at bounding box center [384, 456] width 58 height 30
click at [397, 460] on button ")" at bounding box center [384, 456] width 58 height 30
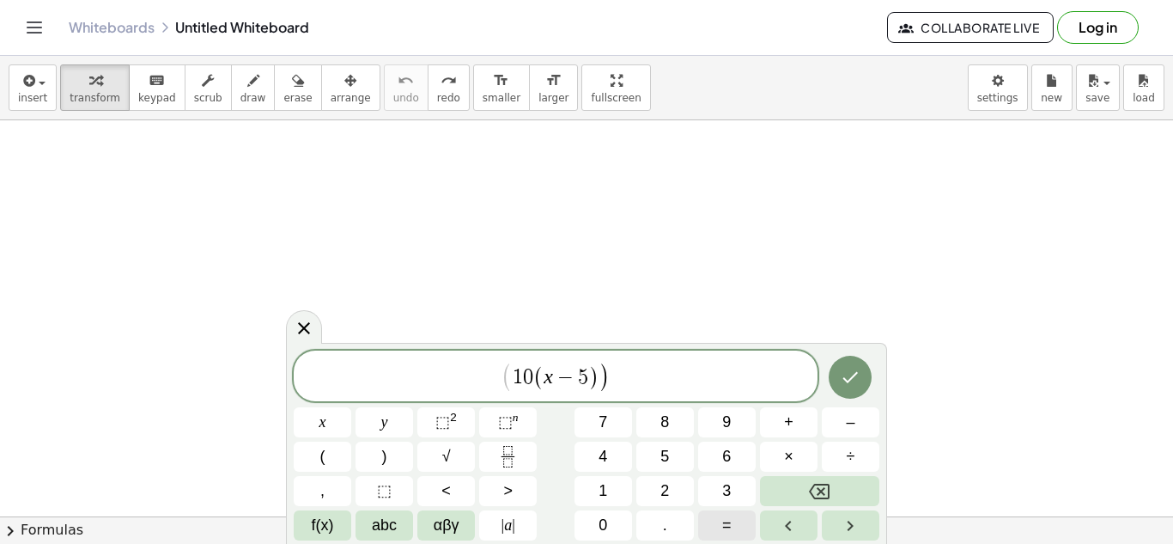
click at [735, 517] on button "=" at bounding box center [727, 525] width 58 height 30
click at [839, 491] on button "Backspace" at bounding box center [819, 491] width 119 height 30
click at [741, 521] on button "=" at bounding box center [727, 525] width 58 height 30
click at [704, 431] on button "9" at bounding box center [727, 422] width 58 height 30
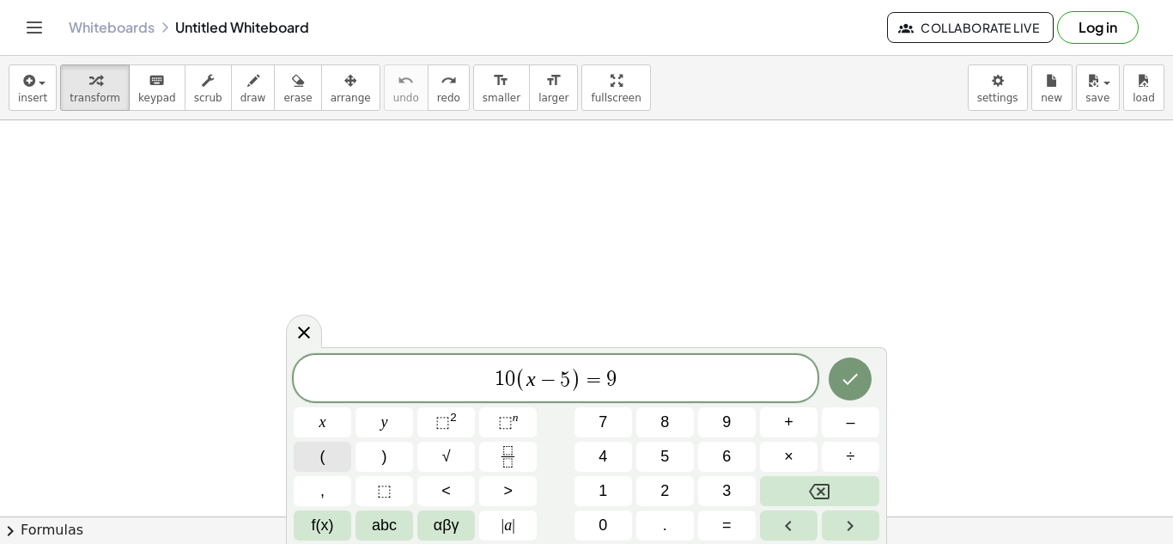
click at [341, 463] on button "(" at bounding box center [323, 456] width 58 height 30
click at [319, 428] on span "x" at bounding box center [322, 421] width 7 height 23
click at [768, 419] on button "+" at bounding box center [789, 422] width 58 height 30
click at [673, 464] on button "5" at bounding box center [665, 456] width 58 height 30
click at [399, 465] on button ")" at bounding box center [384, 456] width 58 height 30
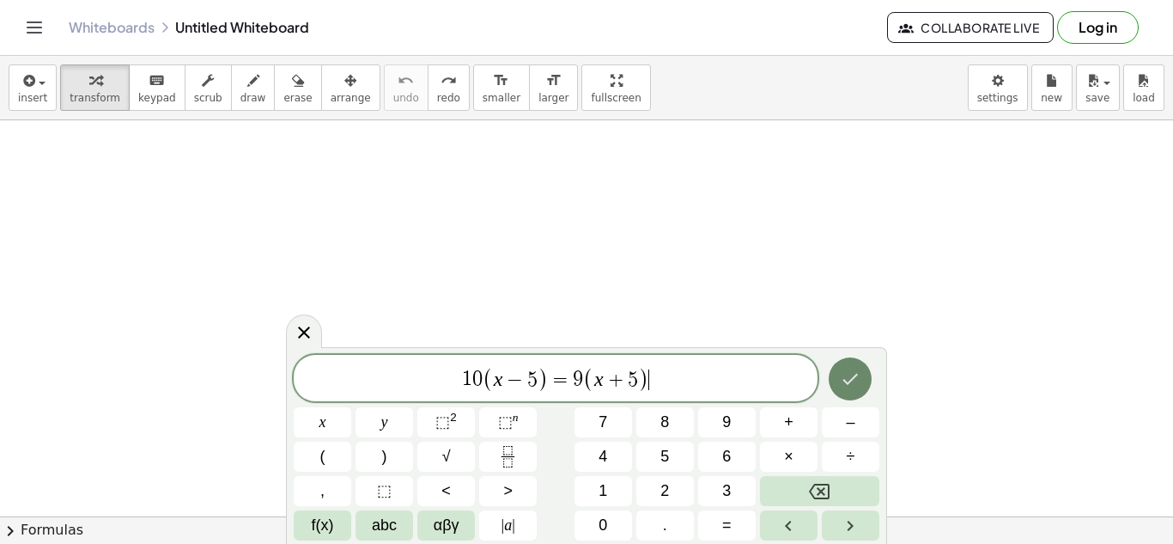
click at [859, 374] on icon "Done" at bounding box center [850, 378] width 21 height 21
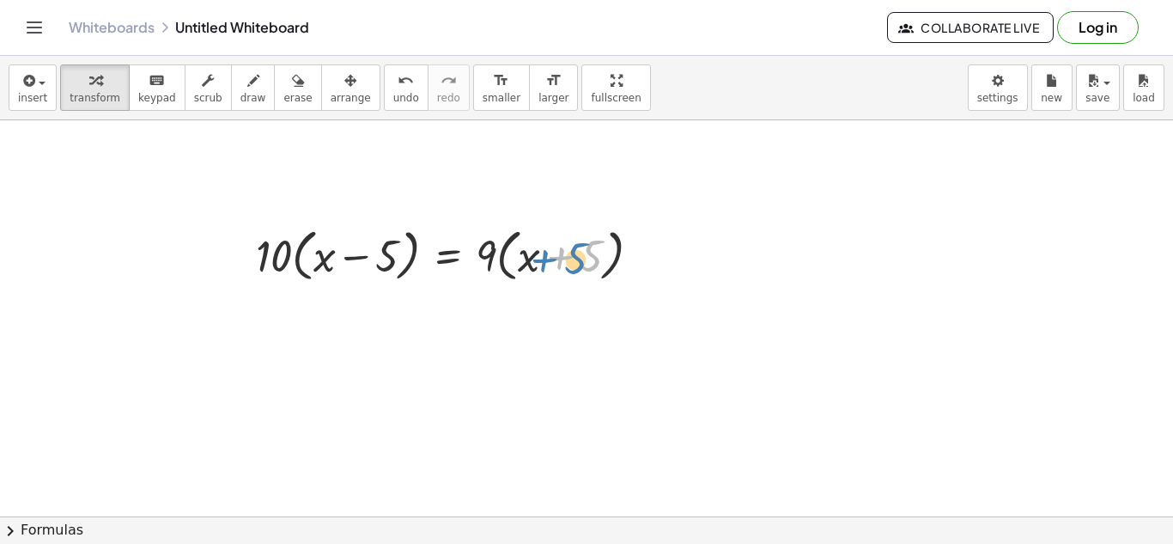
click at [601, 269] on div at bounding box center [455, 254] width 416 height 65
drag, startPoint x: 492, startPoint y: 258, endPoint x: 493, endPoint y: 246, distance: 12.1
click at [493, 246] on div at bounding box center [455, 254] width 416 height 65
click at [519, 255] on div at bounding box center [455, 254] width 416 height 65
drag, startPoint x: 326, startPoint y: 258, endPoint x: 401, endPoint y: 256, distance: 74.7
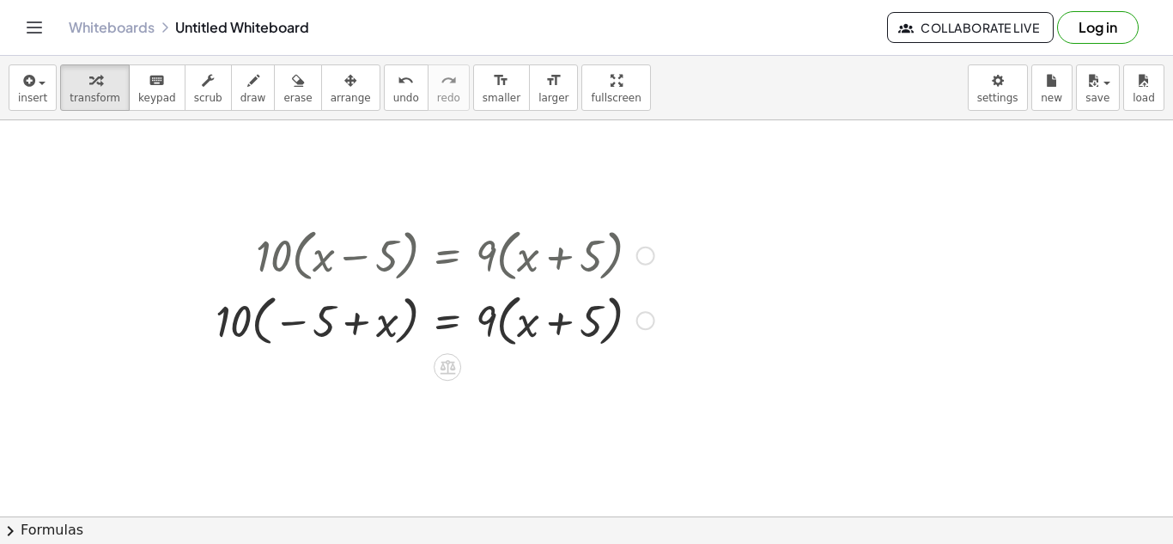
click at [362, 269] on div at bounding box center [435, 254] width 456 height 65
drag, startPoint x: 389, startPoint y: 331, endPoint x: 307, endPoint y: 320, distance: 83.2
click at [307, 320] on div at bounding box center [435, 319] width 456 height 65
drag, startPoint x: 273, startPoint y: 334, endPoint x: 268, endPoint y: 325, distance: 10.0
click at [268, 325] on div at bounding box center [455, 319] width 416 height 65
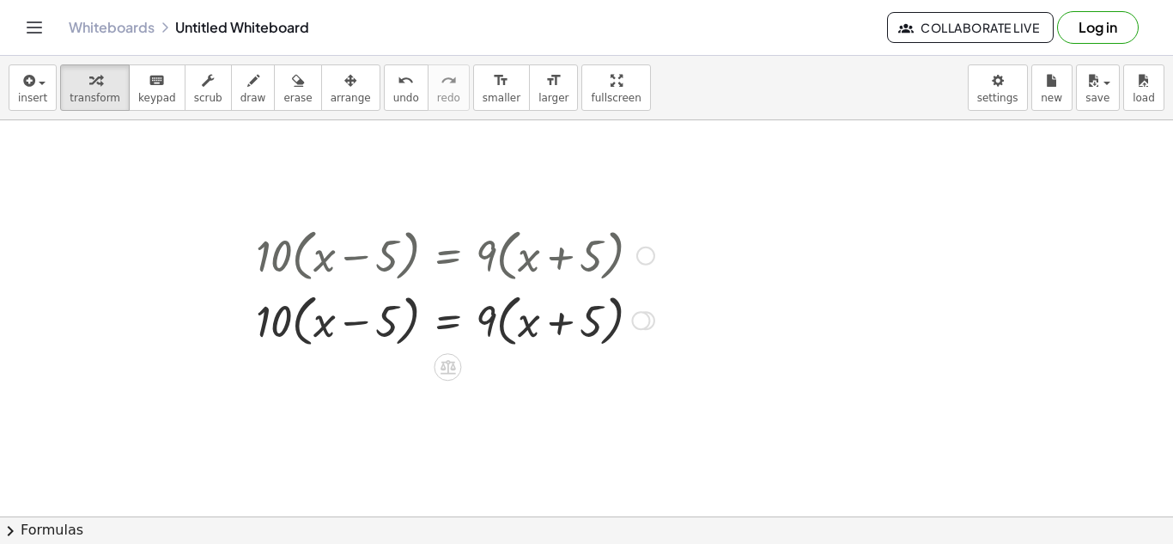
click at [639, 315] on div at bounding box center [640, 320] width 19 height 19
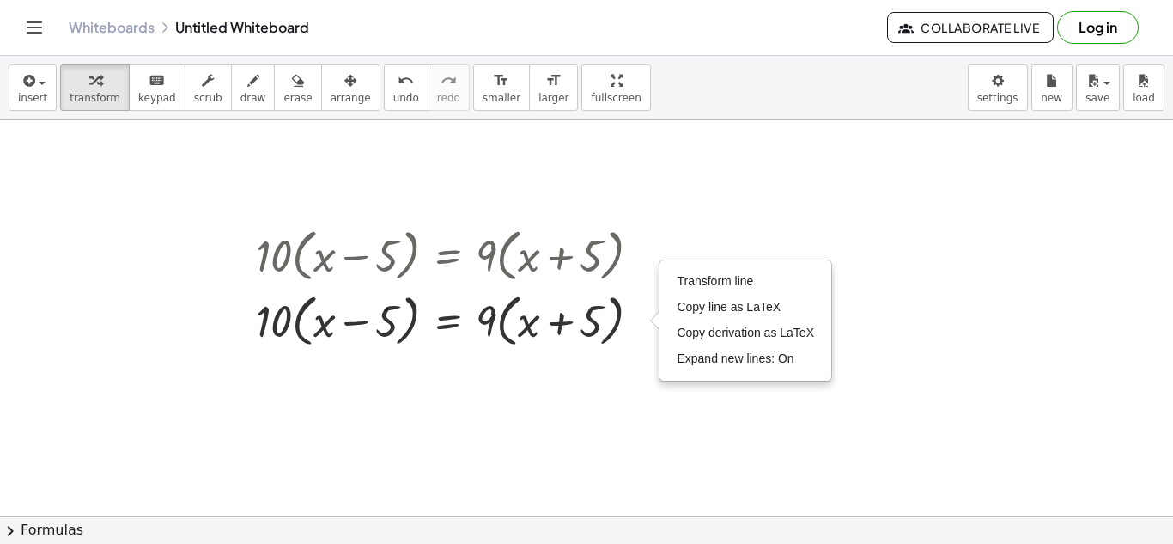
click at [738, 221] on div at bounding box center [586, 374] width 1173 height 903
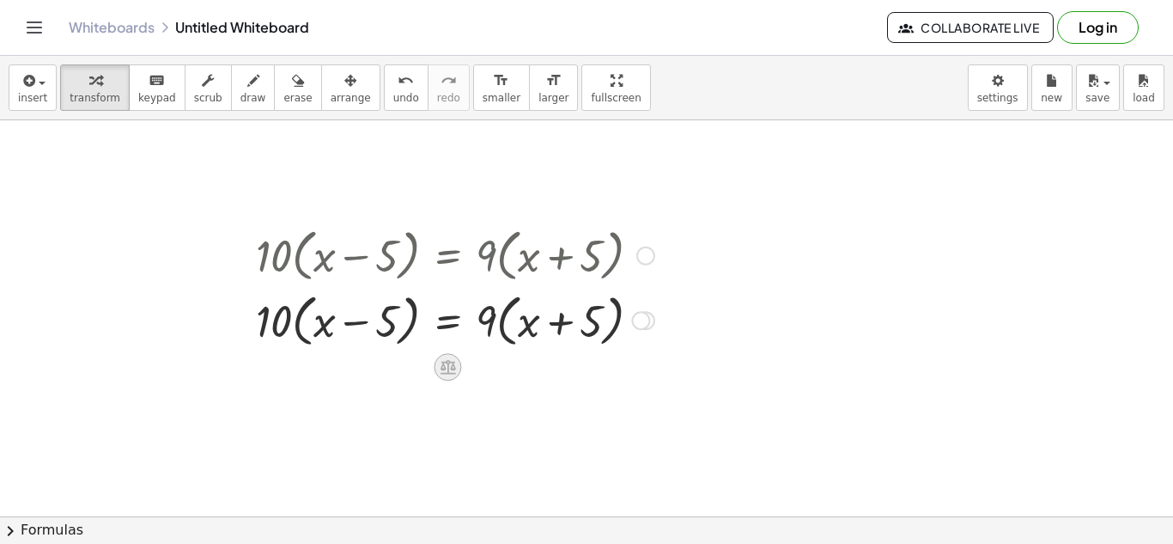
click at [440, 370] on icon at bounding box center [448, 367] width 18 height 18
click at [386, 367] on div "+" at bounding box center [378, 366] width 27 height 27
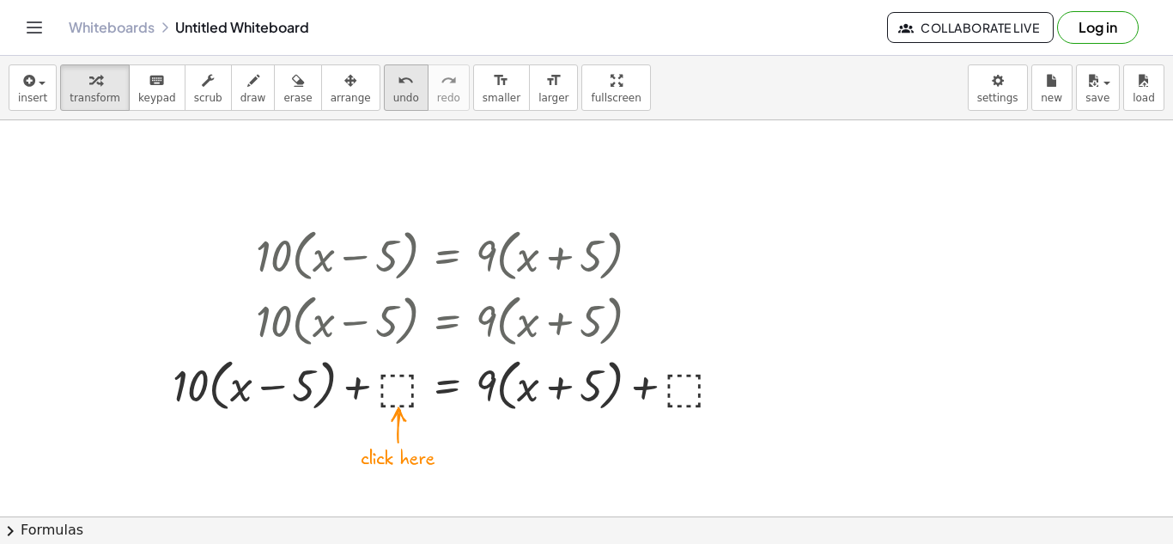
click at [398, 82] on icon "undo" at bounding box center [406, 80] width 16 height 21
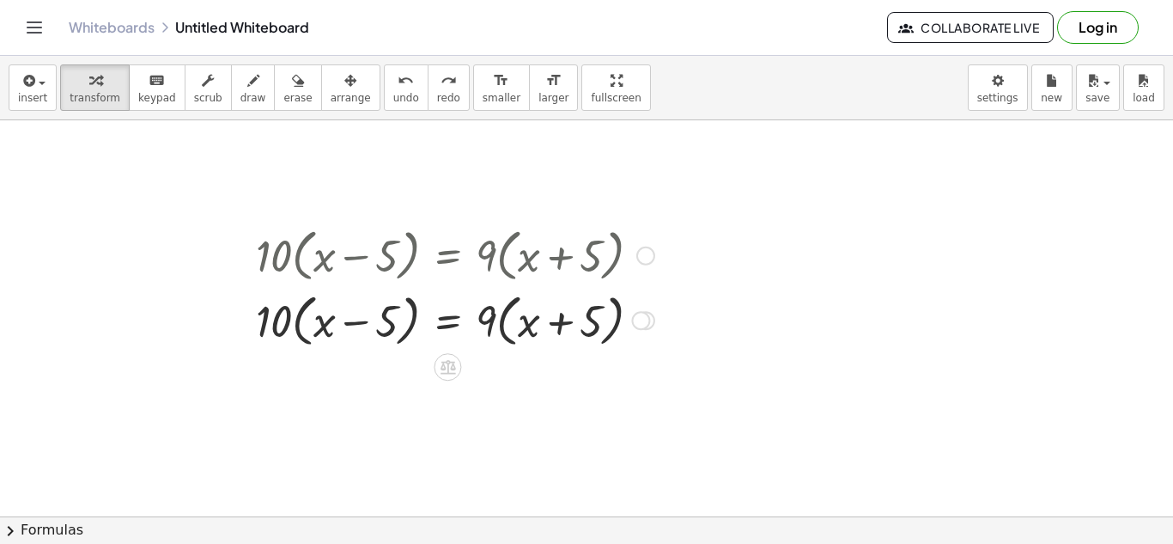
click at [287, 321] on div at bounding box center [455, 319] width 416 height 65
drag, startPoint x: 287, startPoint y: 321, endPoint x: 489, endPoint y: 337, distance: 203.3
click at [489, 337] on div at bounding box center [455, 319] width 416 height 65
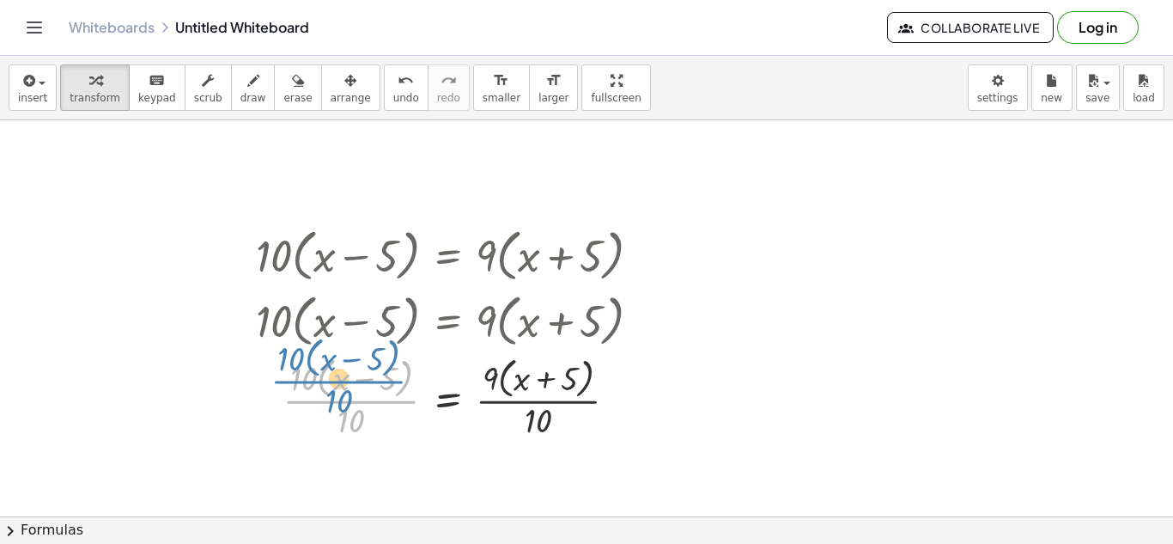
drag, startPoint x: 345, startPoint y: 408, endPoint x: 333, endPoint y: 390, distance: 21.7
click at [333, 390] on div at bounding box center [455, 396] width 416 height 91
drag, startPoint x: 343, startPoint y: 418, endPoint x: 322, endPoint y: 405, distance: 25.0
click at [322, 405] on div at bounding box center [455, 396] width 416 height 91
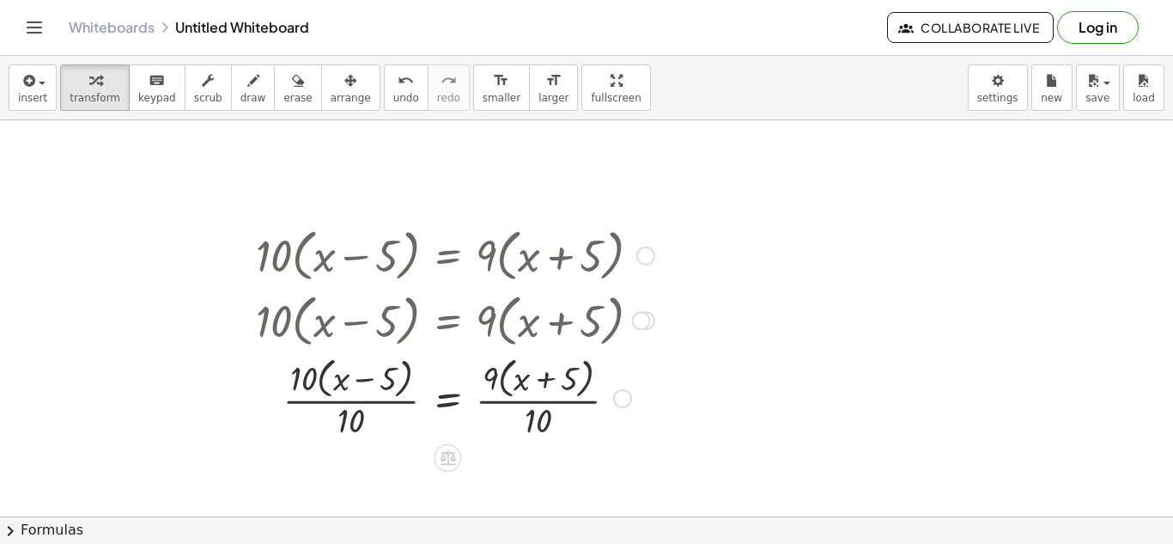
click at [313, 394] on div at bounding box center [455, 396] width 416 height 91
click at [393, 98] on span "undo" at bounding box center [406, 98] width 26 height 12
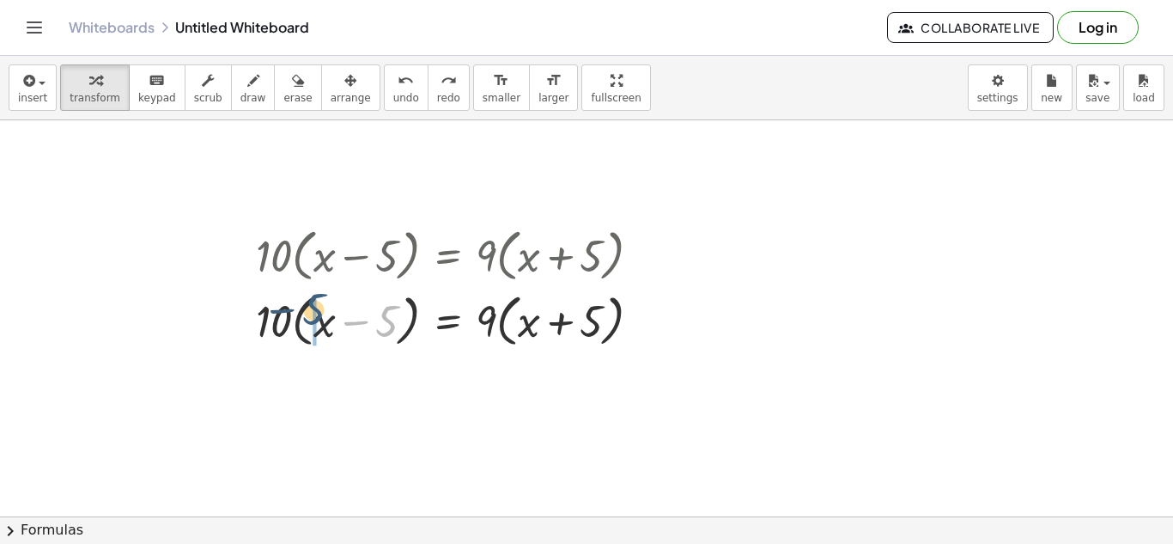
drag, startPoint x: 386, startPoint y: 320, endPoint x: 309, endPoint y: 309, distance: 77.2
click at [309, 309] on div at bounding box center [453, 319] width 465 height 65
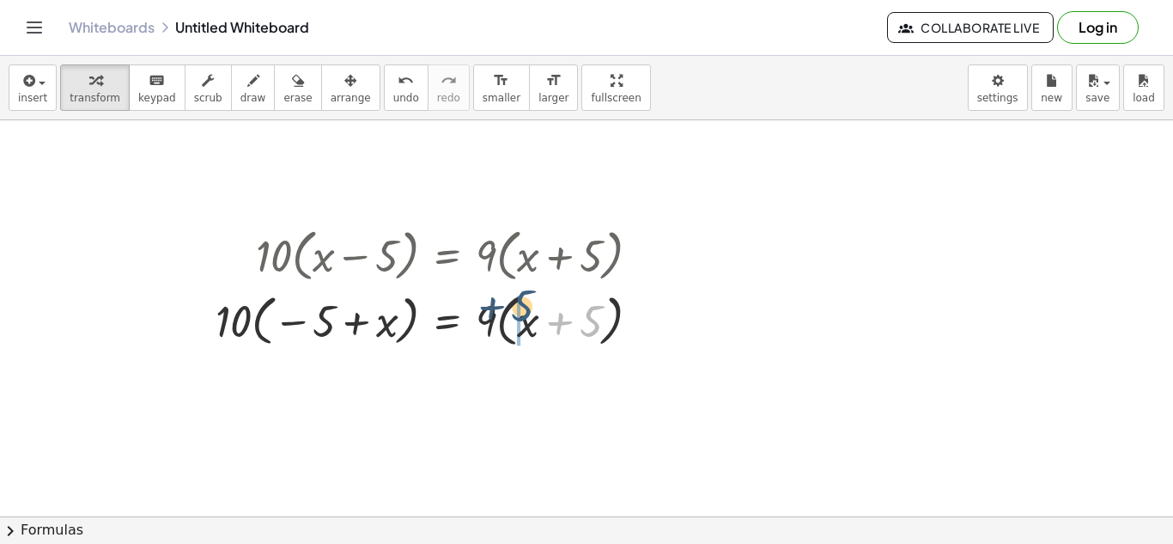
drag, startPoint x: 586, startPoint y: 327, endPoint x: 516, endPoint y: 314, distance: 70.7
drag, startPoint x: 489, startPoint y: 321, endPoint x: 638, endPoint y: 313, distance: 148.7
click at [638, 313] on div at bounding box center [435, 319] width 456 height 65
drag, startPoint x: 604, startPoint y: 323, endPoint x: 518, endPoint y: 309, distance: 87.8
click at [518, 309] on div at bounding box center [435, 319] width 456 height 65
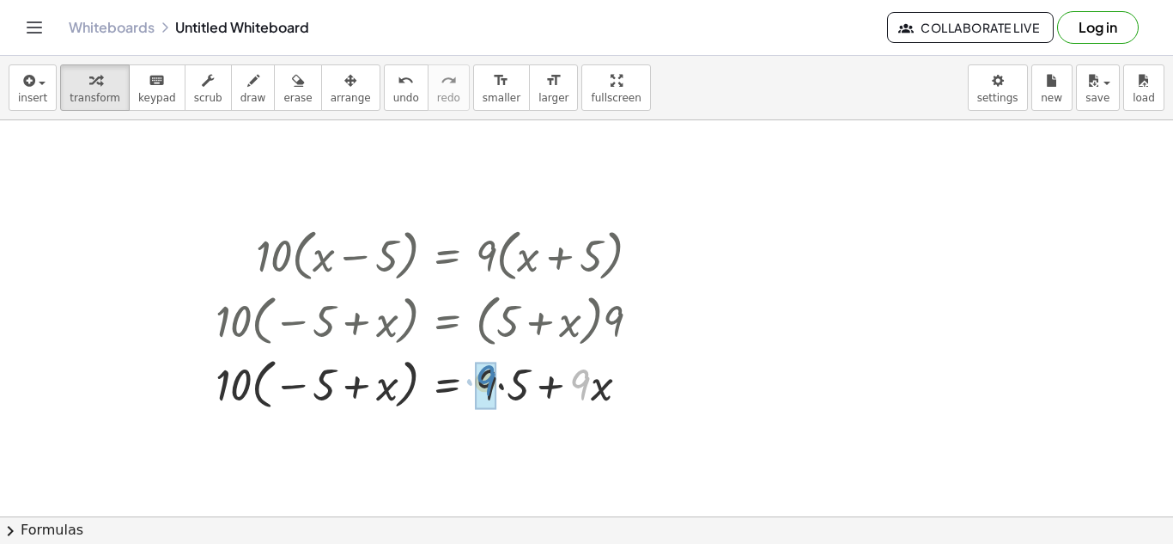
drag, startPoint x: 583, startPoint y: 393, endPoint x: 484, endPoint y: 390, distance: 98.8
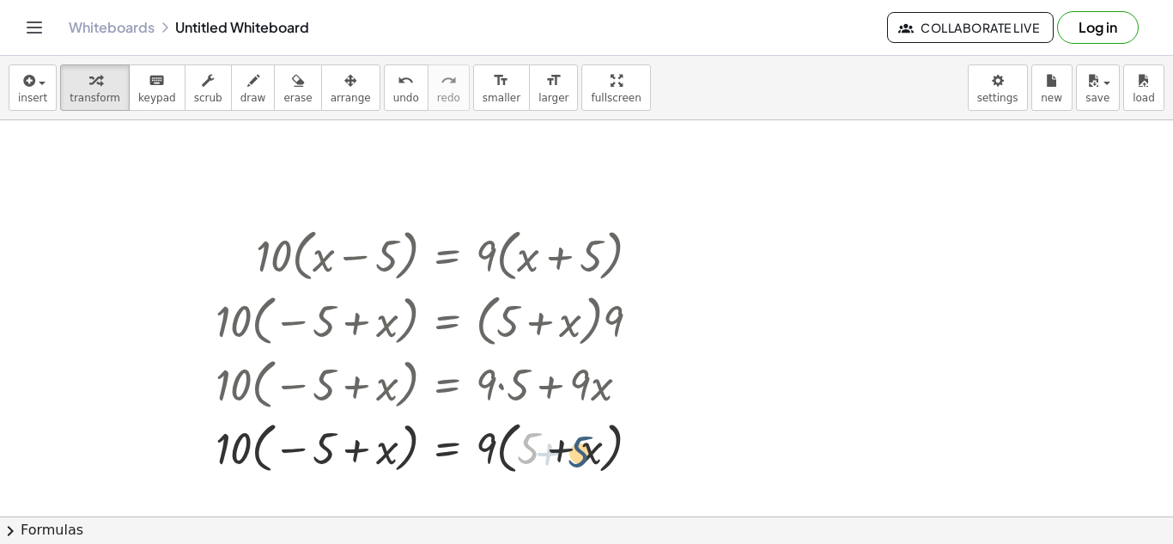
drag, startPoint x: 523, startPoint y: 449, endPoint x: 585, endPoint y: 453, distance: 62.0
click at [585, 453] on div at bounding box center [435, 446] width 456 height 65
drag, startPoint x: 533, startPoint y: 448, endPoint x: 588, endPoint y: 452, distance: 55.1
click at [588, 452] on div at bounding box center [435, 446] width 456 height 65
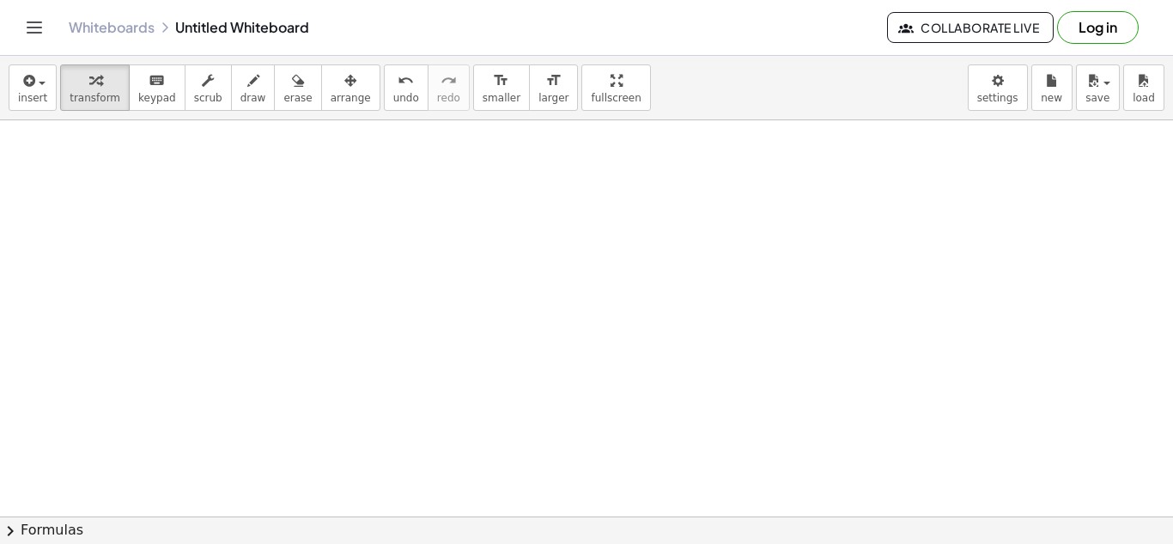
scroll to position [0, 0]
